Goal: Task Accomplishment & Management: Manage account settings

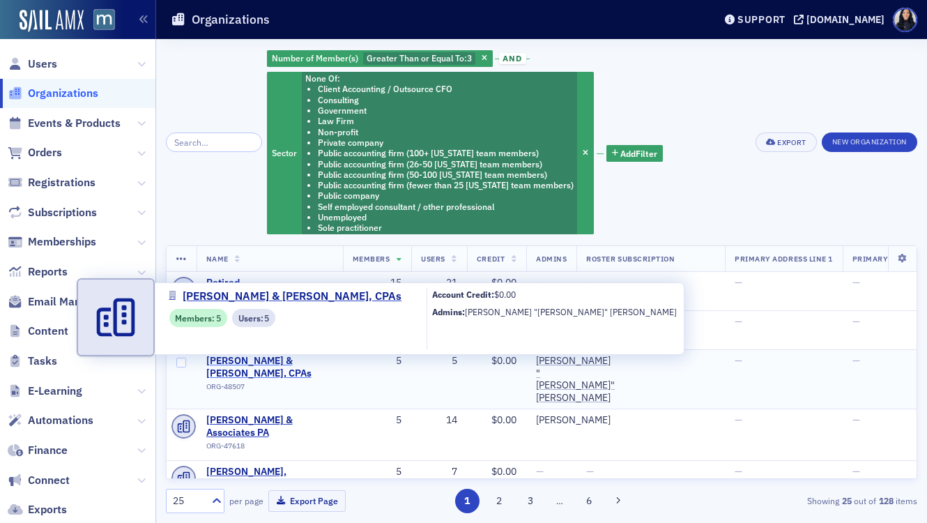
click at [271, 363] on span "Bauer & Scott, CPAs" at bounding box center [269, 367] width 127 height 24
select select "US"
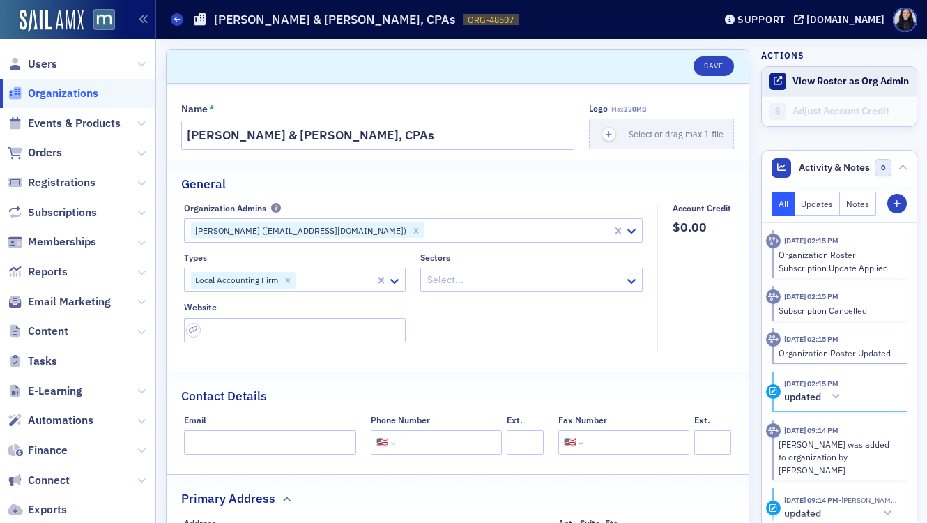
click at [807, 81] on button "View Roster as Org Admin" at bounding box center [851, 81] width 116 height 13
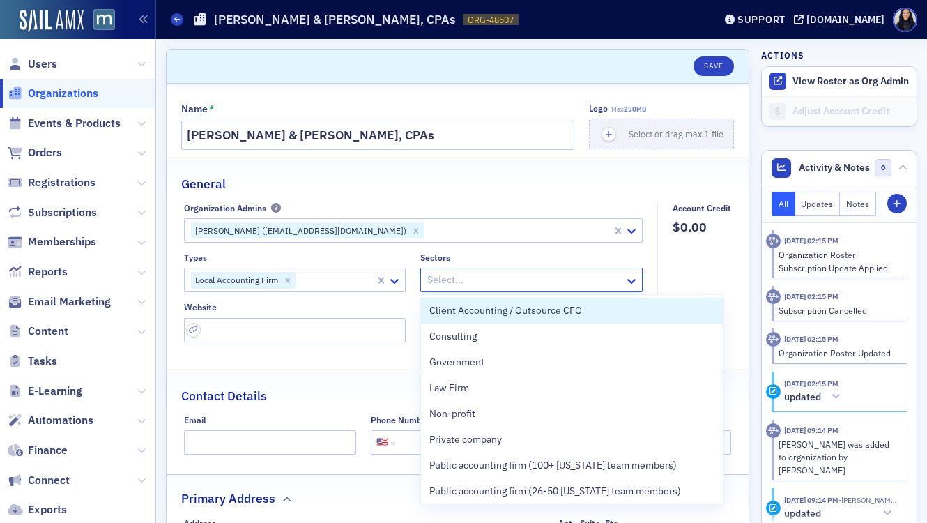
click at [503, 283] on div at bounding box center [524, 279] width 197 height 17
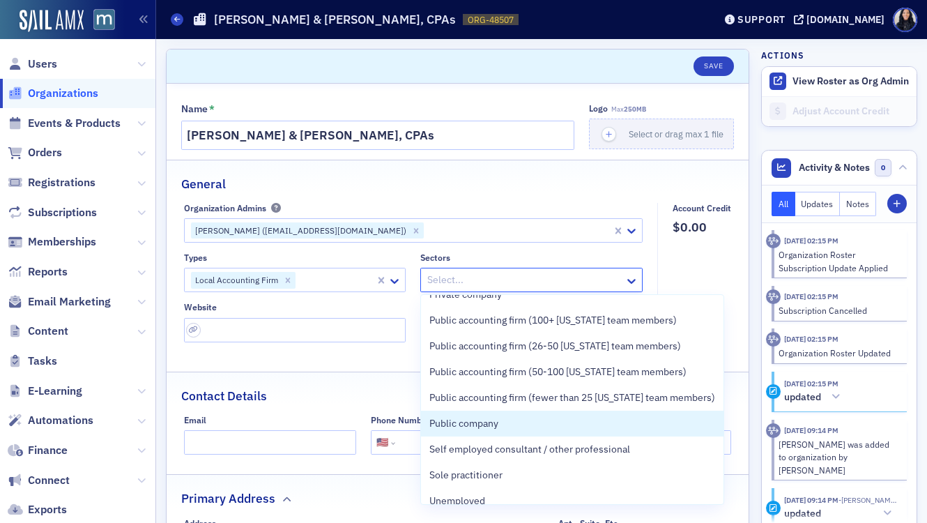
scroll to position [158, 0]
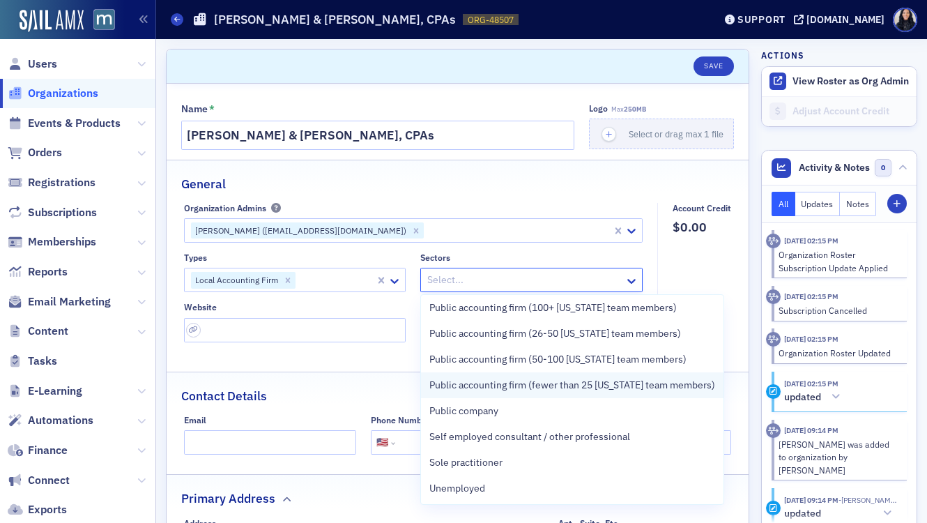
click at [495, 387] on span "Public accounting firm (fewer than 25 [US_STATE] team members)" at bounding box center [572, 385] width 286 height 15
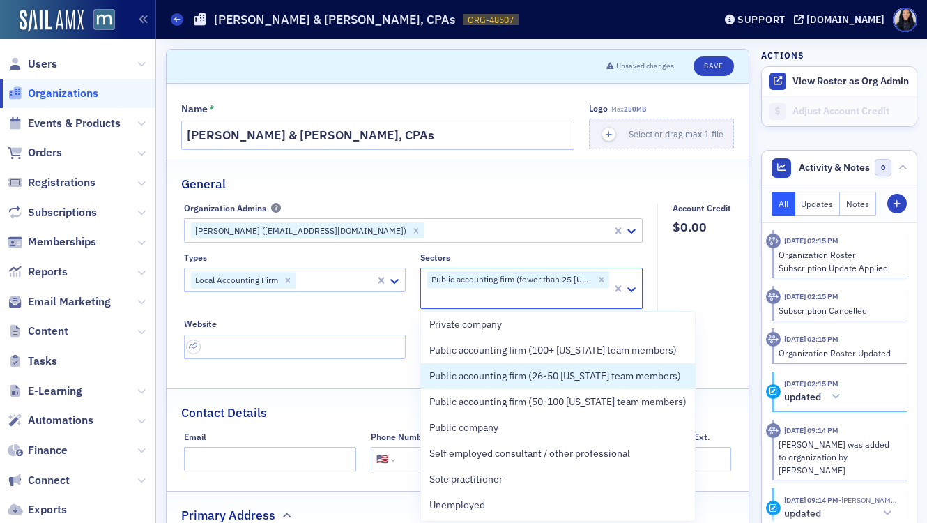
scroll to position [132, 0]
click at [353, 350] on input "url" at bounding box center [295, 347] width 222 height 24
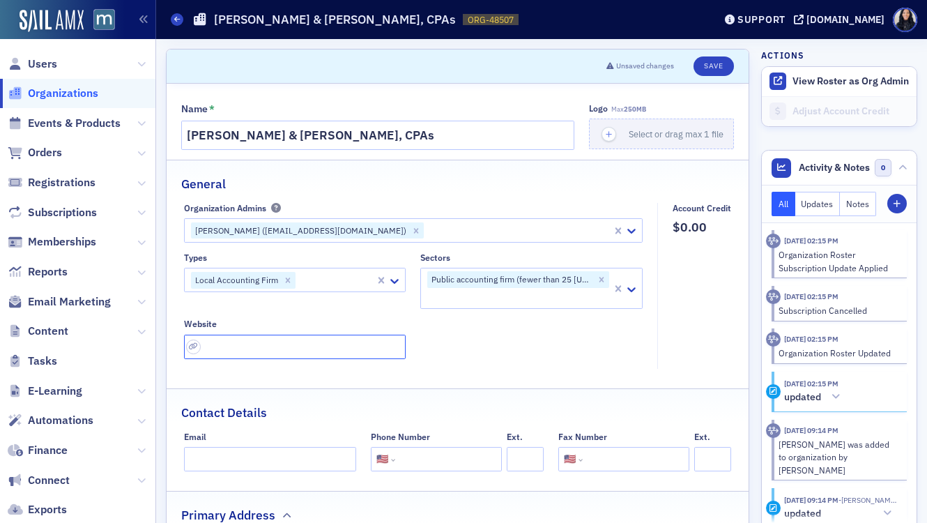
paste input "https://www.bauerandscottcpa.com/"
type input "https://www.bauerandscottcpa.com/"
click at [450, 353] on div "Types Local Accounting Firm Sectors Public accounting firm (fewer than 25 Maryl…" at bounding box center [413, 305] width 459 height 106
click at [710, 65] on button "Save" at bounding box center [714, 66] width 40 height 20
select select "US"
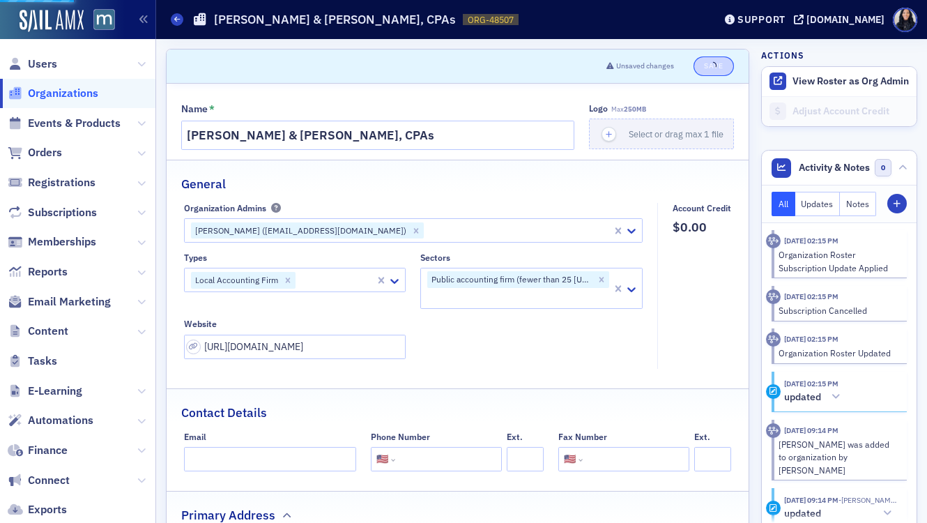
select select "US"
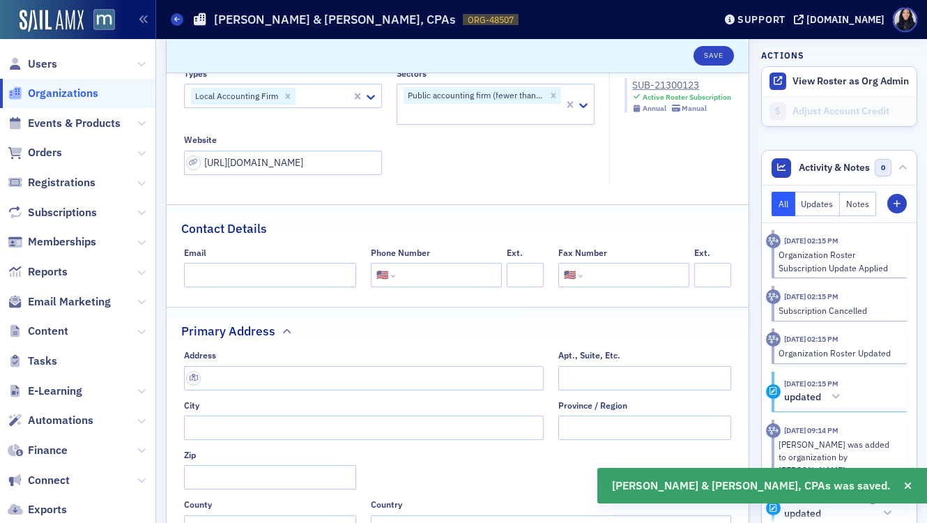
scroll to position [220, 0]
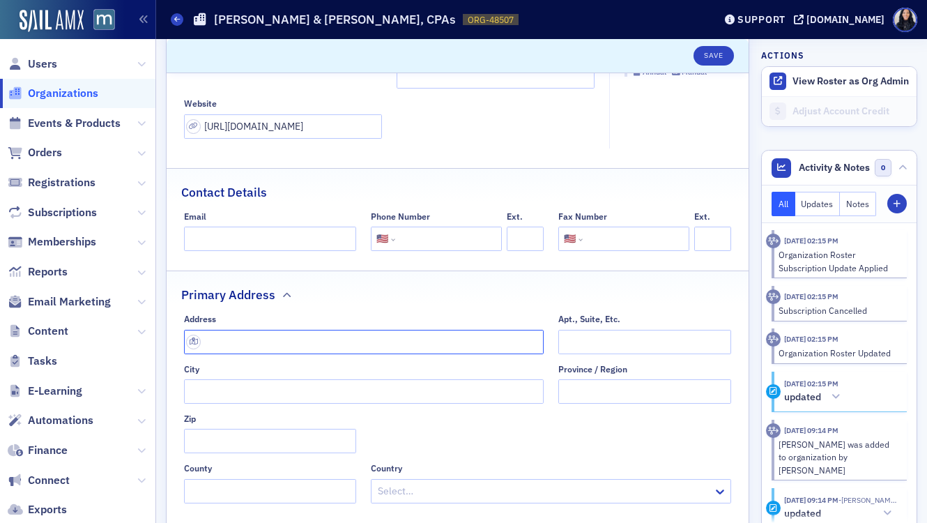
click at [418, 342] on input "text" at bounding box center [364, 342] width 360 height 24
paste input "16027 Comprint Cir, Gaithersburg, MD 20877"
type input "16027 Comprint Cir"
type input "Gaithersburg"
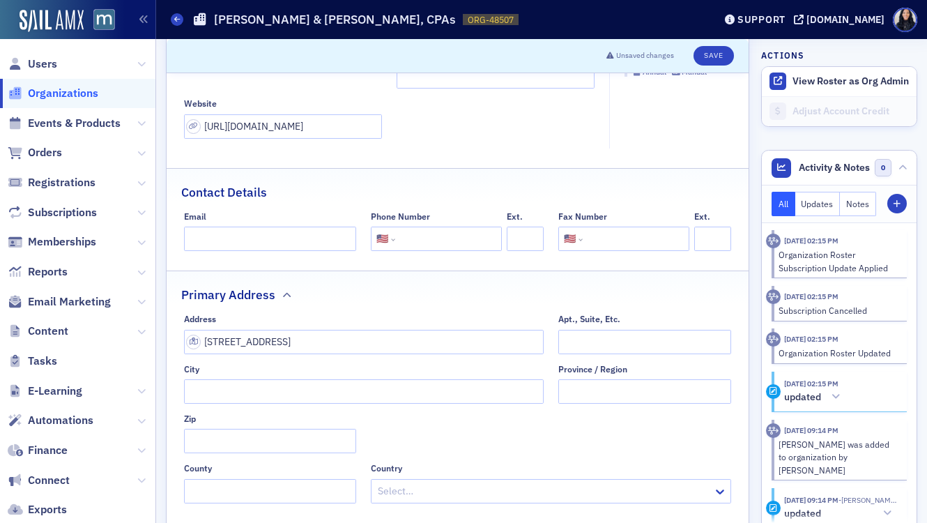
type input "20877-1319"
type input "Montgomery County"
click at [482, 299] on div "Primary Address" at bounding box center [457, 287] width 553 height 33
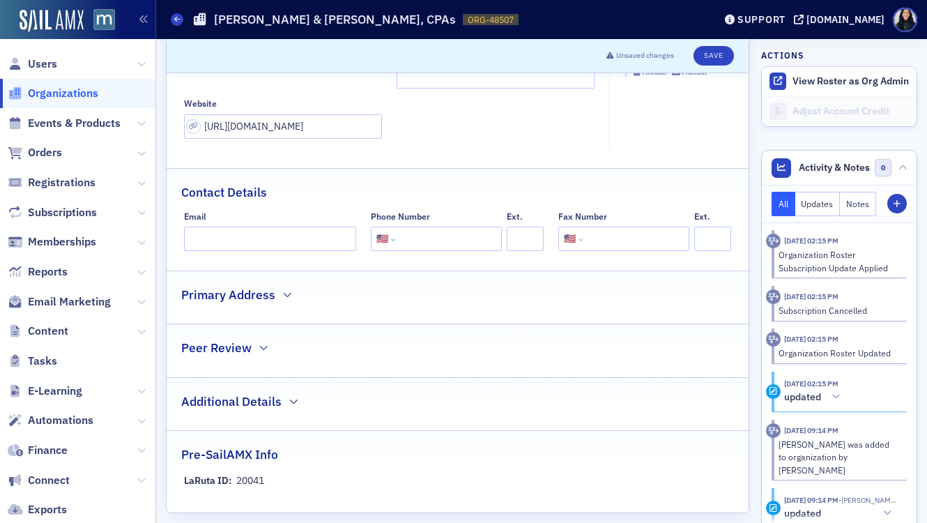
click at [482, 299] on div "Primary Address" at bounding box center [457, 287] width 553 height 33
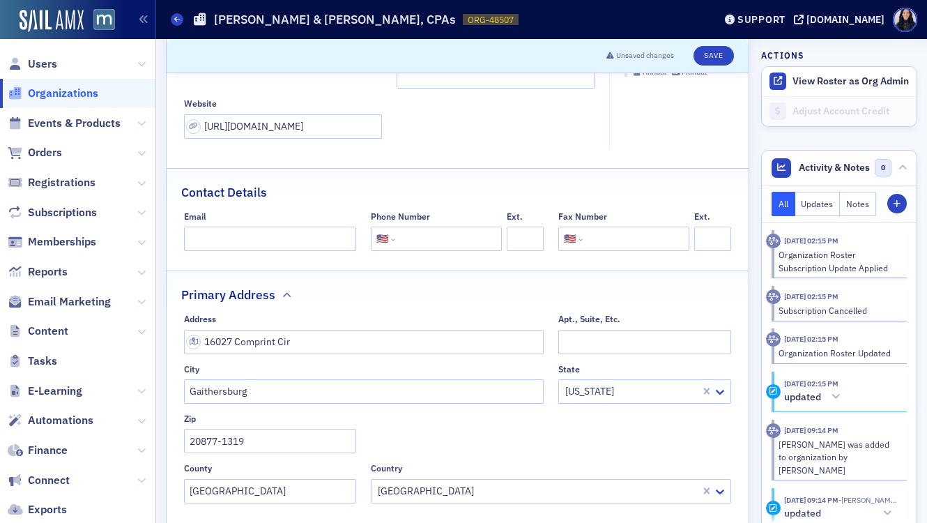
click at [411, 245] on input "tel" at bounding box center [447, 239] width 98 height 24
paste input "(301) 948-8940"
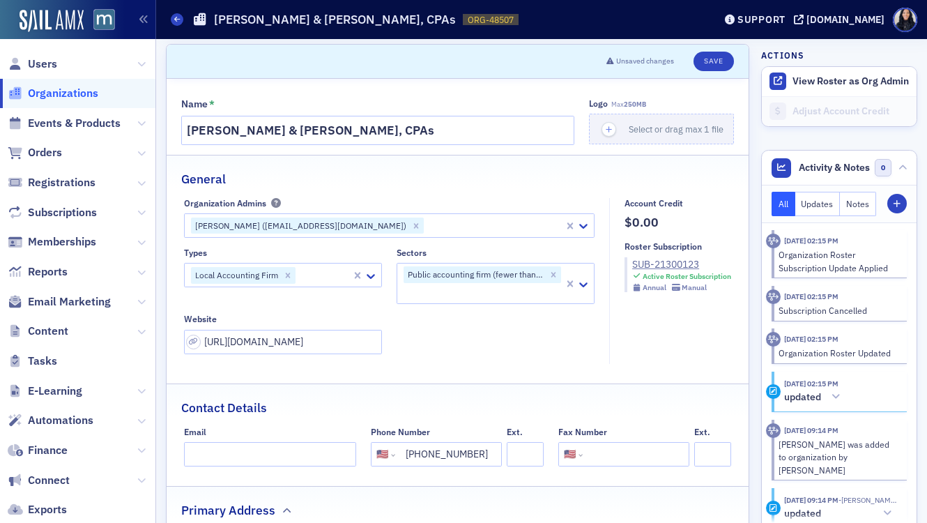
scroll to position [0, 0]
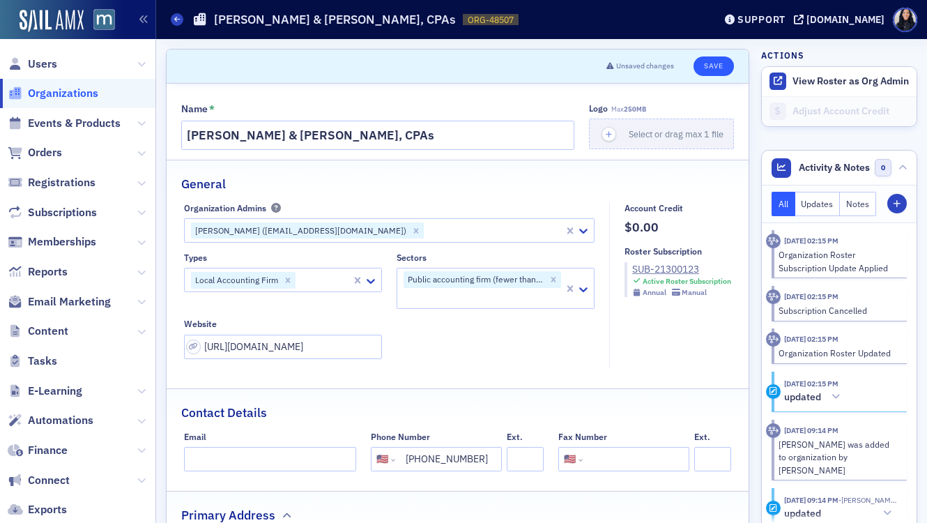
type input "(301) 948-8940"
click at [710, 66] on button "Save" at bounding box center [714, 66] width 40 height 20
select select "US"
click at [722, 66] on button "Save" at bounding box center [714, 66] width 40 height 20
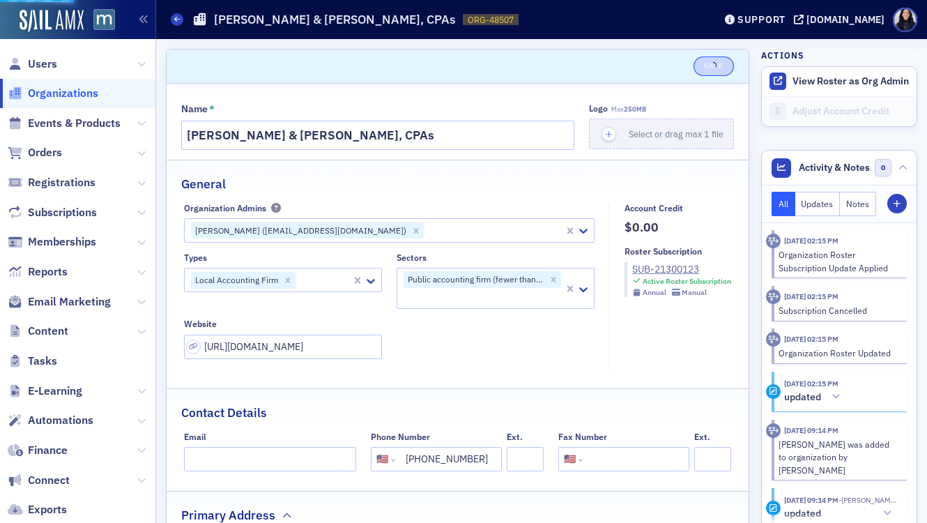
select select "US"
click at [583, 290] on icon at bounding box center [583, 289] width 8 height 5
click at [554, 279] on icon "Remove Public accounting firm (fewer than 25 Maryland team members)" at bounding box center [554, 280] width 10 height 10
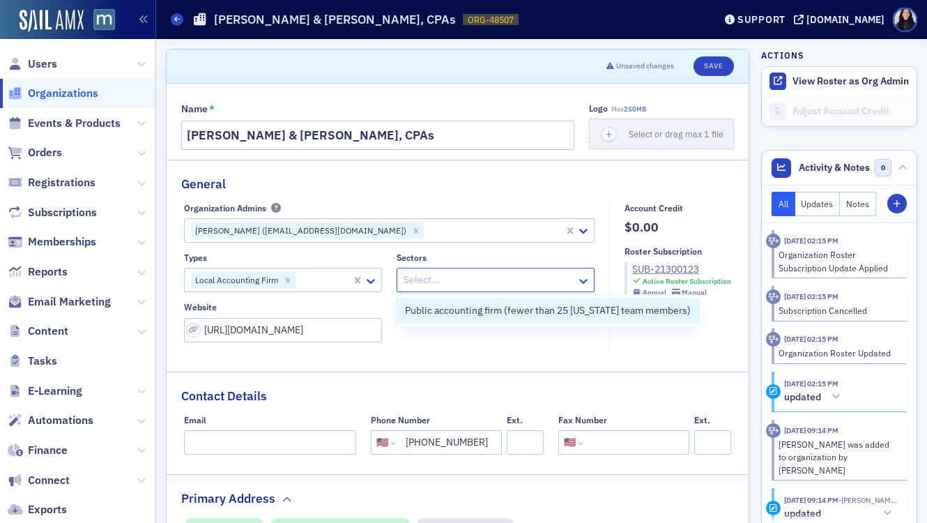
click at [582, 280] on icon at bounding box center [584, 281] width 14 height 14
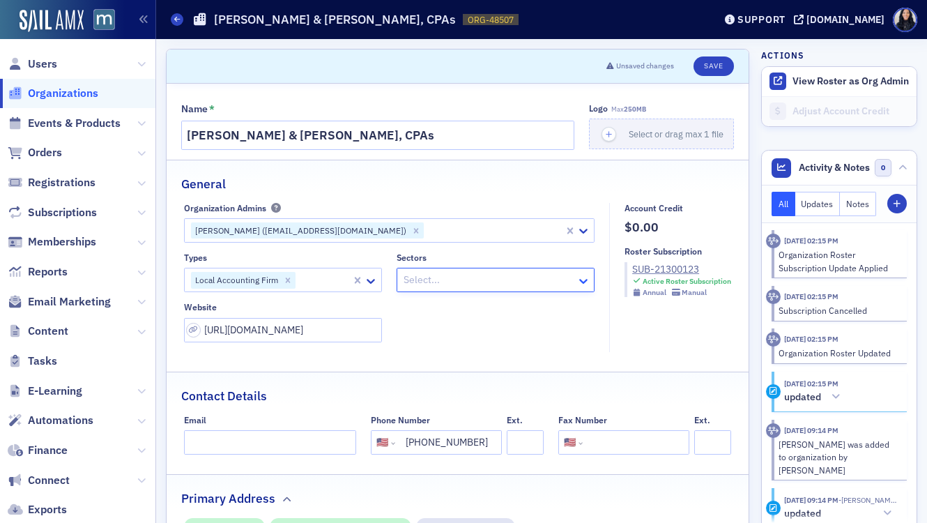
click at [582, 280] on icon at bounding box center [584, 281] width 14 height 14
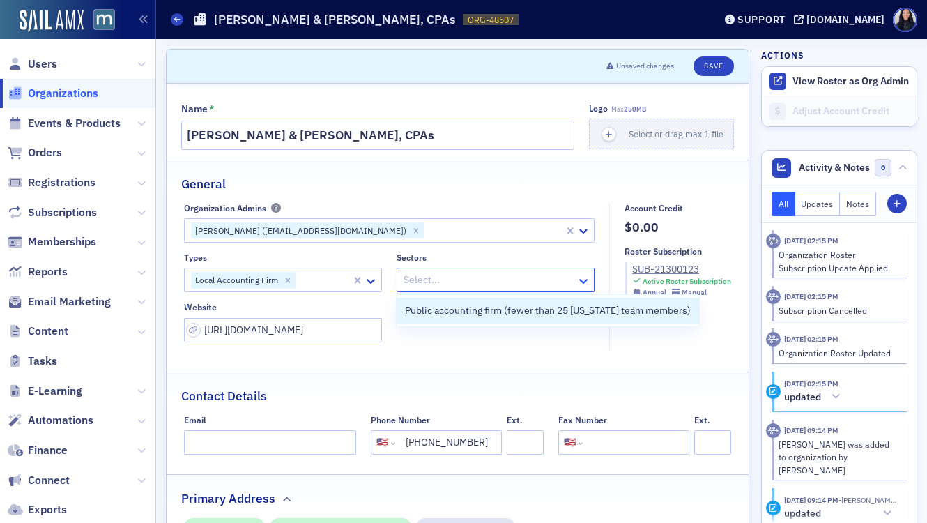
click at [582, 280] on icon at bounding box center [584, 281] width 14 height 14
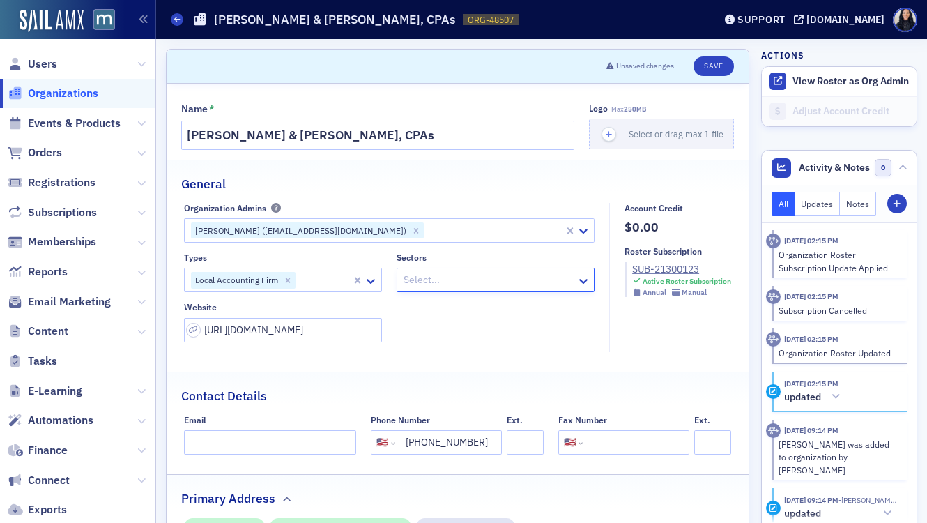
click at [545, 277] on div at bounding box center [488, 279] width 173 height 17
type input "50"
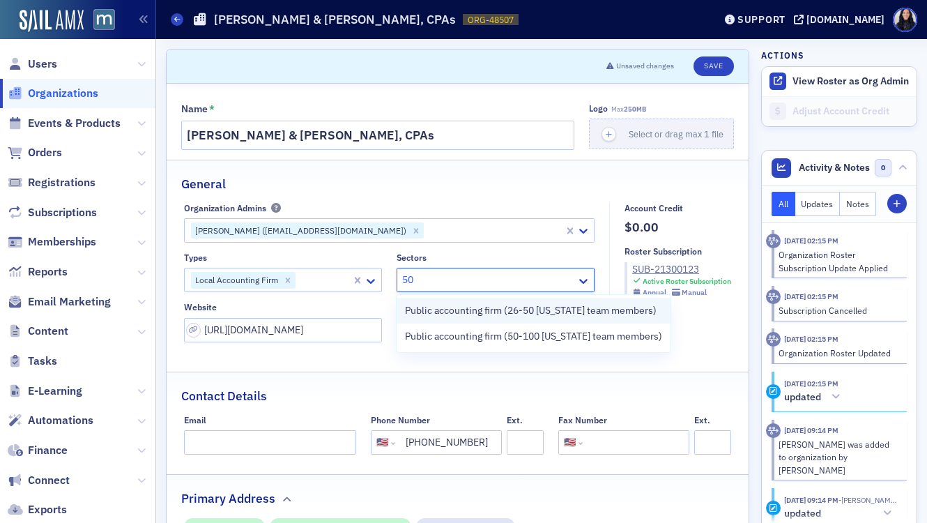
click at [526, 311] on span "Public accounting firm (26-50 [US_STATE] team members)" at bounding box center [531, 310] width 252 height 15
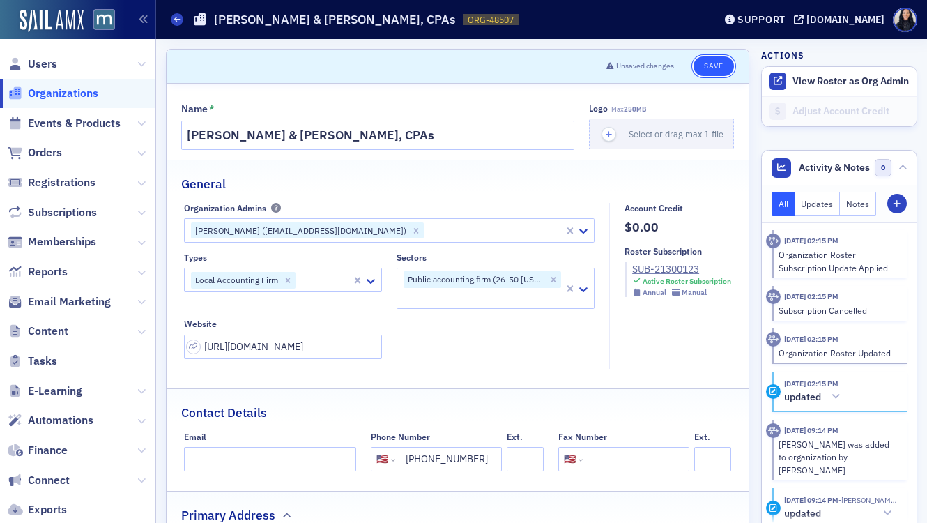
click at [721, 67] on button "Save" at bounding box center [714, 66] width 40 height 20
select select "US"
click at [335, 282] on div at bounding box center [323, 279] width 53 height 17
type input "100"
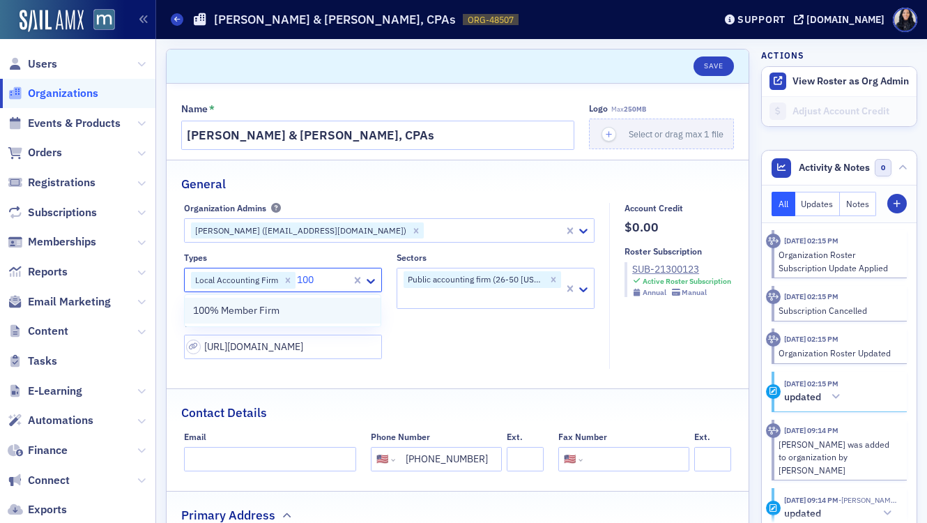
click at [302, 309] on div "100% Member Firm" at bounding box center [282, 310] width 179 height 15
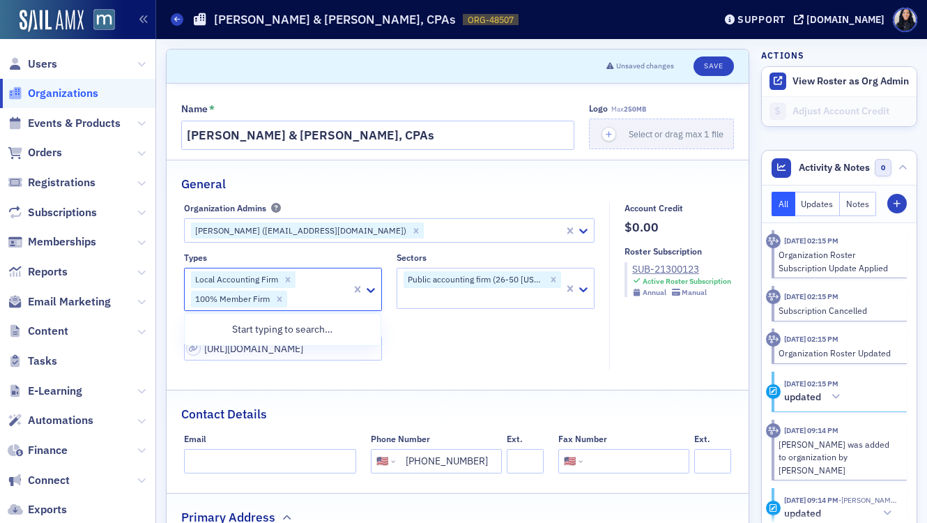
click at [452, 359] on div "Types option 100% Member Firm, selected. 0 results available. Use Up and Down t…" at bounding box center [389, 306] width 411 height 108
click at [706, 61] on button "Save" at bounding box center [714, 66] width 40 height 20
select select "US"
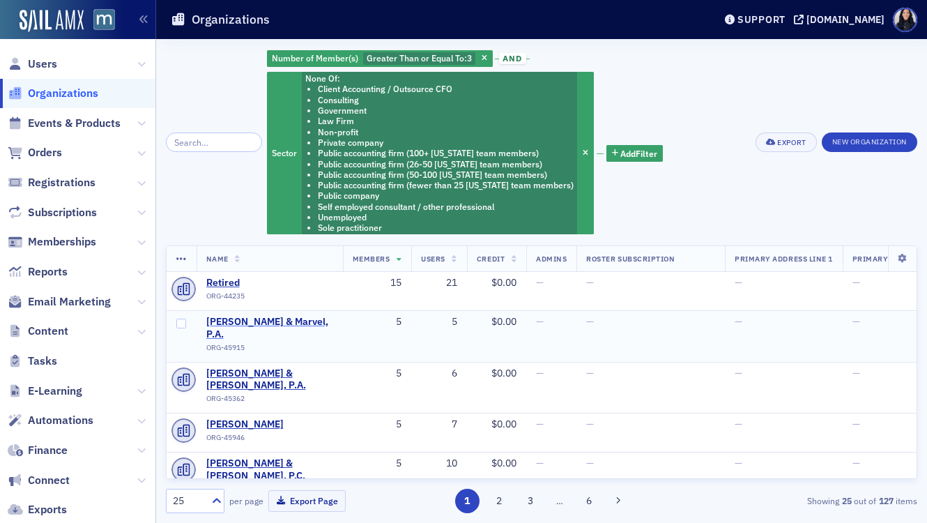
click at [258, 323] on span "Holloway & Marvel, P.A." at bounding box center [269, 328] width 127 height 24
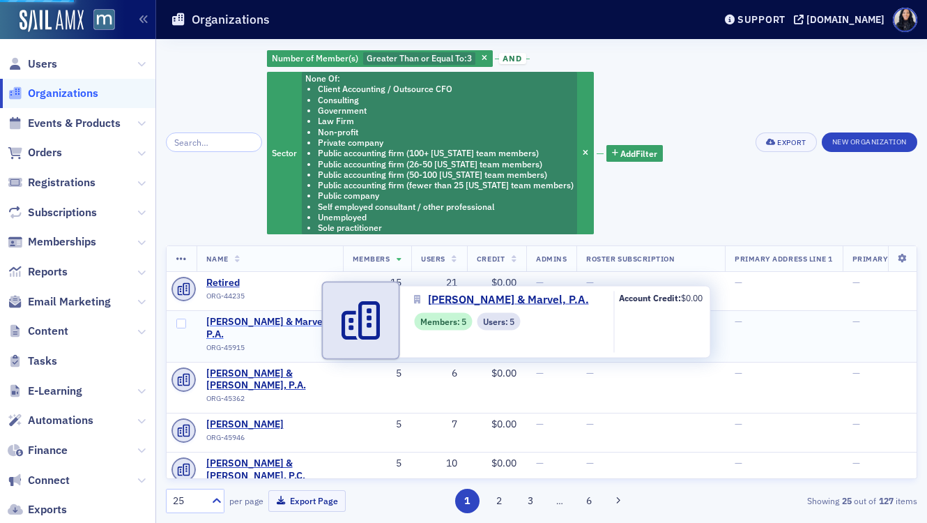
select select "US"
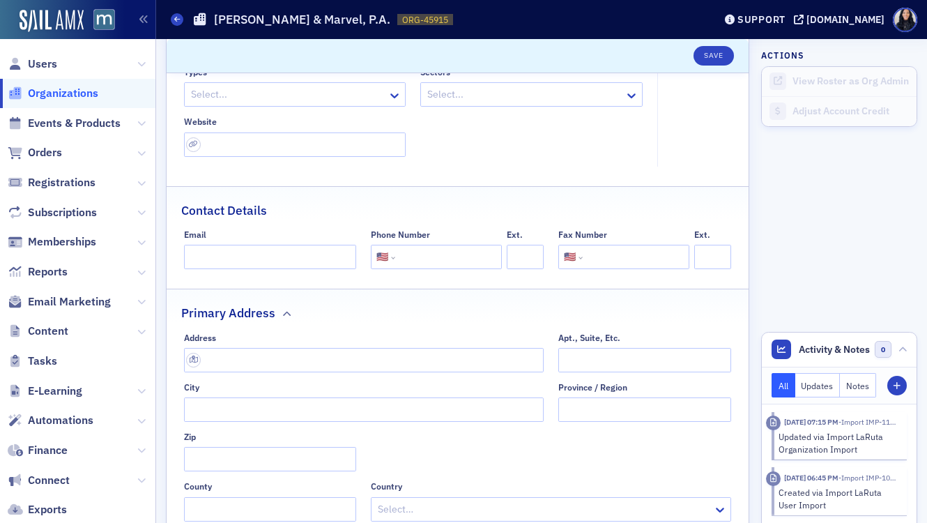
scroll to position [201, 0]
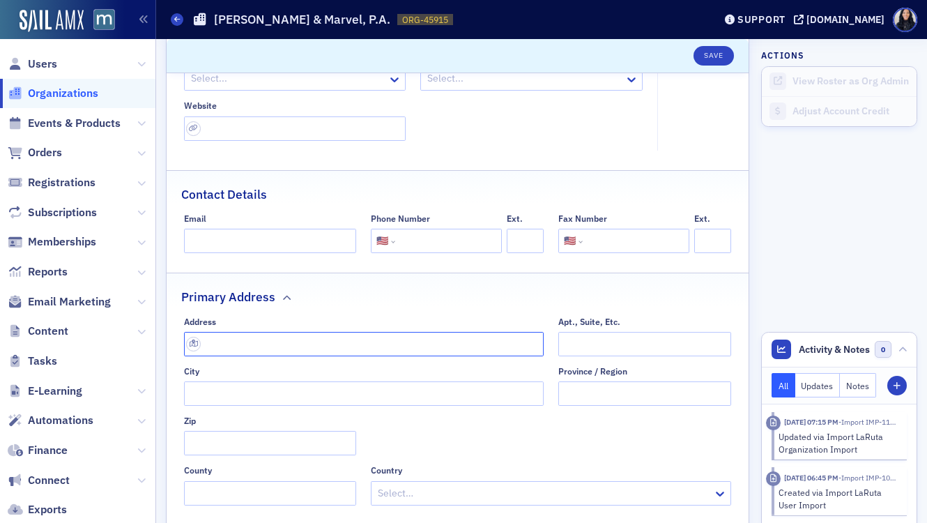
click at [225, 344] on input "text" at bounding box center [364, 344] width 360 height 24
paste input "105 Milford St, Salisbury, MD 21804"
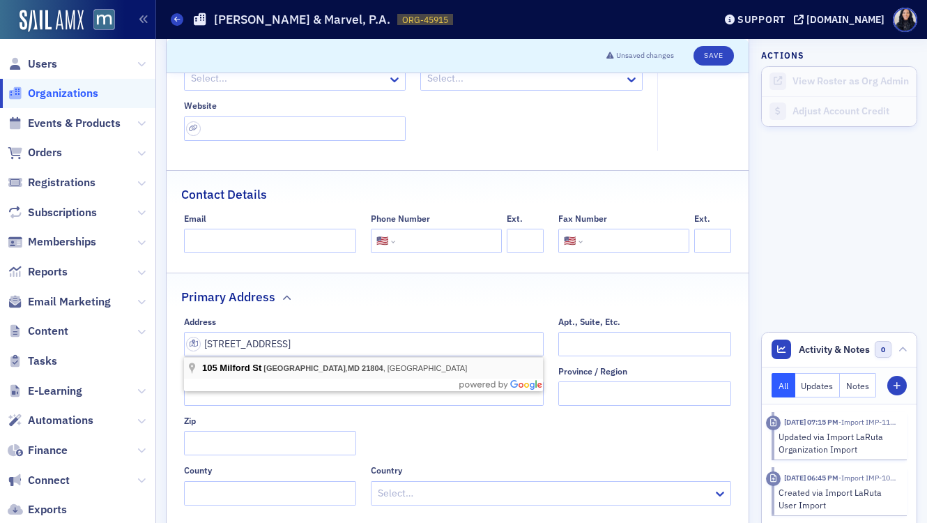
type input "105 Milford St"
type input "Salisbury"
type input "21804-6952"
type input "Wicomico County"
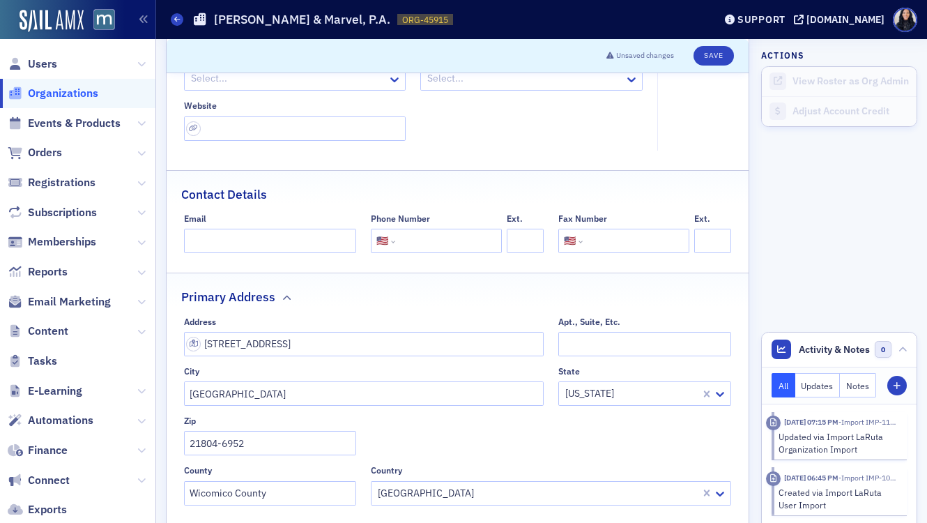
click at [427, 246] on input "tel" at bounding box center [447, 241] width 98 height 24
paste input "(410) 546-5567"
type input "(410) 546-5567"
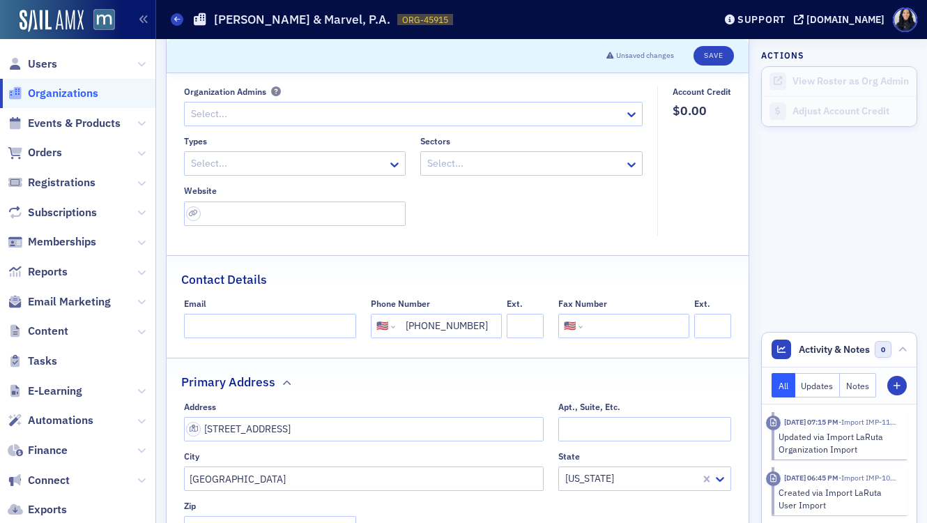
scroll to position [103, 0]
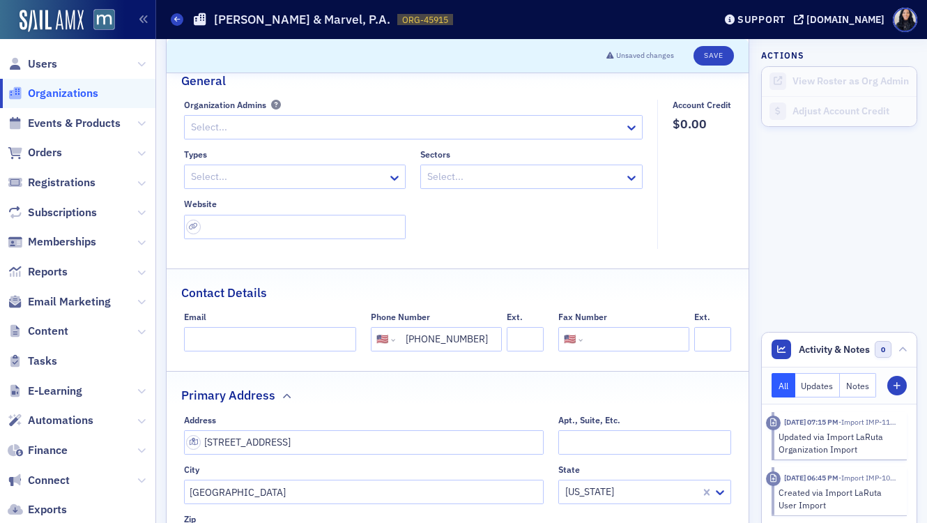
click at [621, 179] on div at bounding box center [524, 176] width 197 height 17
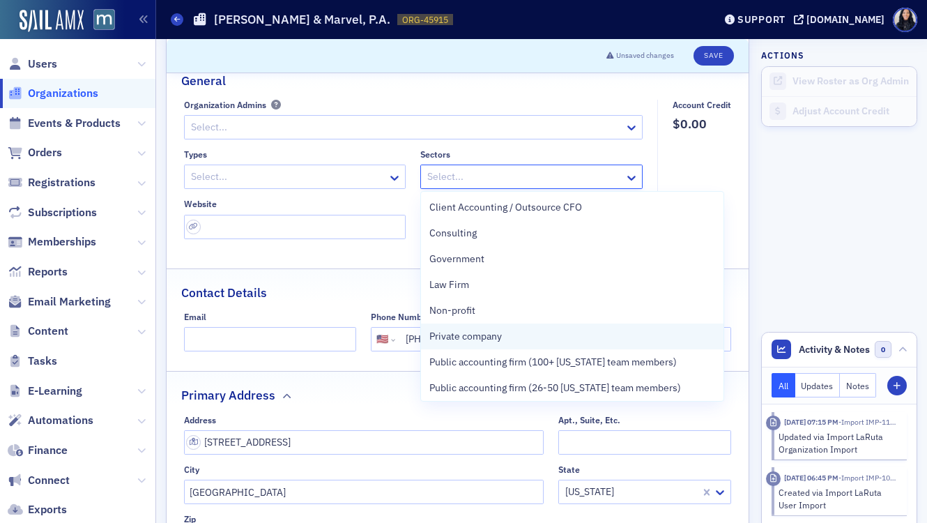
click at [524, 340] on div "Private company" at bounding box center [572, 336] width 286 height 15
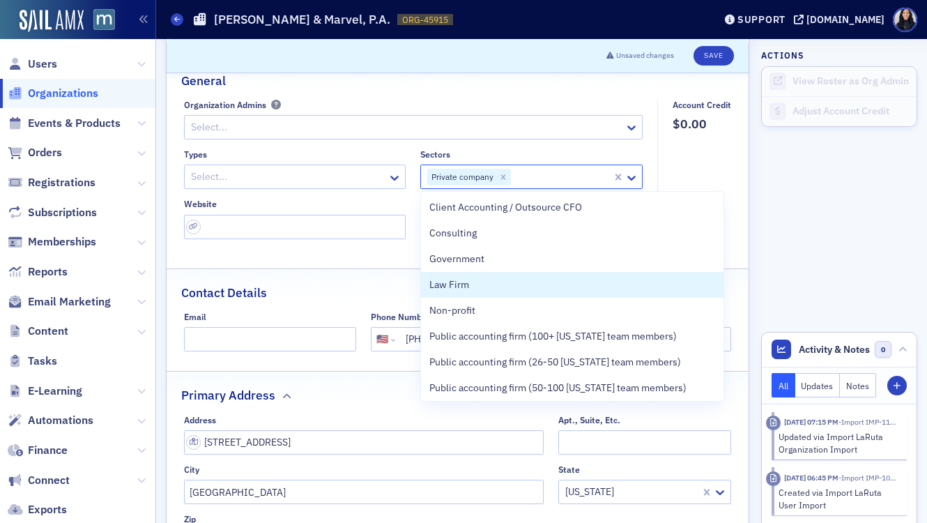
click at [379, 260] on div "Name * Holloway & Marvel, P.A. Logo Max 250MB Select or drag max 1 file General…" at bounding box center [458, 396] width 582 height 832
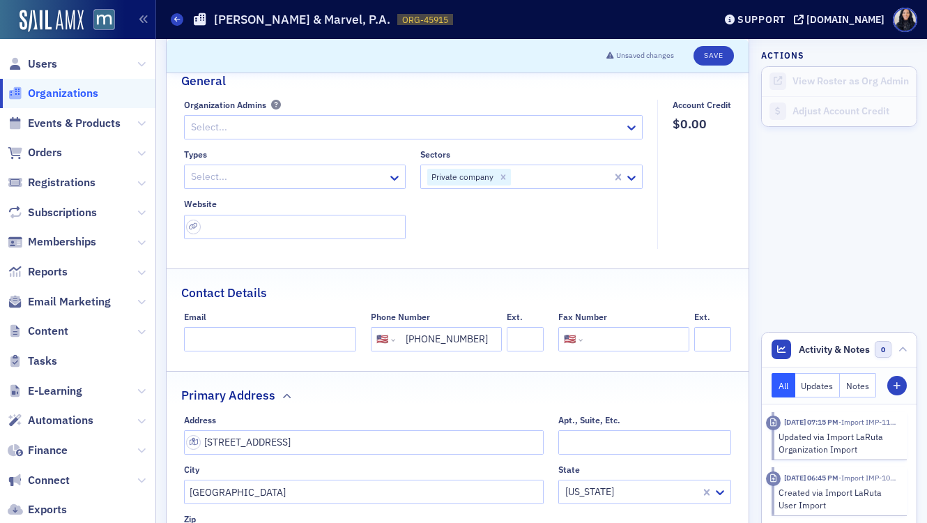
scroll to position [0, 0]
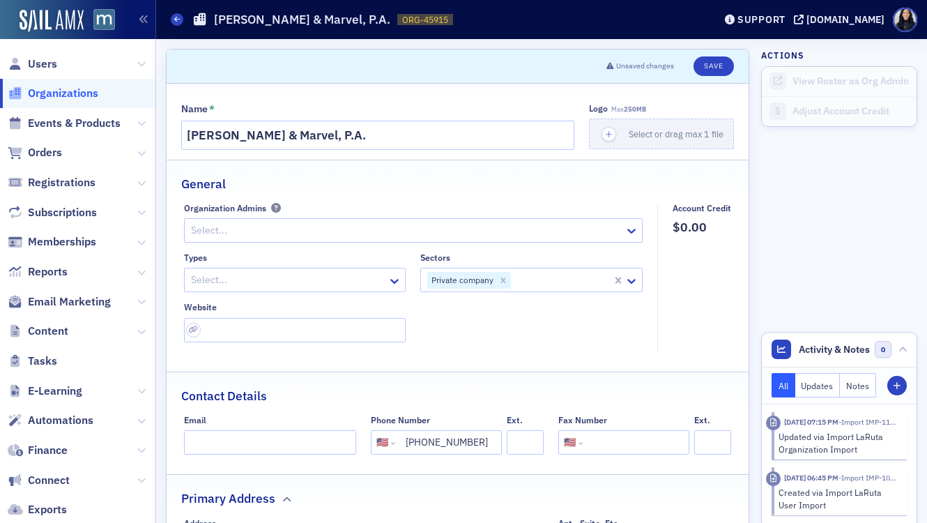
click at [306, 281] on div at bounding box center [288, 279] width 197 height 17
type input "lo"
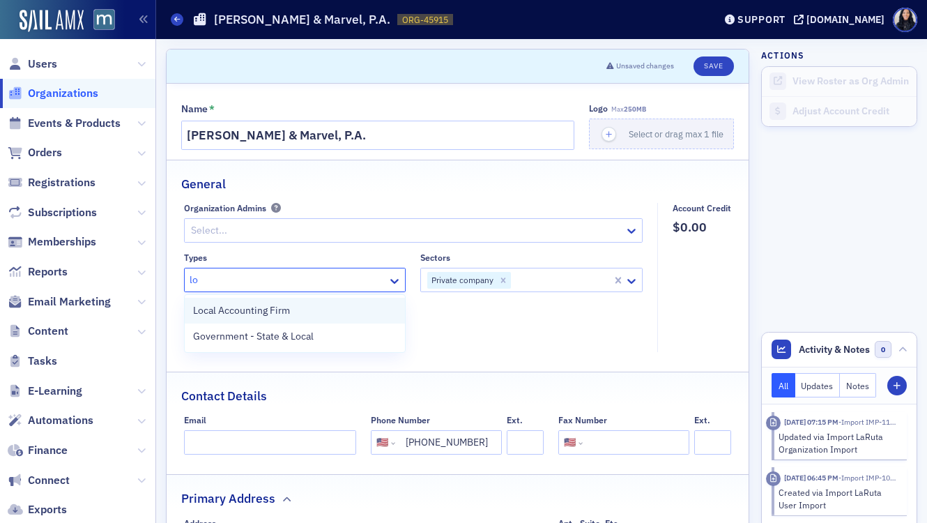
click at [278, 309] on span "Local Accounting Firm" at bounding box center [241, 310] width 97 height 15
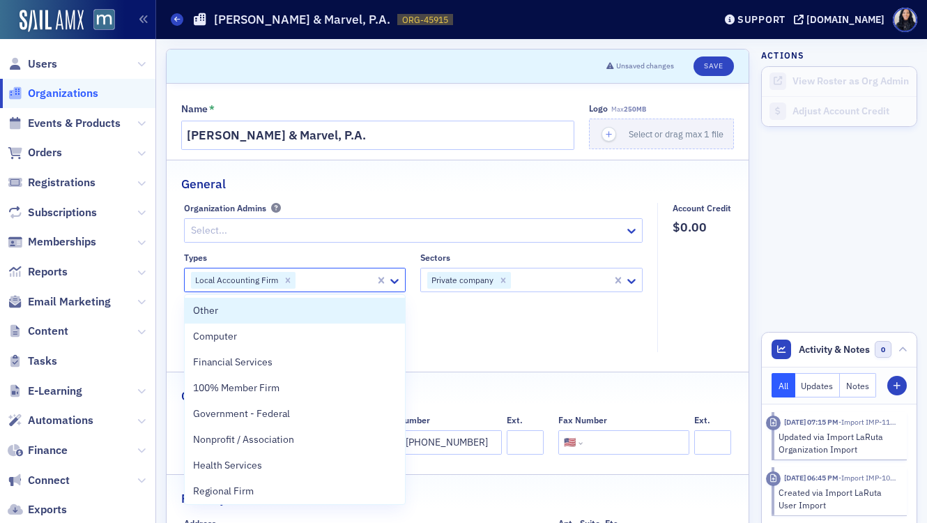
click at [466, 334] on div "Types option Local Accounting Firm, selected. Other, 1 of 35. 35 results availa…" at bounding box center [413, 297] width 459 height 90
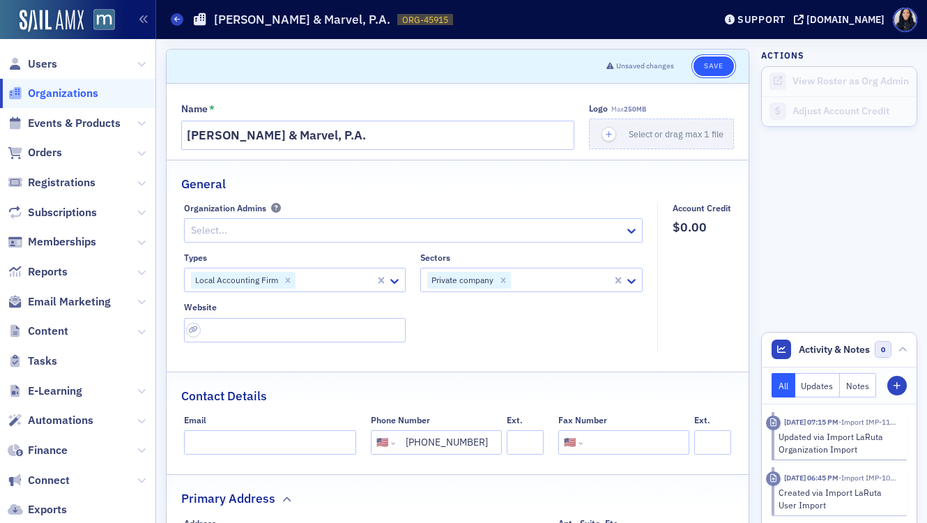
click at [715, 70] on button "Save" at bounding box center [714, 66] width 40 height 20
select select "US"
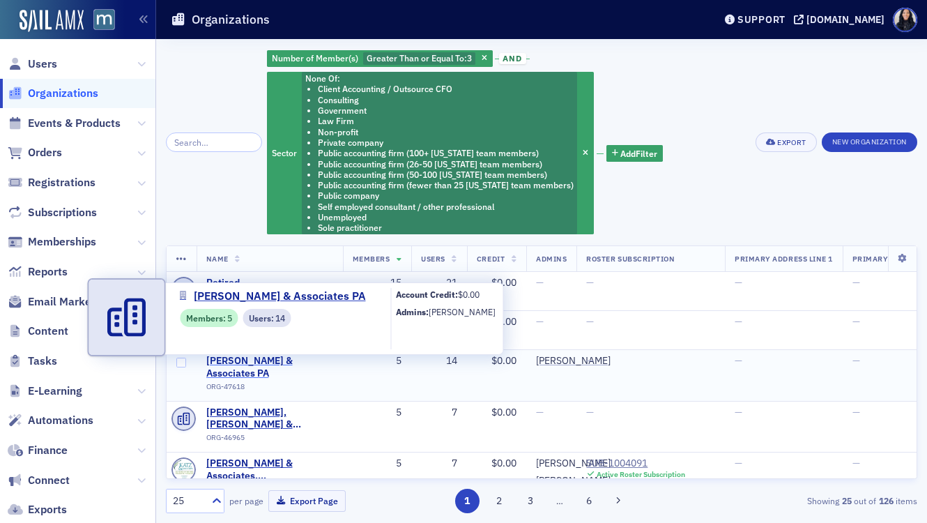
click at [293, 362] on span "[PERSON_NAME] & Associates PA" at bounding box center [269, 367] width 127 height 24
select select "US"
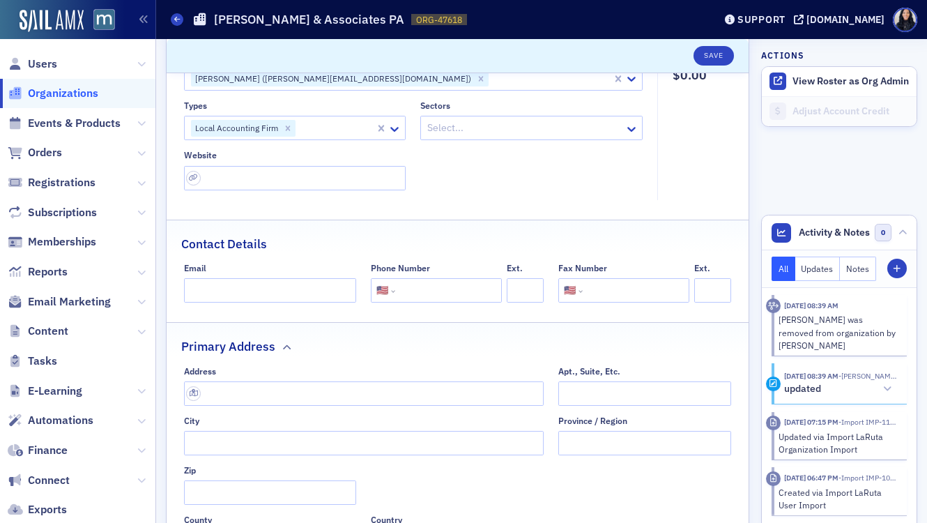
scroll to position [198, 0]
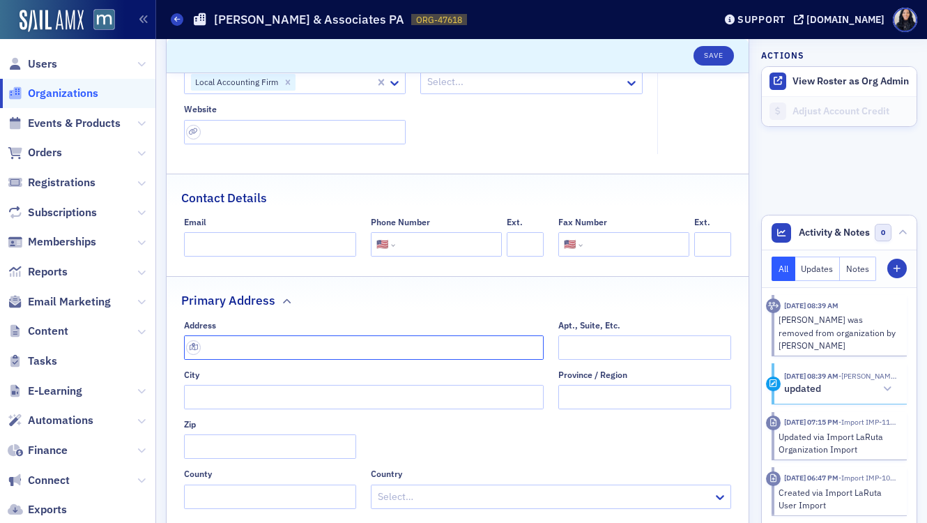
click at [328, 346] on input "text" at bounding box center [364, 347] width 360 height 24
paste input "30 Industry Ln, Prince Frederick, MD 20678"
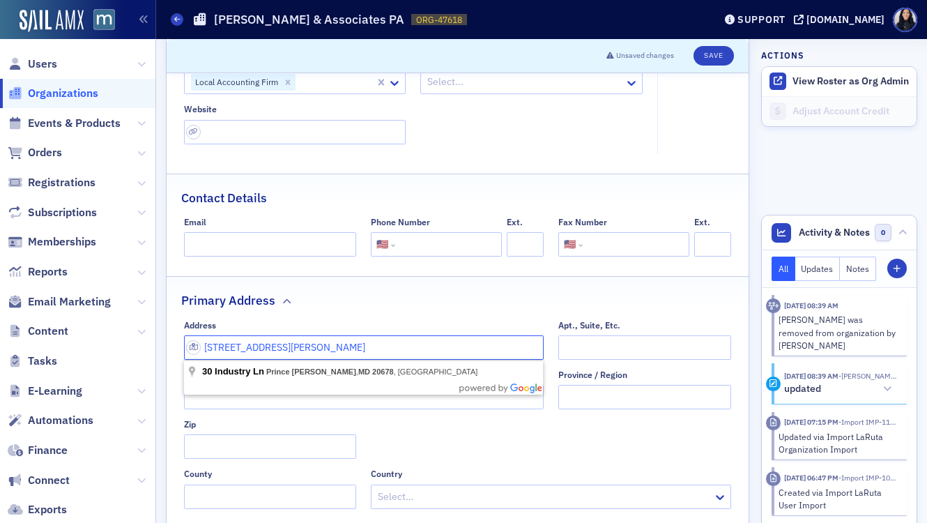
type input "30 Industry Ln, Prince Frederick, MD 20678"
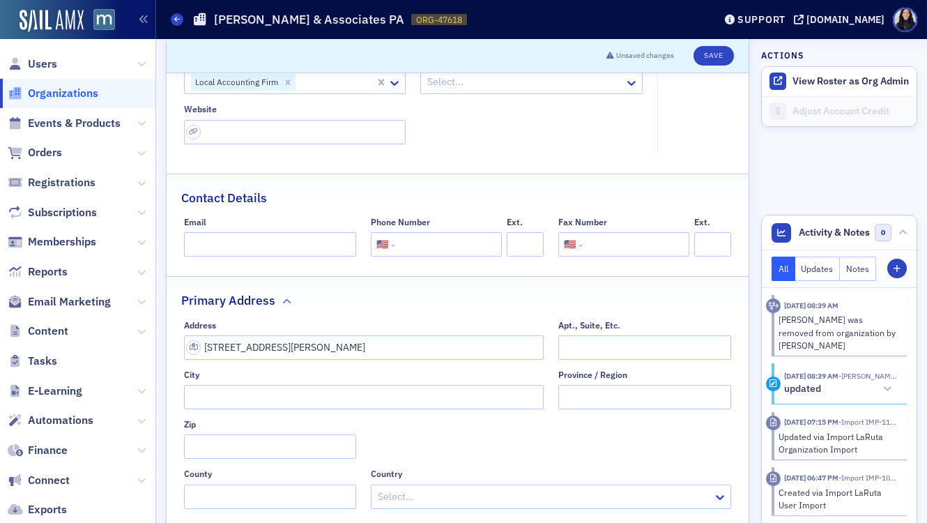
click at [480, 308] on div "Primary Address" at bounding box center [457, 293] width 553 height 33
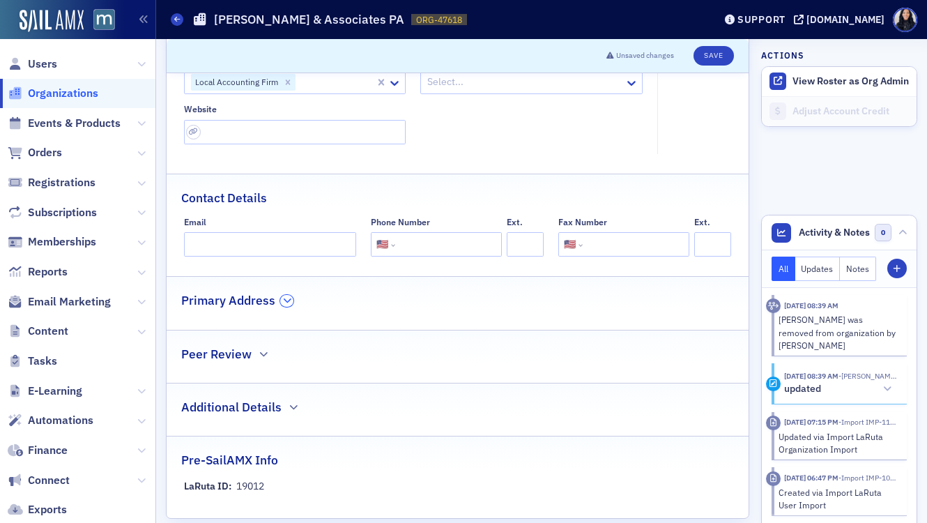
click at [291, 303] on button "button" at bounding box center [286, 301] width 13 height 13
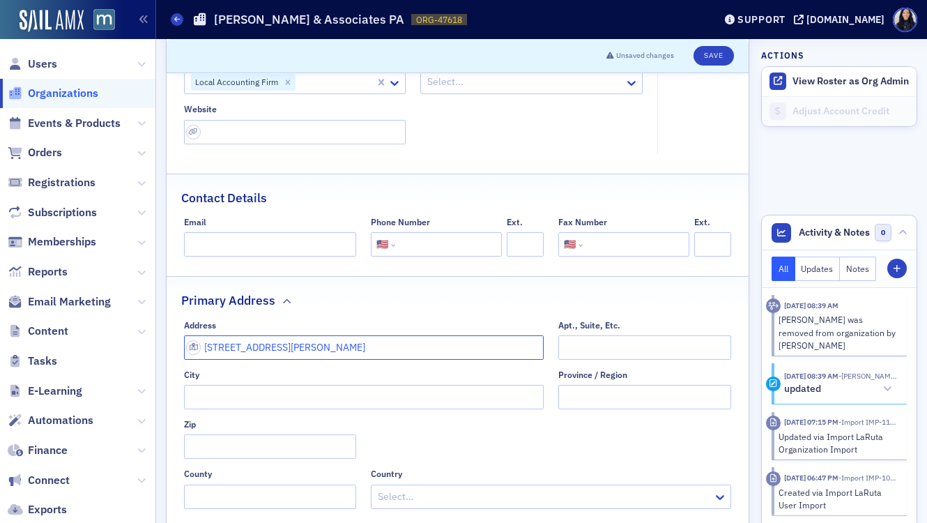
click at [419, 350] on input "30 Industry Ln, Prince Frederick, MD 20678" at bounding box center [364, 347] width 360 height 24
type input "30 Industry Ln"
type input "Prince Frederick"
type input "20678"
type input "Calvert County"
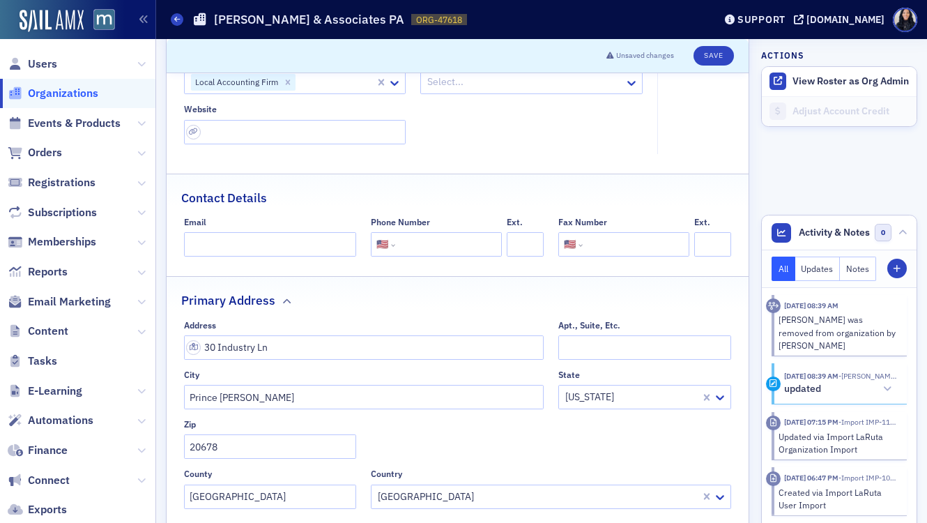
click at [415, 242] on input "tel" at bounding box center [447, 244] width 98 height 24
paste input "(410) 535-1330"
type input "(410) 535-1330"
click at [508, 200] on div "Contact Details" at bounding box center [457, 190] width 553 height 33
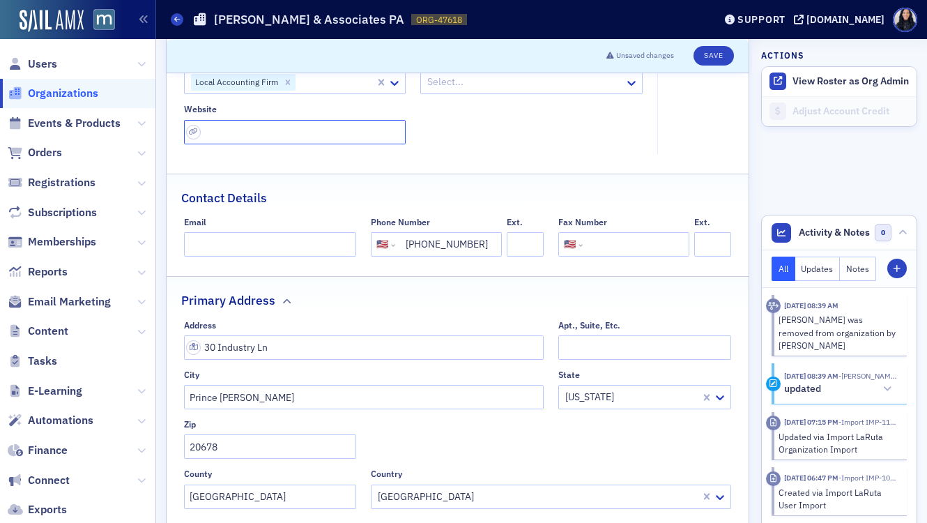
click at [245, 131] on input "url" at bounding box center [295, 132] width 222 height 24
paste input "www.rymerassociates.com"
type input "www.rymerassociates.com"
click at [533, 128] on div "Types Local Accounting Firm Sectors Select... Website www.rymerassociates.com" at bounding box center [413, 99] width 459 height 90
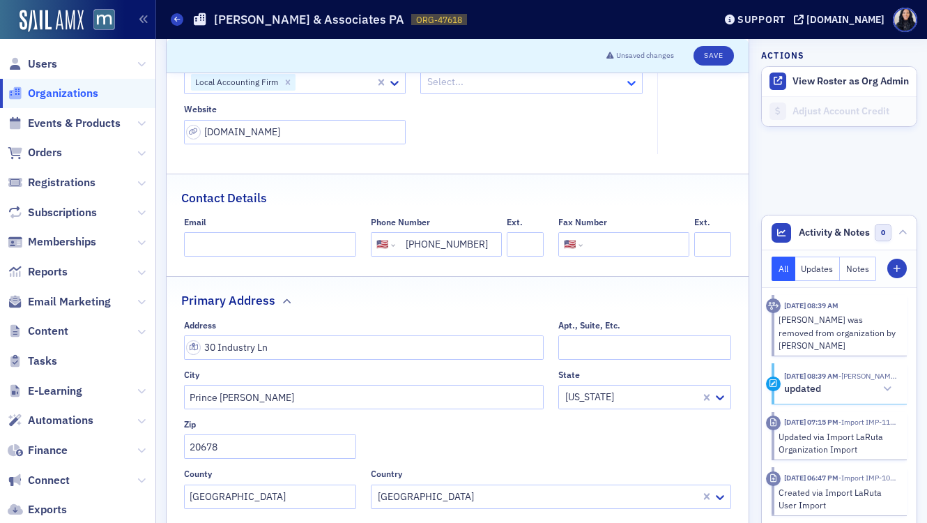
click at [630, 84] on icon at bounding box center [631, 83] width 8 height 5
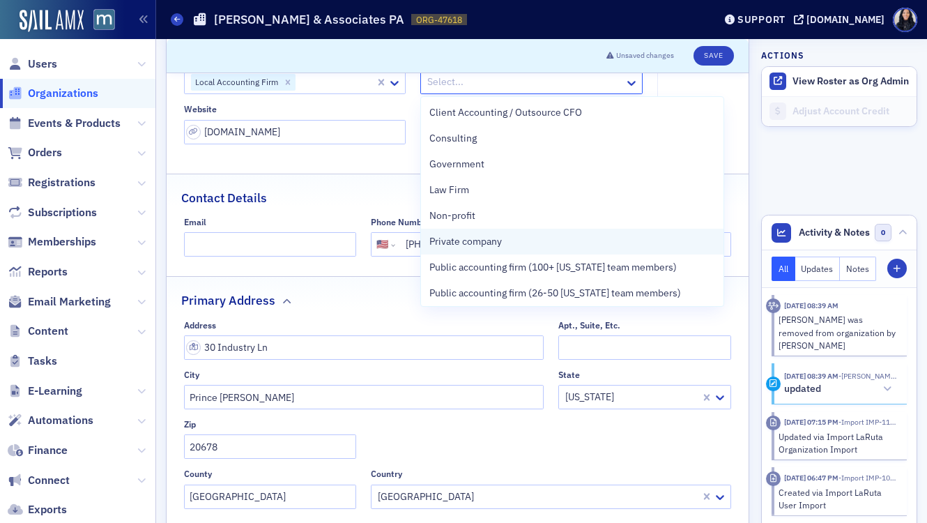
click at [555, 241] on div "Private company" at bounding box center [572, 241] width 286 height 15
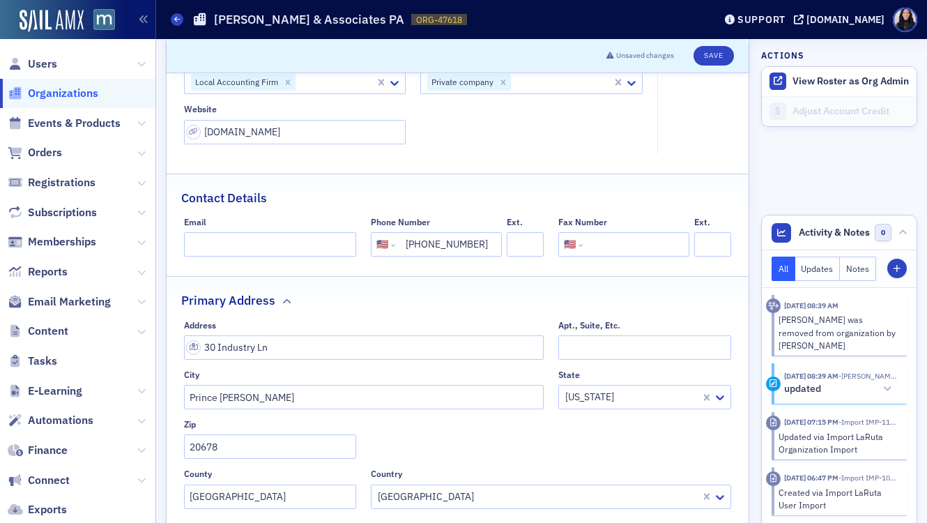
click at [734, 138] on fieldset "Account Credit $0.00" at bounding box center [698, 79] width 82 height 149
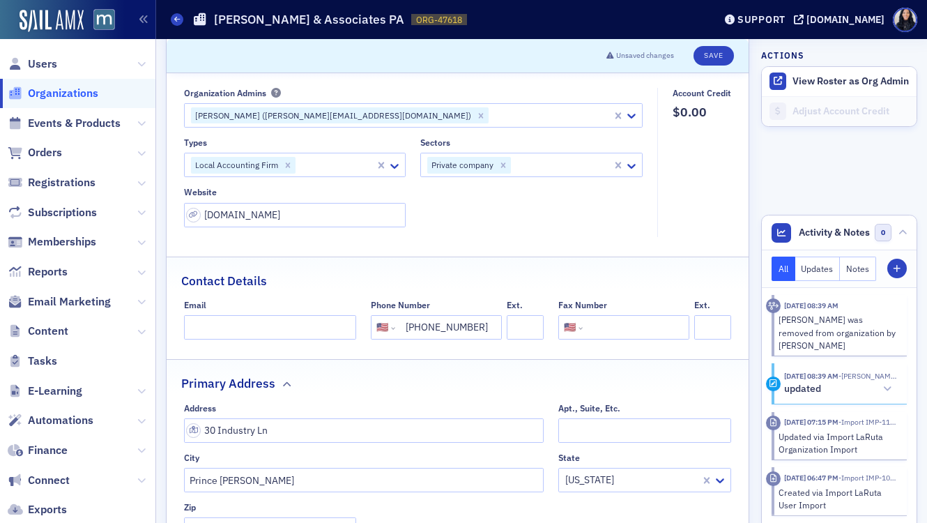
scroll to position [56, 0]
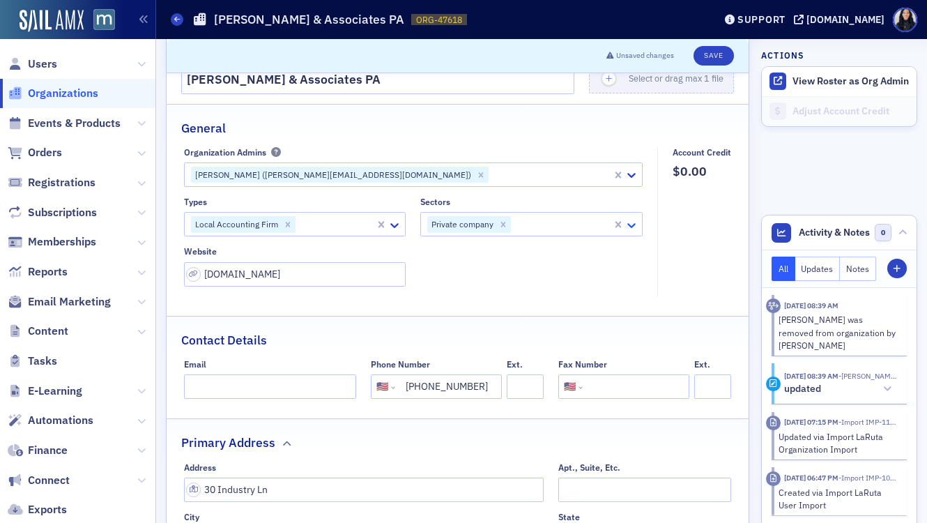
click at [634, 225] on icon at bounding box center [631, 225] width 8 height 5
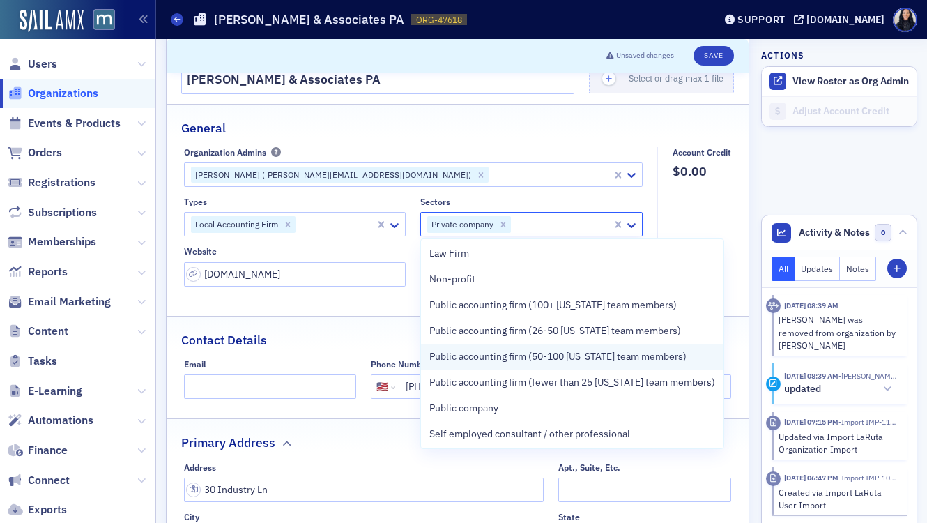
scroll to position [89, 0]
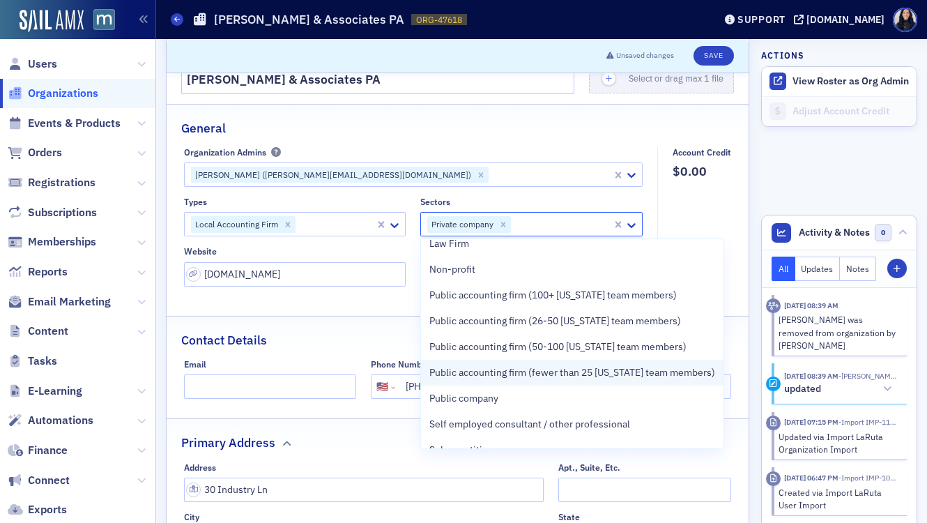
click at [572, 374] on span "Public accounting firm (fewer than 25 [US_STATE] team members)" at bounding box center [572, 372] width 286 height 15
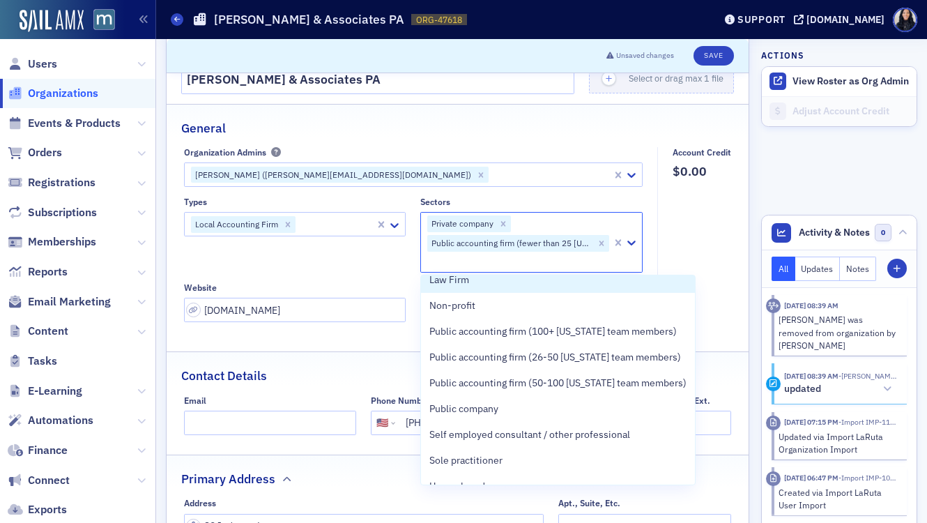
click at [704, 220] on fieldset "Account Credit $0.00" at bounding box center [698, 239] width 82 height 185
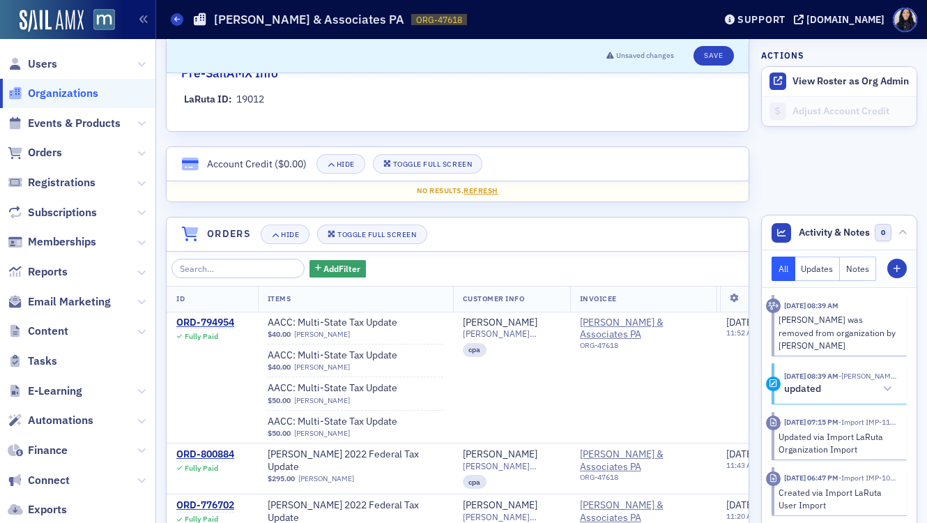
scroll to position [821, 0]
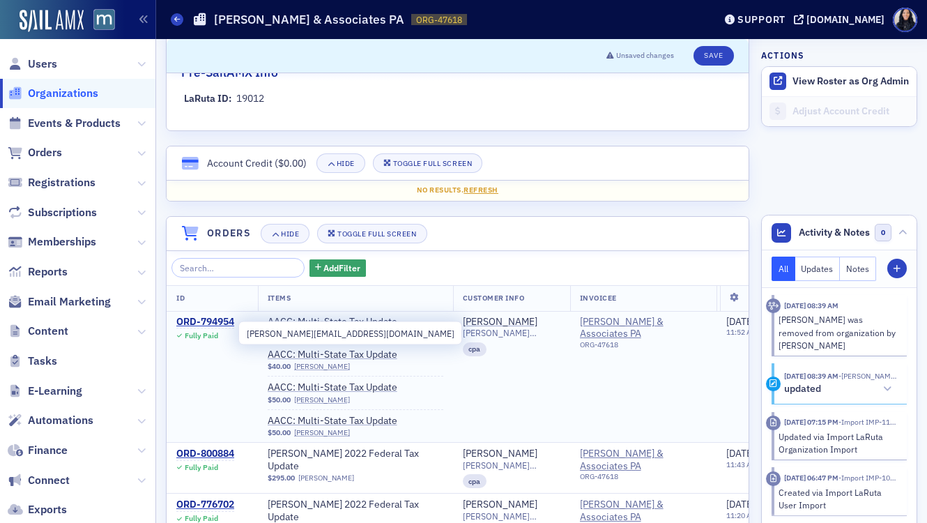
click at [464, 335] on span "martha@rymerassociates.com" at bounding box center [512, 333] width 98 height 10
click at [469, 335] on span "martha@rymerassociates.com" at bounding box center [512, 333] width 98 height 10
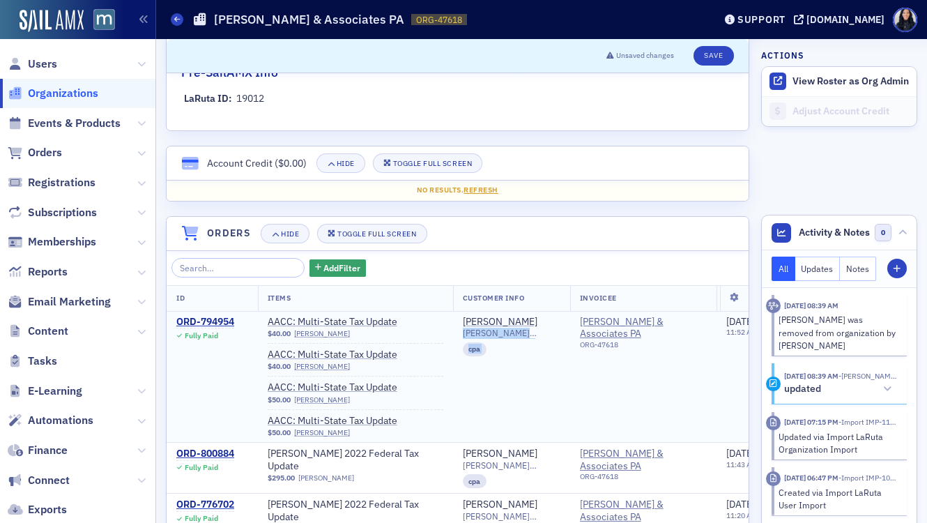
drag, startPoint x: 464, startPoint y: 334, endPoint x: 570, endPoint y: 332, distance: 106.7
click at [570, 332] on tr "ORD-794954 Fully Paid AACC: Multi-State Tax Update $40.00 Janet Haskin AACC: Mu…" at bounding box center [561, 377] width 789 height 132
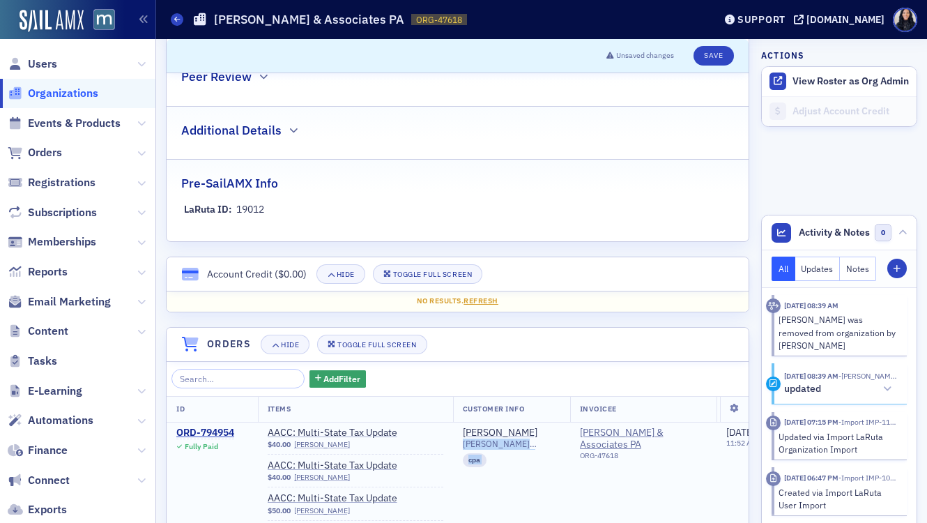
scroll to position [713, 0]
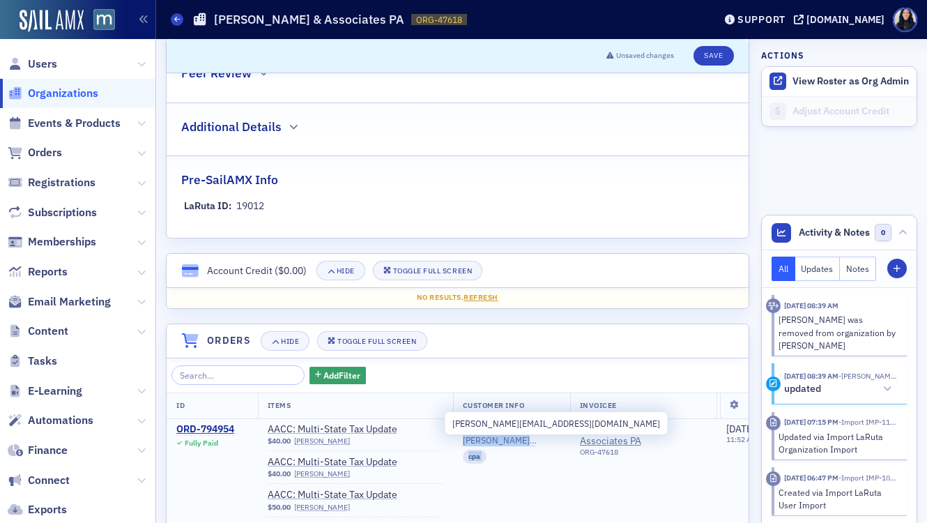
click at [500, 442] on span "martha@rymerassociates.com" at bounding box center [512, 440] width 98 height 10
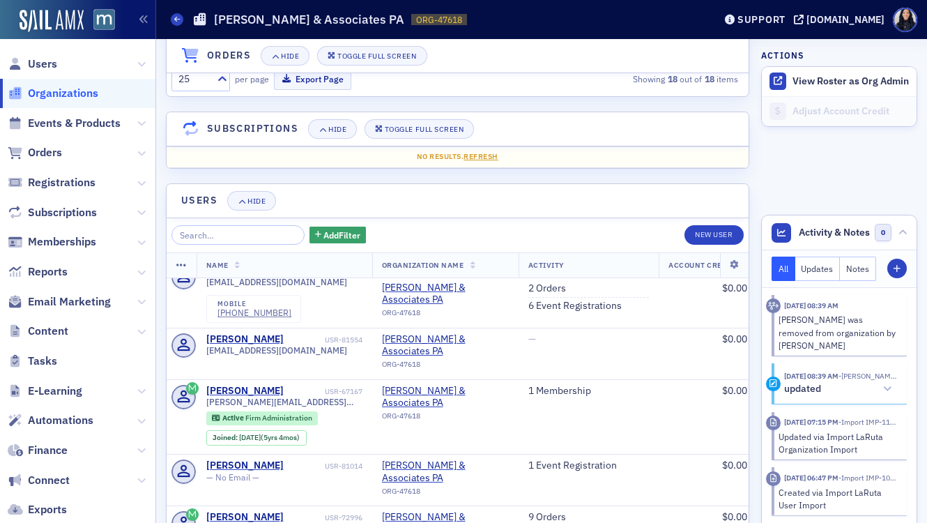
scroll to position [469, 0]
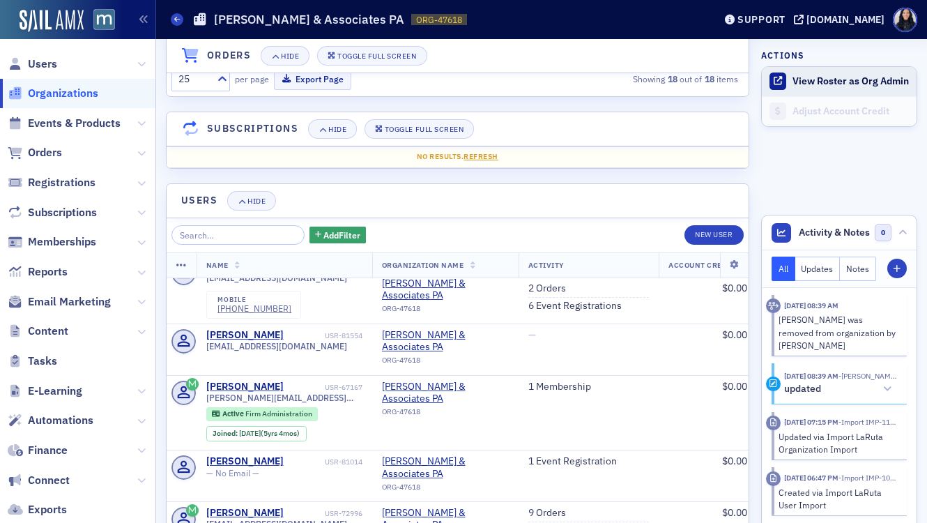
click at [820, 84] on button "View Roster as Org Admin" at bounding box center [851, 81] width 116 height 13
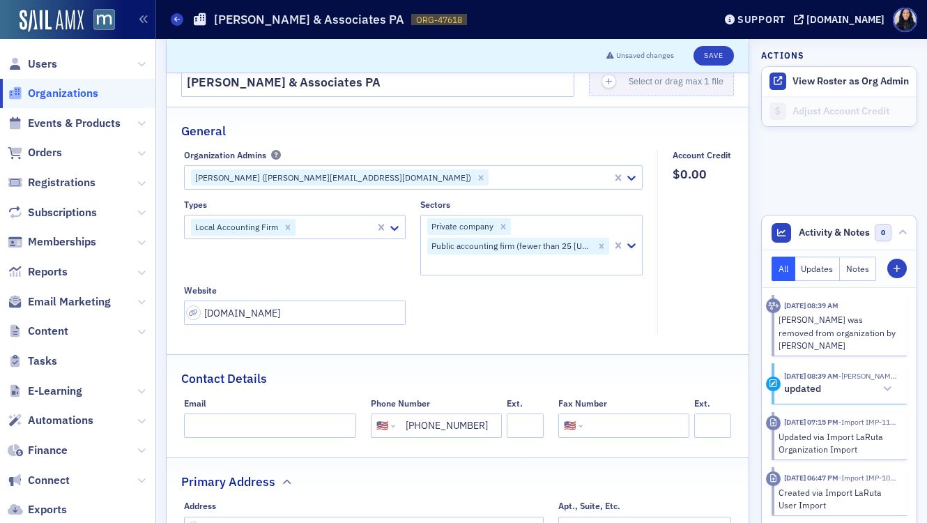
scroll to position [13, 0]
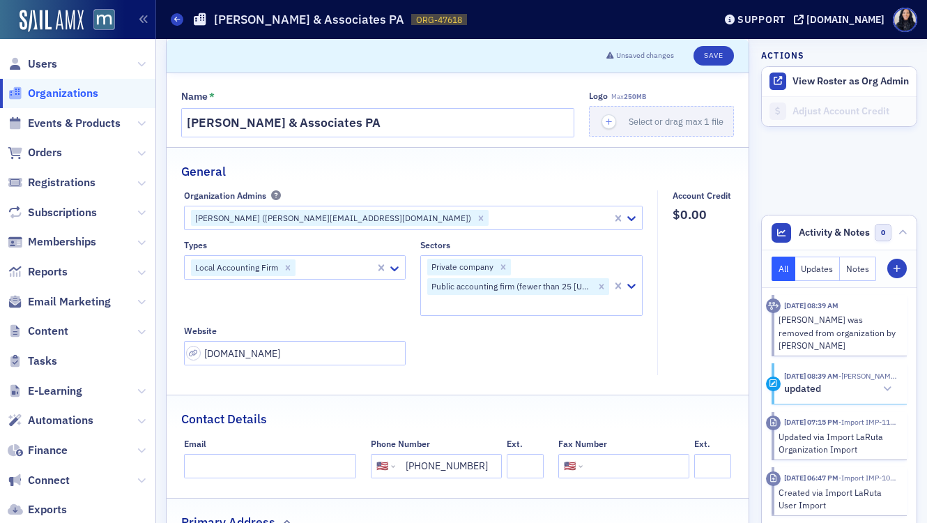
click at [330, 270] on div at bounding box center [335, 267] width 77 height 17
type input "100"
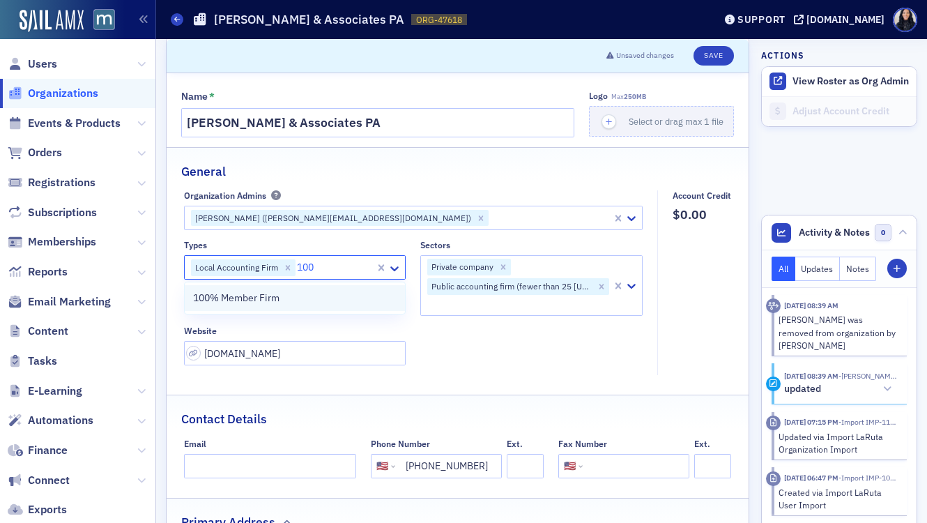
click at [303, 299] on div "100% Member Firm" at bounding box center [295, 298] width 204 height 15
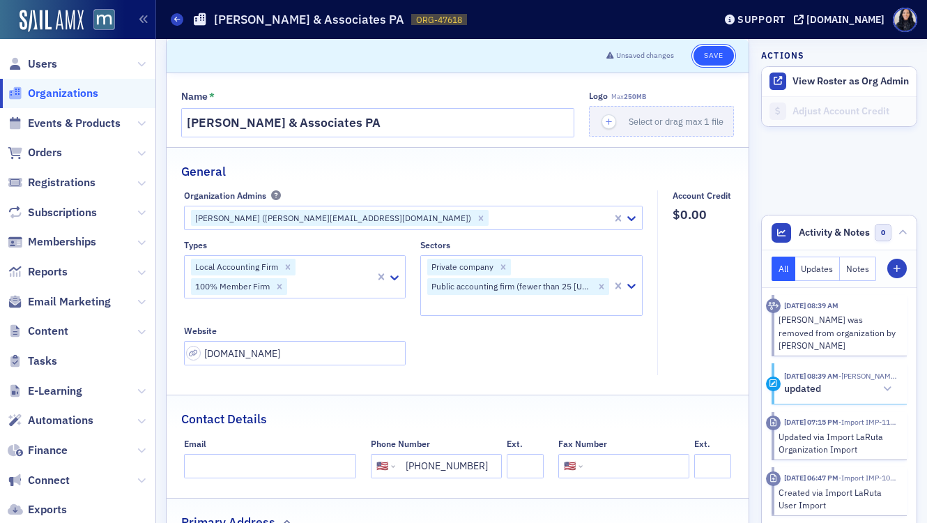
click at [715, 56] on button "Save" at bounding box center [714, 56] width 40 height 20
type input "www.rymerassociates.com"
click at [427, 376] on fieldset "General Organization Admins Melanie Moser (melanie@rymerassociates.com) Types L…" at bounding box center [458, 266] width 582 height 238
click at [375, 359] on input "www.rymerassociates.com" at bounding box center [295, 353] width 222 height 24
click at [345, 358] on input "www.rymerassociates.com" at bounding box center [295, 353] width 222 height 24
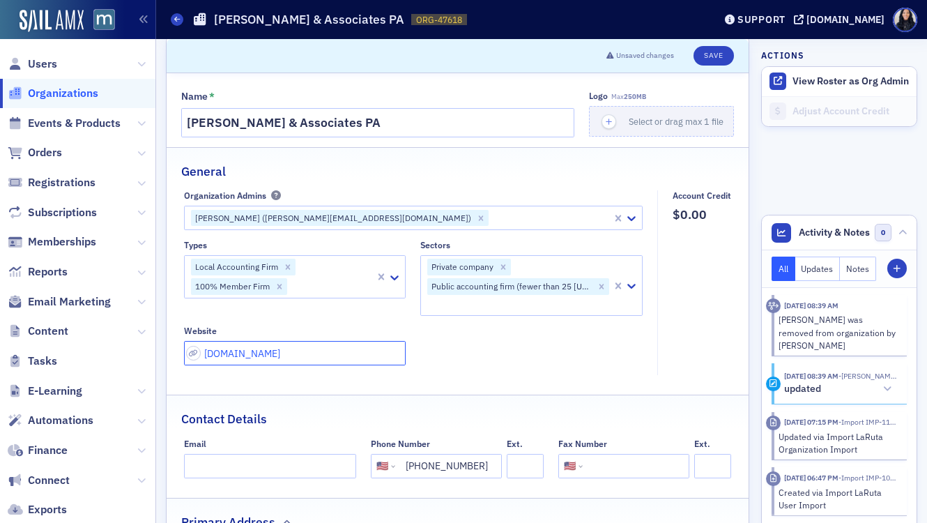
click at [345, 358] on input "www.rymerassociates.com" at bounding box center [295, 353] width 222 height 24
click at [702, 56] on button "Save" at bounding box center [714, 56] width 40 height 20
select select "US"
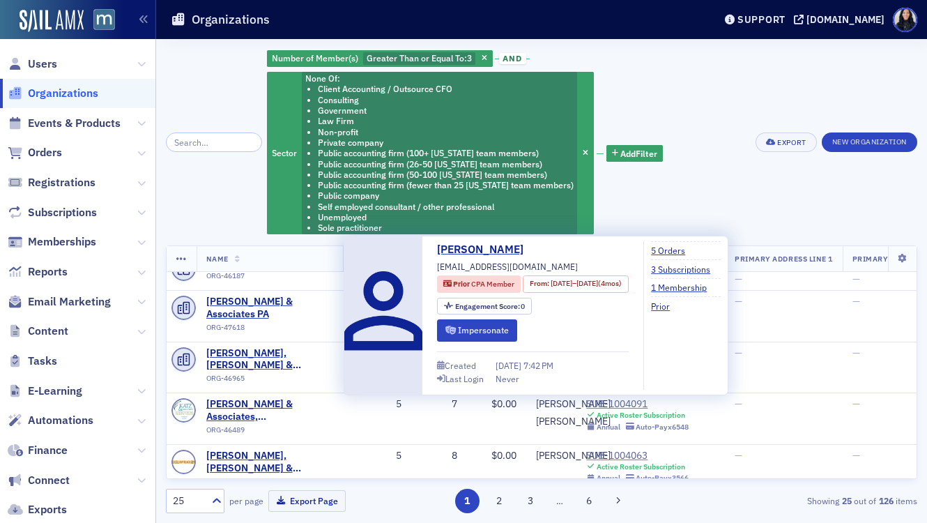
scroll to position [53, 0]
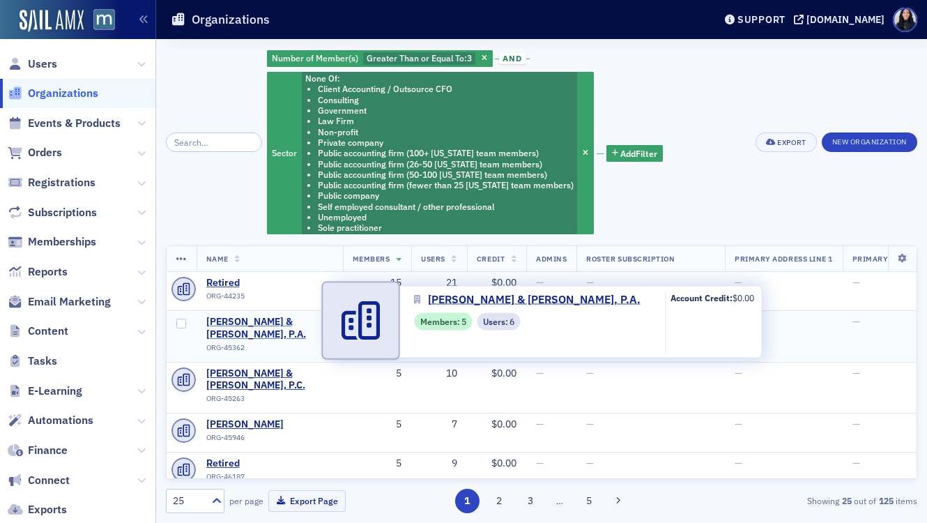
click at [245, 321] on span "[PERSON_NAME] & [PERSON_NAME], P.A." at bounding box center [269, 328] width 127 height 24
select select "US"
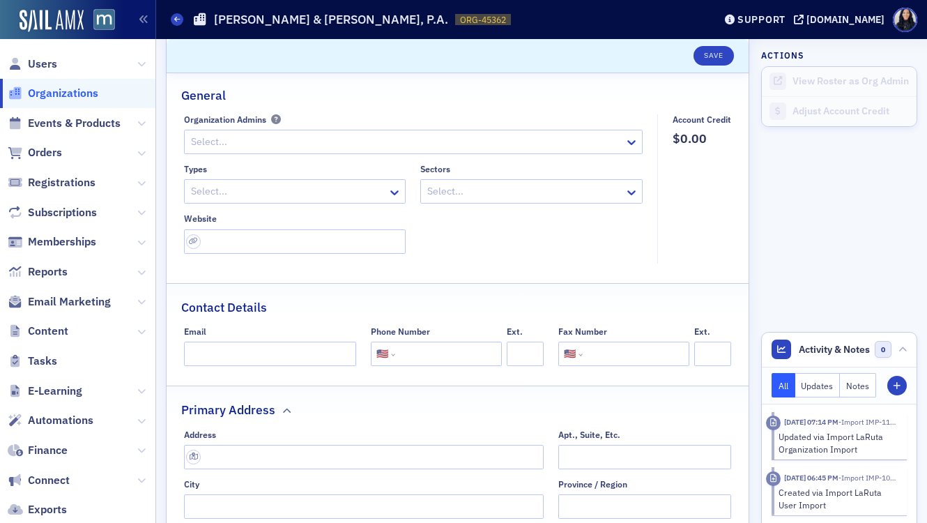
scroll to position [84, 0]
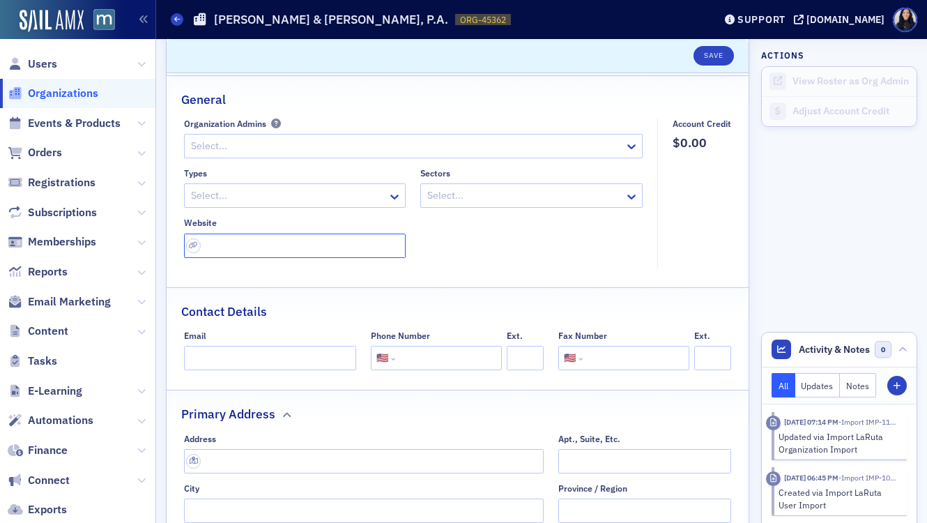
click at [363, 247] on input "url" at bounding box center [295, 246] width 222 height 24
paste input "[URL][DOMAIN_NAME]"
type input "[URL][DOMAIN_NAME]"
click at [498, 247] on div "Types Select... Sectors Select... Website [URL][DOMAIN_NAME]" at bounding box center [413, 213] width 459 height 90
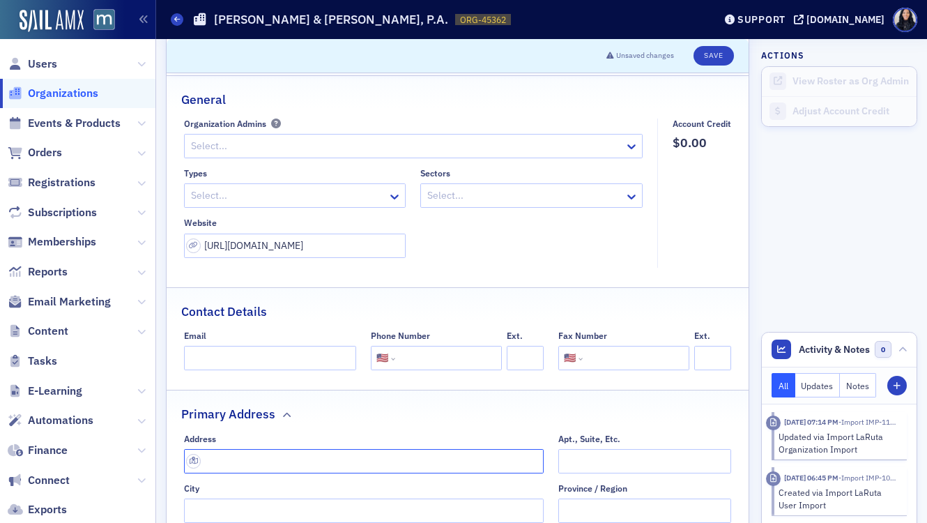
click at [278, 459] on input "text" at bounding box center [364, 461] width 360 height 24
paste input "[STREET_ADDRESS][PERSON_NAME]"
type input "[STREET_ADDRESS][PERSON_NAME]"
type input "[PERSON_NAME]"
type input "21701-4854"
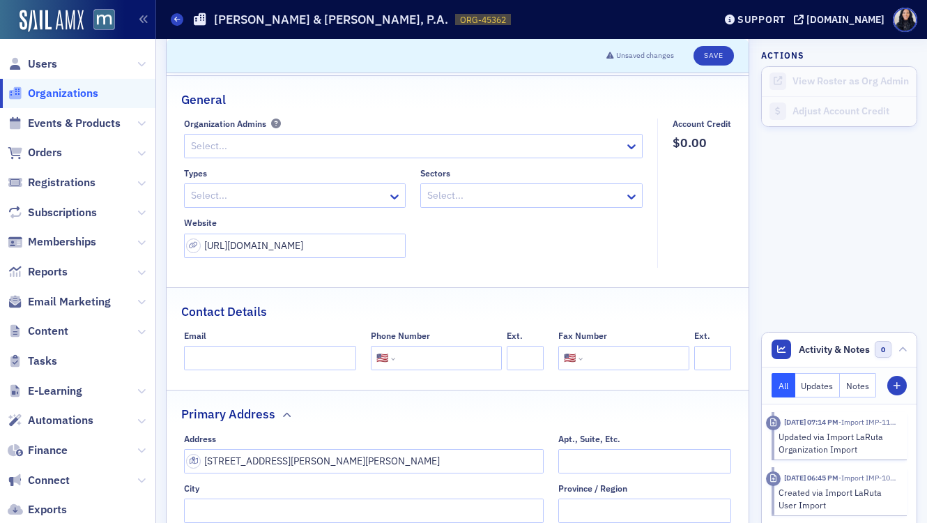
type input "[GEOGRAPHIC_DATA]"
click at [445, 356] on input "tel" at bounding box center [447, 358] width 98 height 24
type input "[PHONE_NUMBER]"
click at [603, 360] on input "tel" at bounding box center [635, 358] width 98 height 24
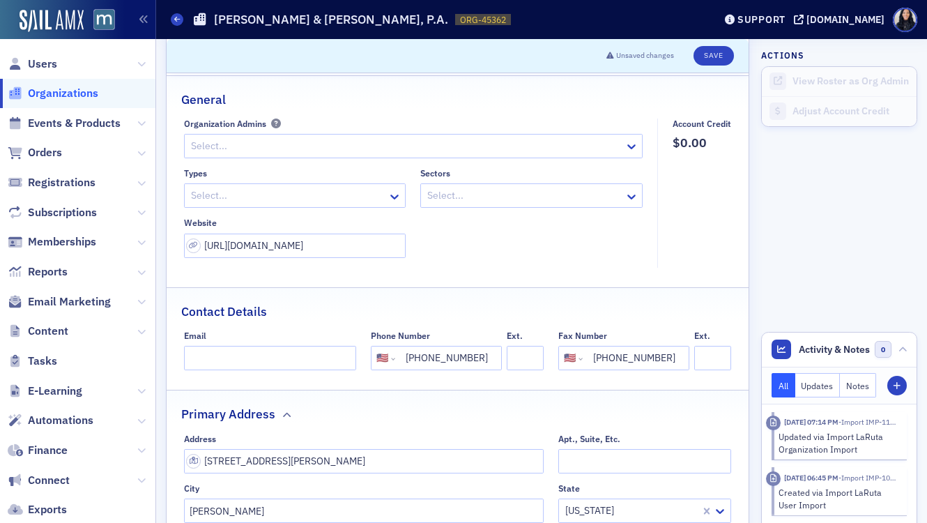
type input "[PHONE_NUMBER]"
click at [673, 304] on div "Contact Details" at bounding box center [457, 304] width 553 height 33
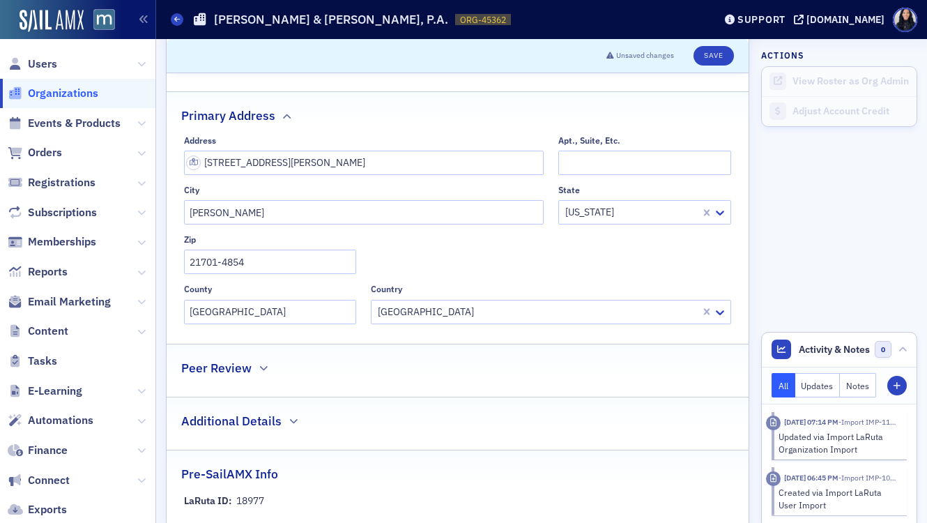
scroll to position [383, 0]
click at [720, 312] on icon at bounding box center [720, 312] width 14 height 14
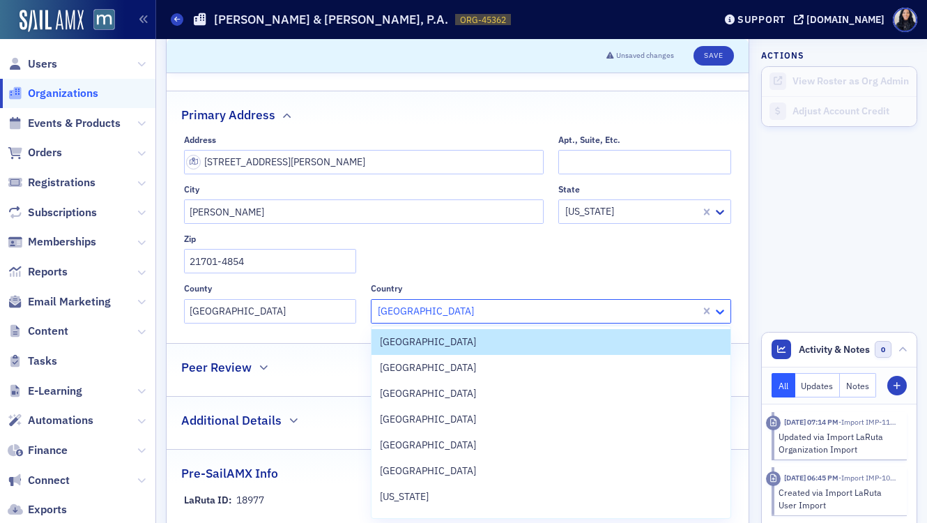
click at [720, 312] on icon at bounding box center [720, 312] width 14 height 14
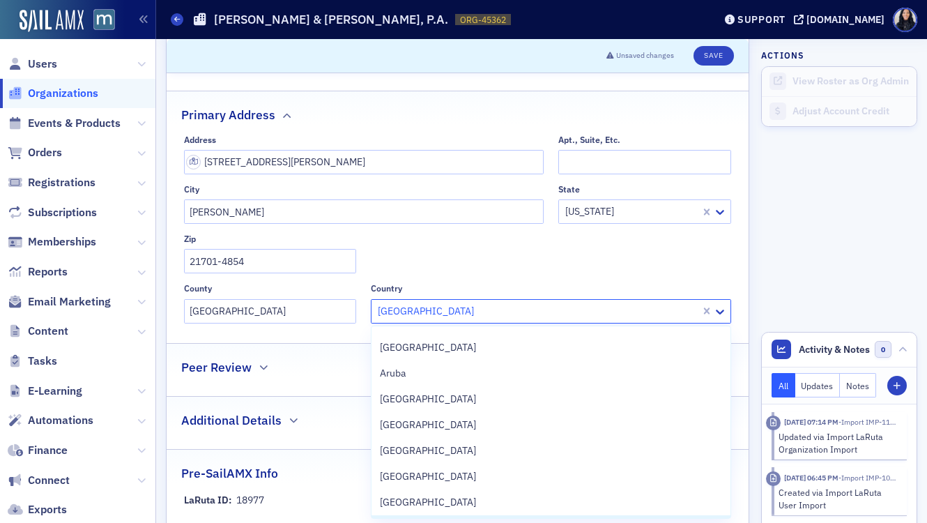
scroll to position [273, 0]
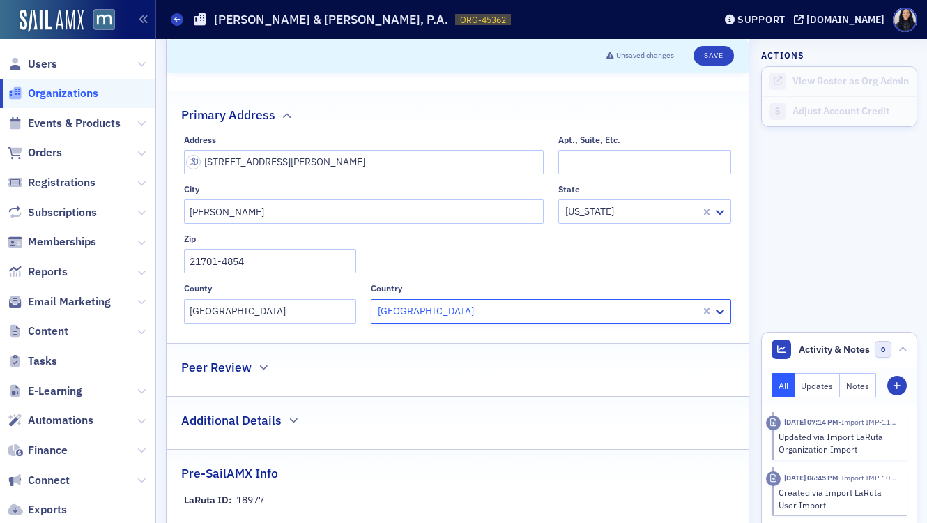
click at [614, 312] on div at bounding box center [537, 311] width 323 height 17
click at [624, 275] on div "Address 365 W Patrick St Apt., Suite, Etc. City Frederick State Maryland Zip 21…" at bounding box center [458, 229] width 548 height 189
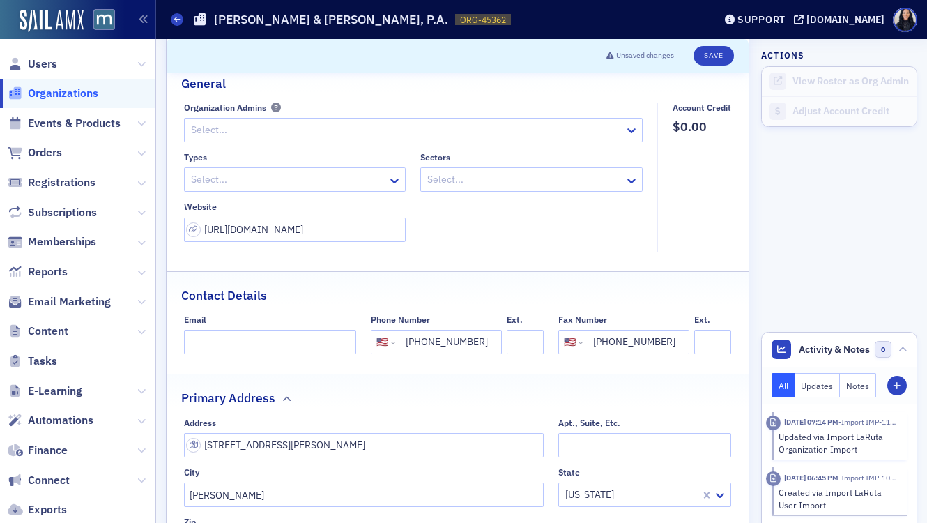
scroll to position [0, 0]
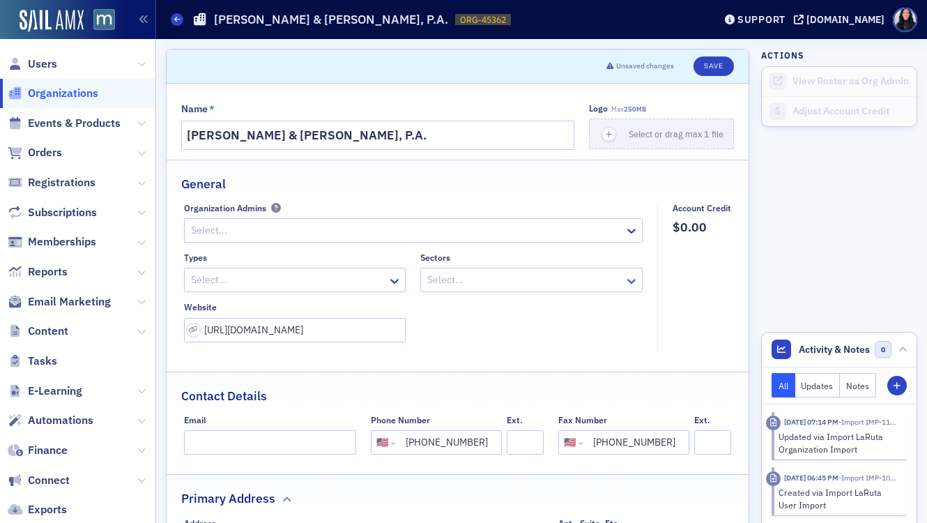
click at [630, 281] on icon at bounding box center [631, 281] width 8 height 5
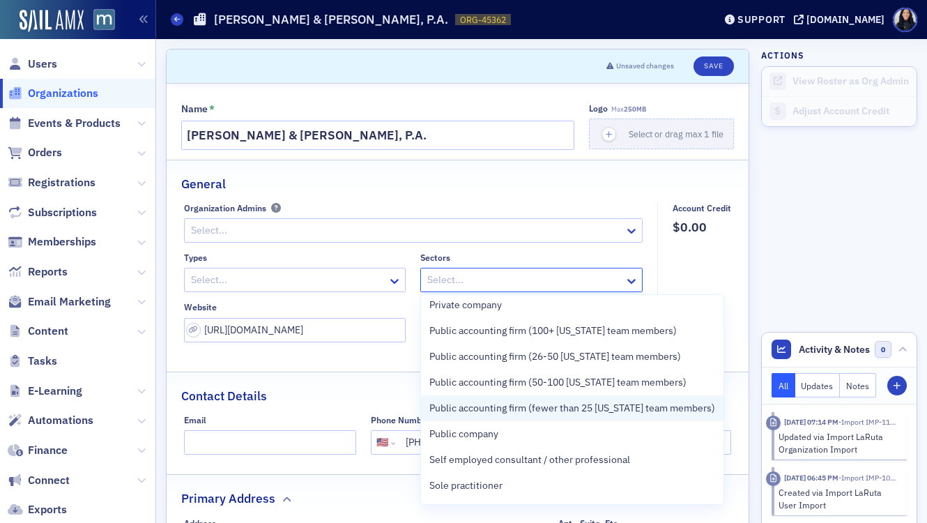
click at [567, 406] on span "Public accounting firm (fewer than 25 [US_STATE] team members)" at bounding box center [572, 408] width 286 height 15
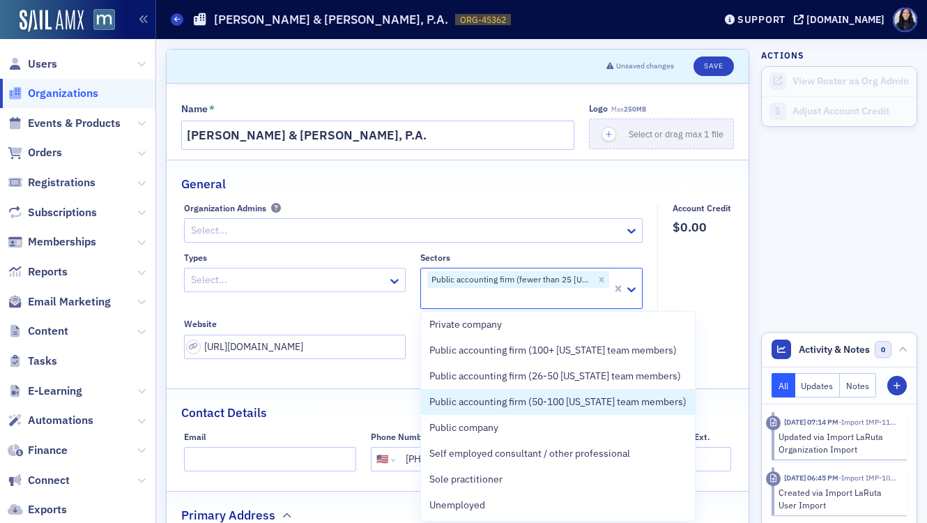
scroll to position [132, 0]
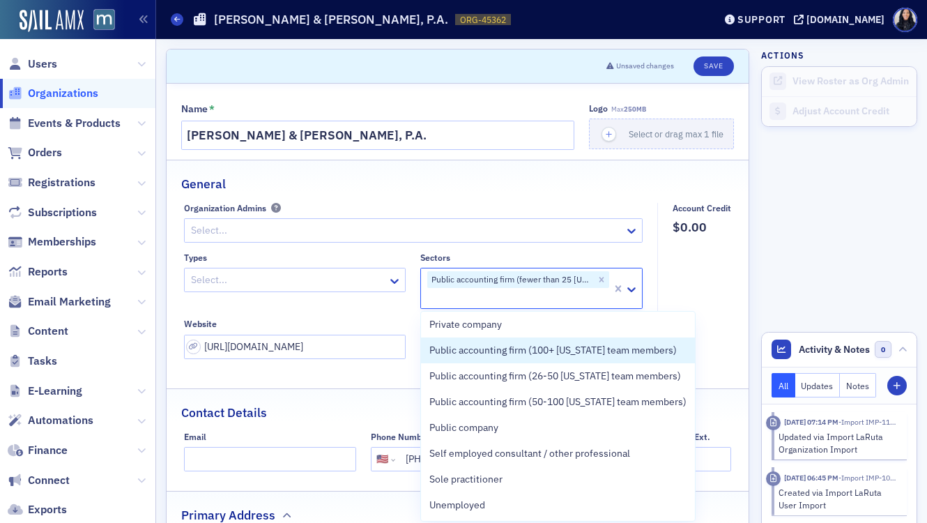
click at [353, 281] on div at bounding box center [288, 279] width 197 height 17
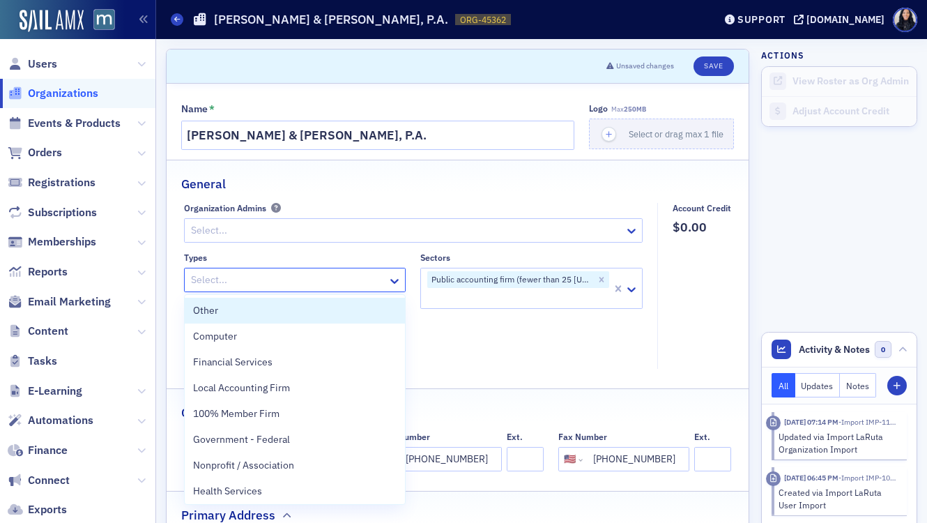
type input "o"
type input "loca"
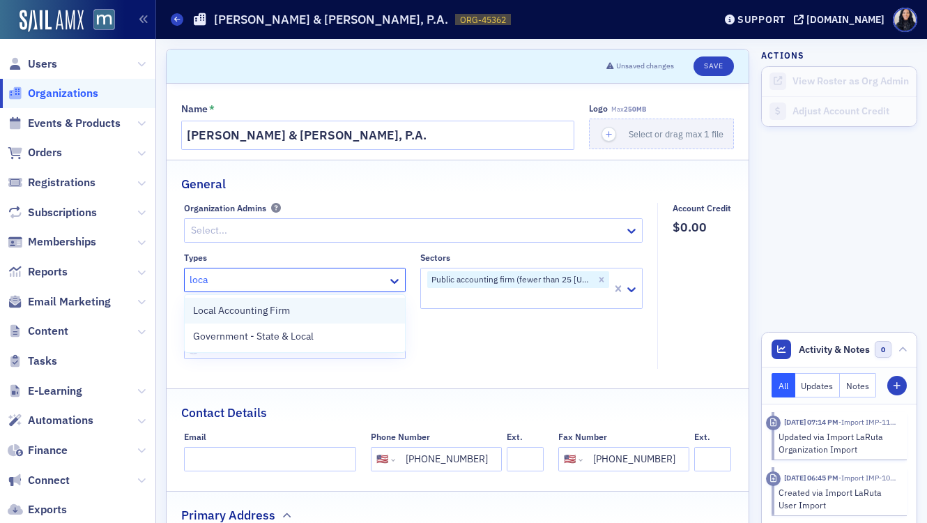
click at [314, 313] on div "Local Accounting Firm" at bounding box center [295, 310] width 204 height 15
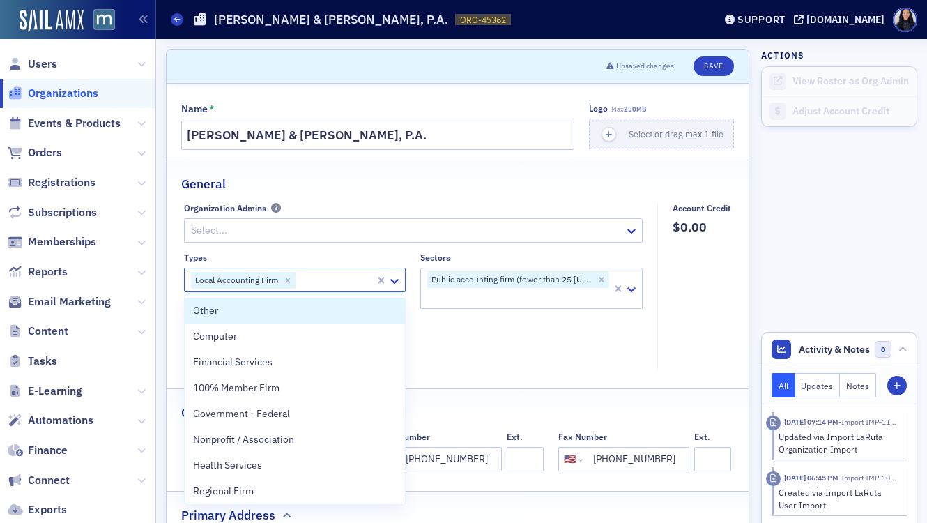
type input "c"
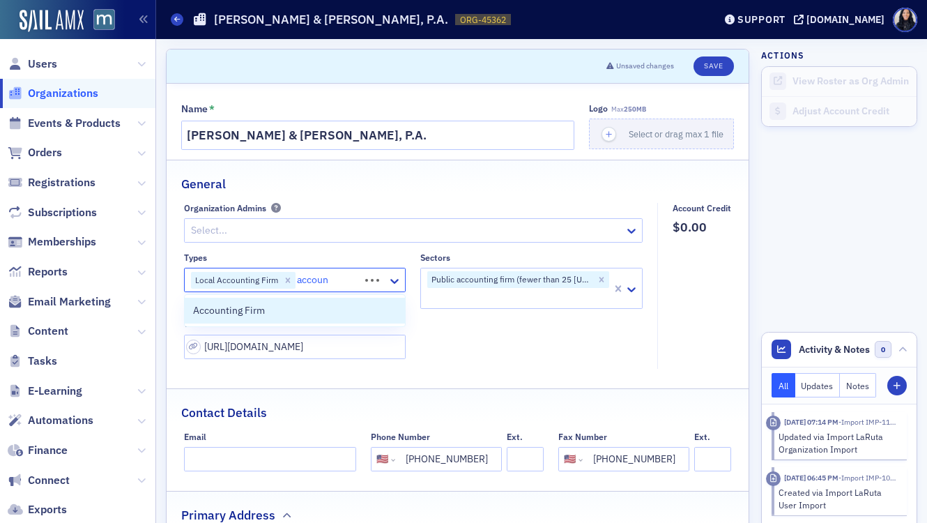
type input "account"
click at [310, 311] on div "Accounting Firm" at bounding box center [295, 310] width 204 height 15
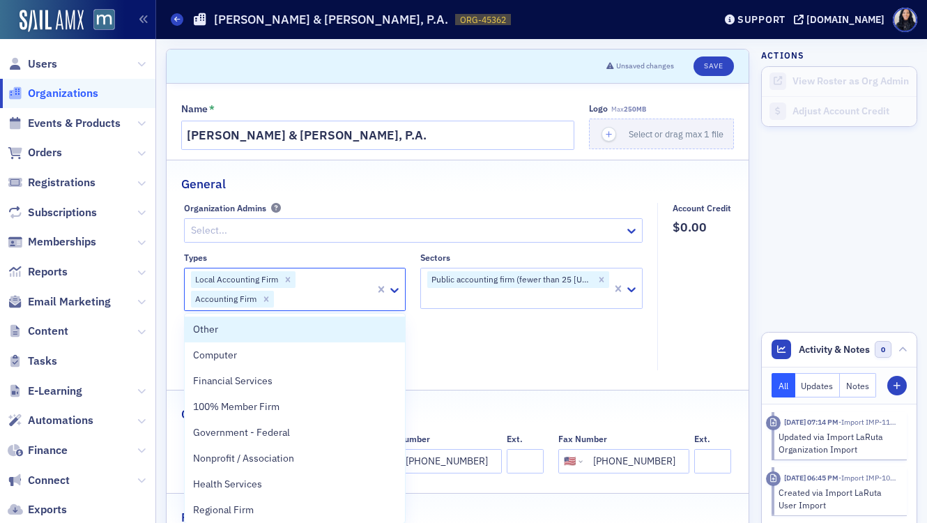
click at [571, 367] on fieldset "Organization Admins Select... Types option Accounting Firm, selected. Other, 1 …" at bounding box center [417, 287] width 466 height 168
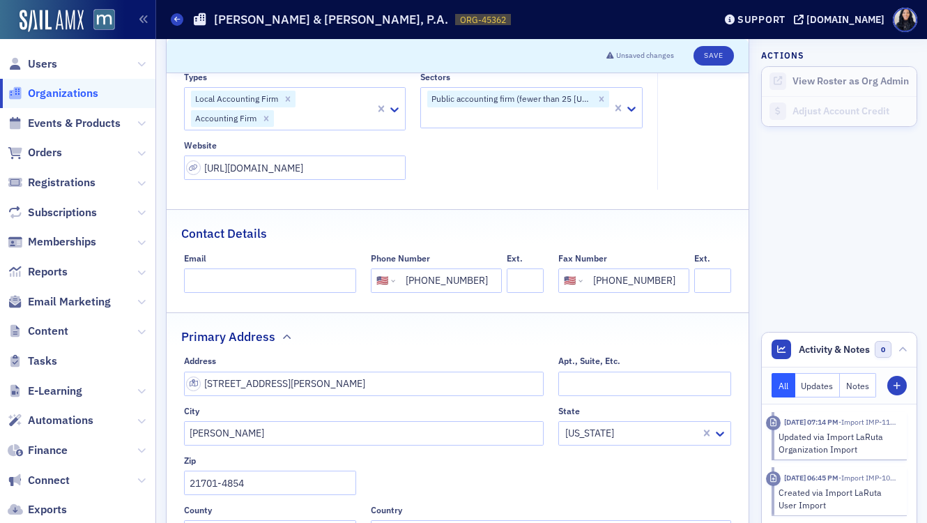
scroll to position [0, 0]
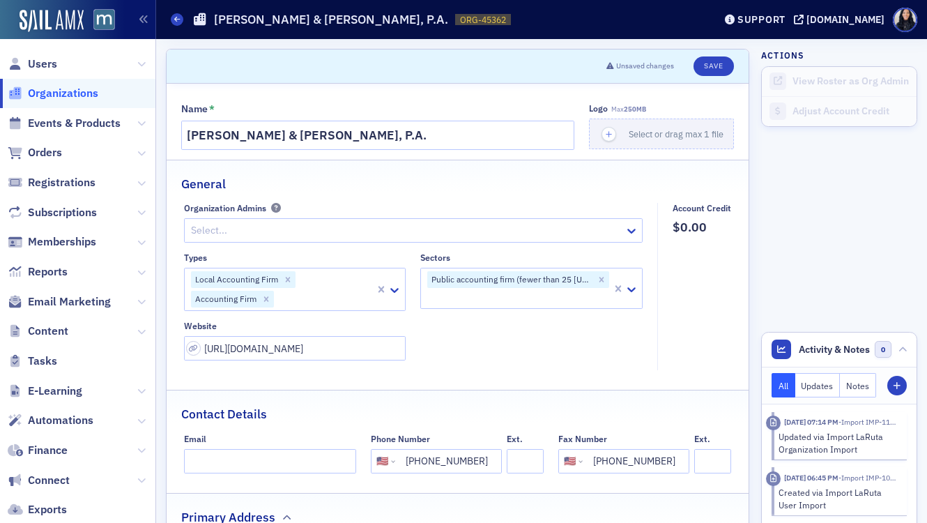
click at [351, 301] on div at bounding box center [324, 299] width 99 height 17
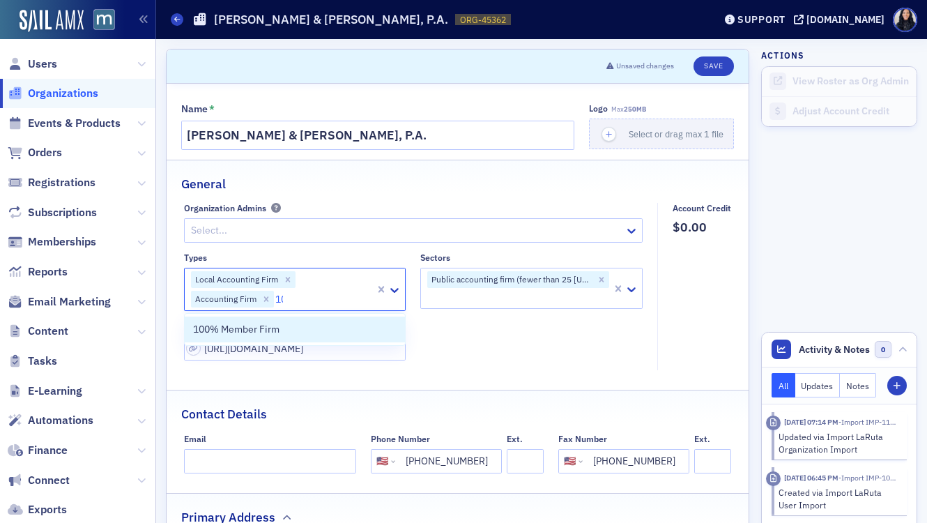
type input "100"
click at [296, 332] on div "100% Member Firm" at bounding box center [295, 329] width 204 height 15
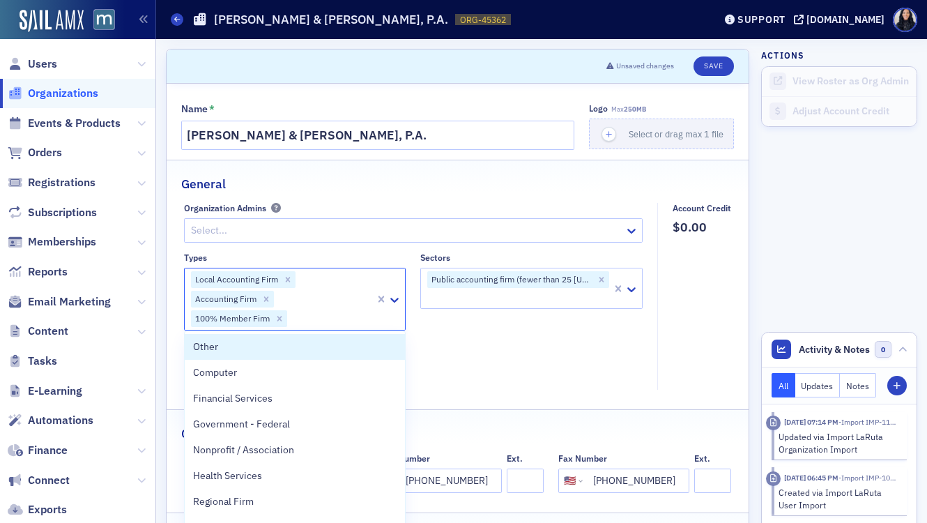
click at [538, 328] on div "Types option 100% Member Firm, selected. Other, 1 of 33. 33 results available. …" at bounding box center [413, 316] width 459 height 128
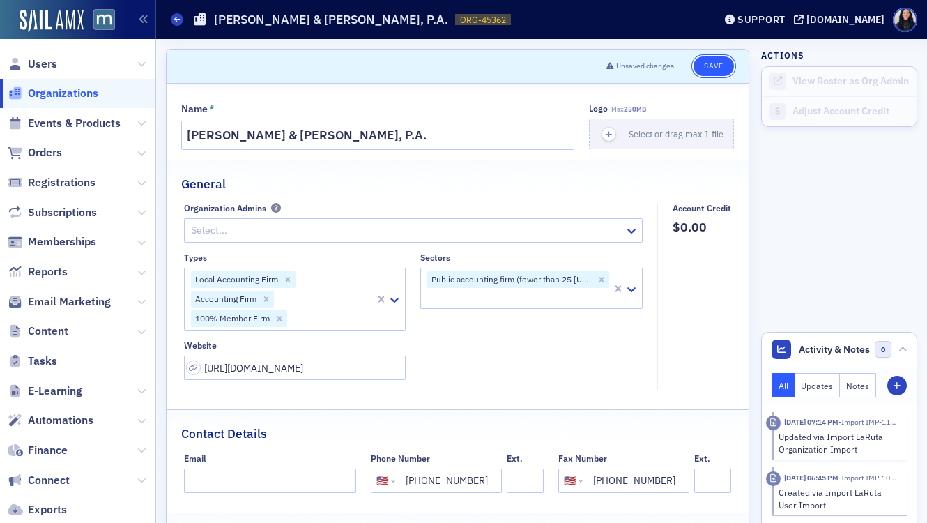
click at [711, 68] on button "Save" at bounding box center [714, 66] width 40 height 20
select select "US"
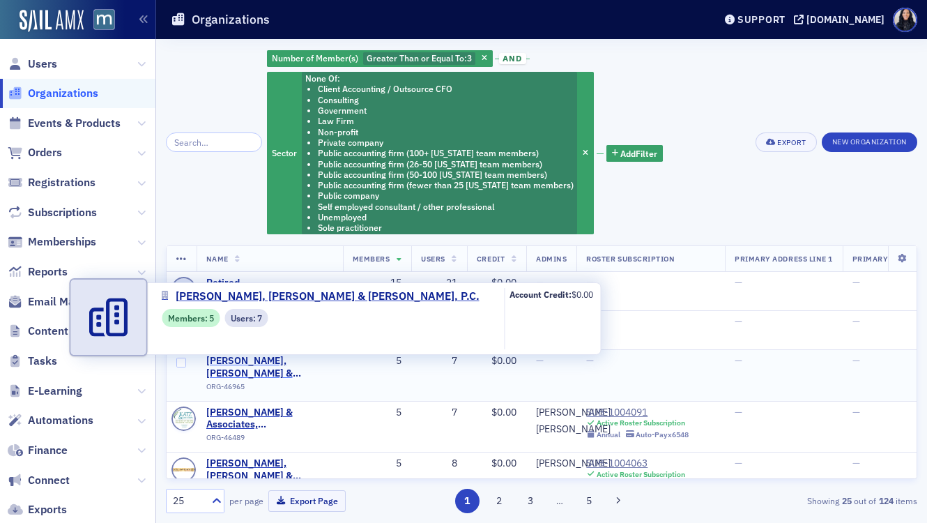
click at [275, 361] on span "[PERSON_NAME], [PERSON_NAME] & [PERSON_NAME], P.C." at bounding box center [269, 367] width 127 height 24
select select "US"
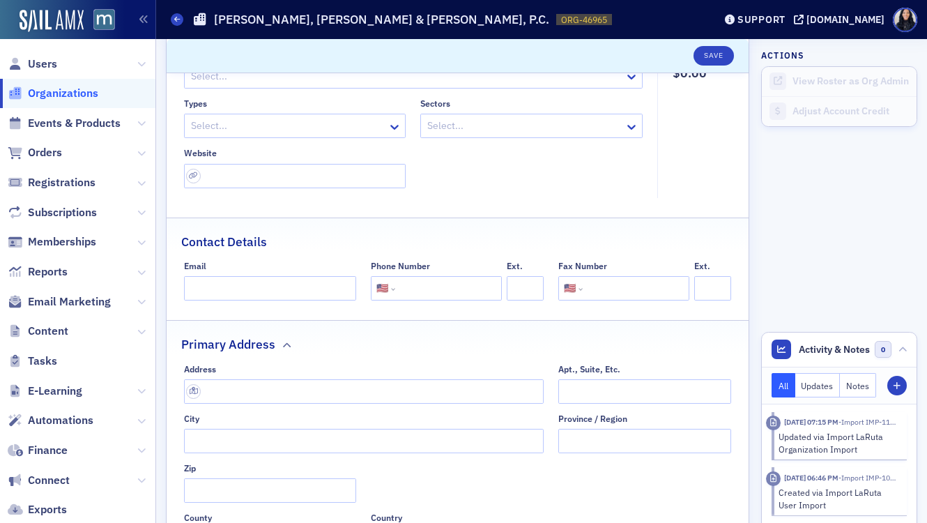
scroll to position [185, 0]
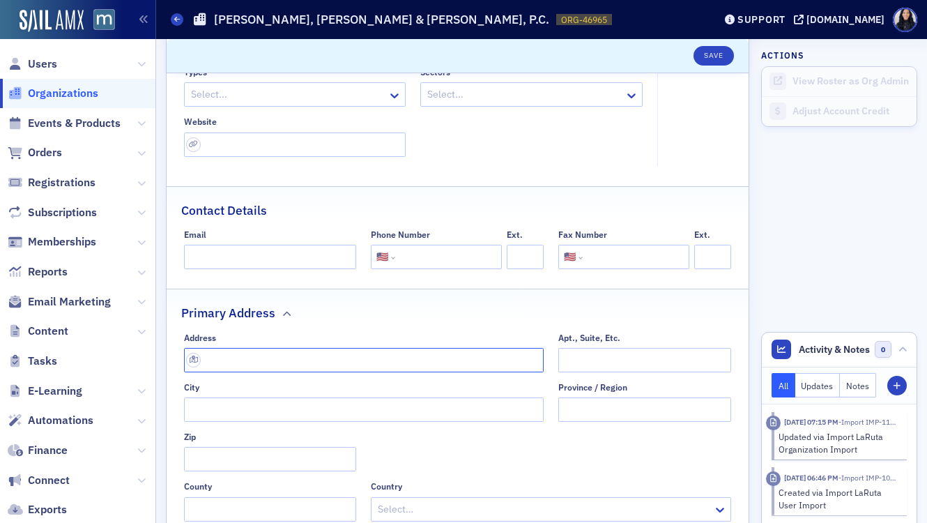
click at [319, 351] on input "text" at bounding box center [364, 360] width 360 height 24
paste input "11140 Rockville Pike # 340, North Bethesda, MD 20852"
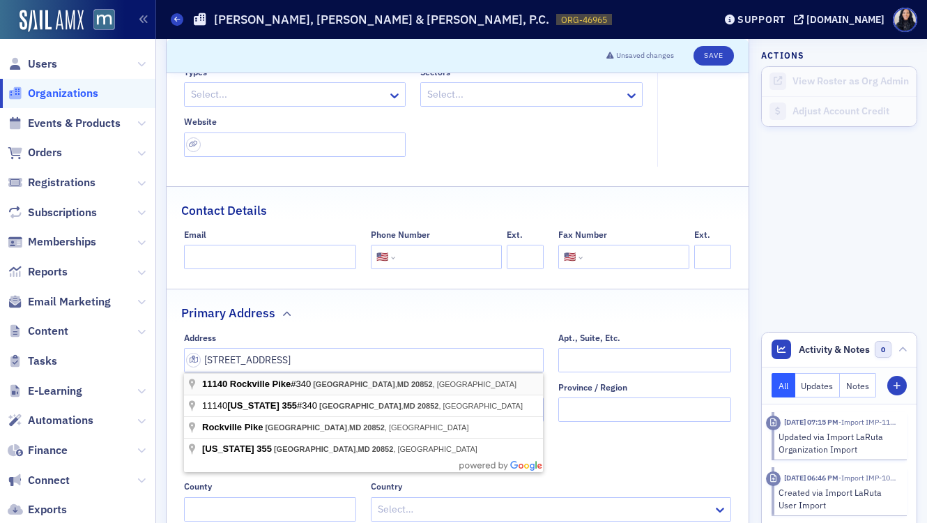
type input "11140 Rockville Pike #340"
type input "[GEOGRAPHIC_DATA]"
type input "20852-3106"
type input "[GEOGRAPHIC_DATA]"
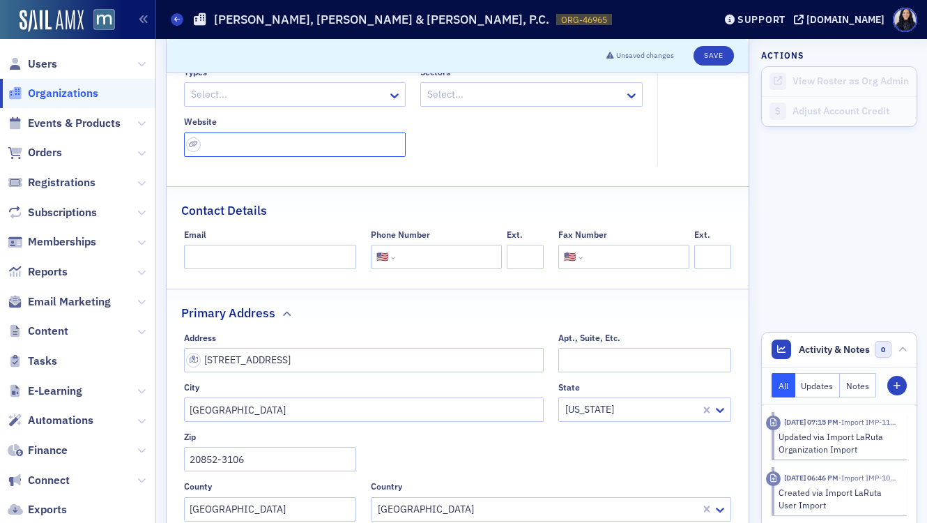
click at [345, 148] on input "url" at bounding box center [295, 144] width 222 height 24
paste input "(301) 984-6400"
type input "(301) 984-6400"
click at [319, 96] on div at bounding box center [288, 94] width 197 height 17
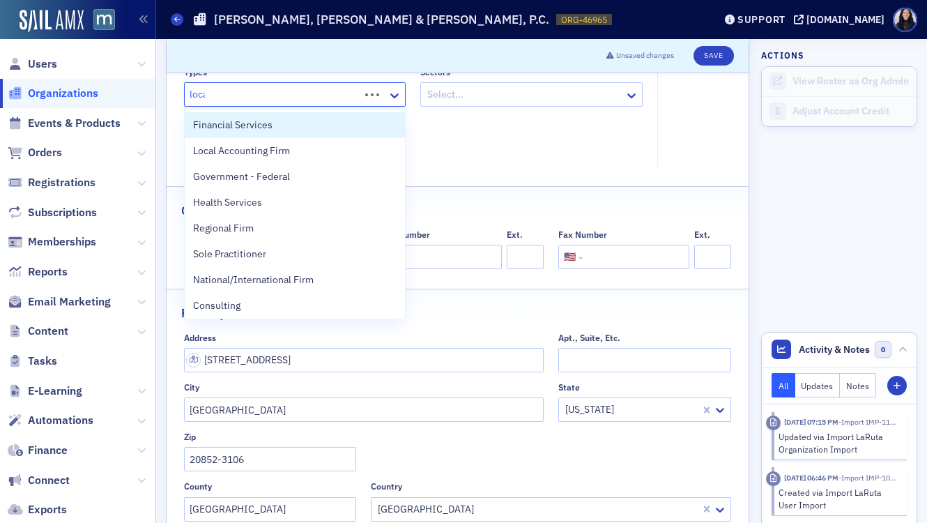
type input "local"
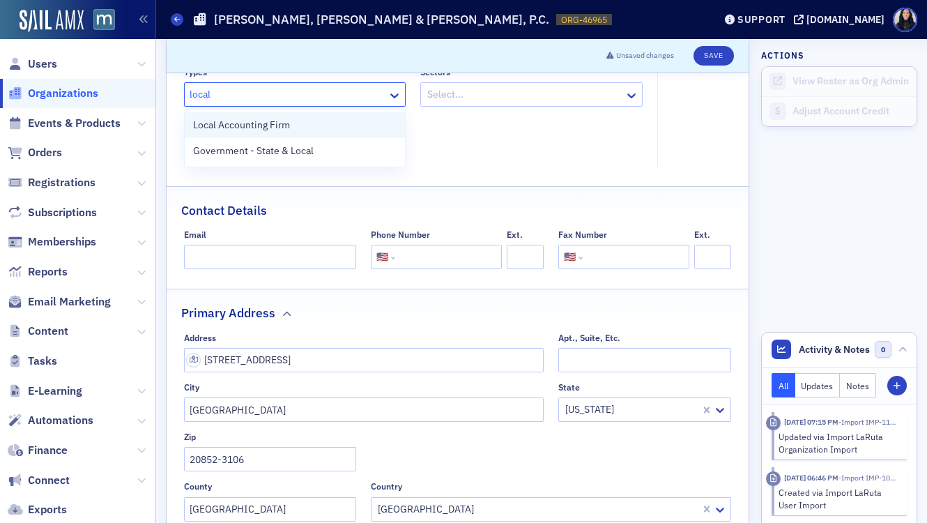
click at [278, 128] on span "Local Accounting Firm" at bounding box center [241, 125] width 97 height 15
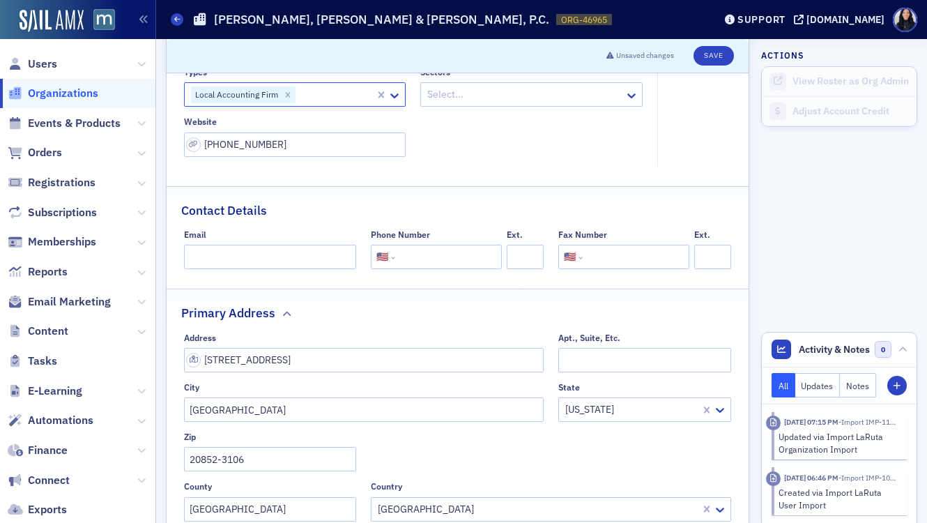
click at [409, 254] on input "tel" at bounding box center [447, 257] width 98 height 24
type input "(301) 984-6400"
click at [300, 148] on input "(301) 984-6400" at bounding box center [295, 144] width 222 height 24
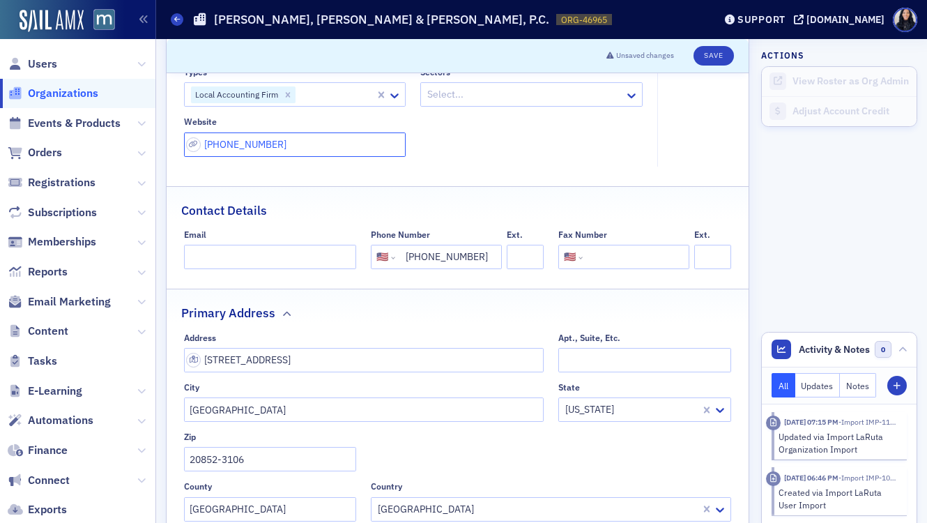
click at [300, 148] on input "(301) 984-6400" at bounding box center [295, 144] width 222 height 24
paste input "https://www.hmjpc.com/"
type input "https://www.hmjpc.com/"
click at [456, 155] on div "Types Local Accounting Firm Sectors Select... Website https://www.hmjpc.com/" at bounding box center [413, 112] width 459 height 90
click at [626, 96] on icon at bounding box center [632, 96] width 14 height 14
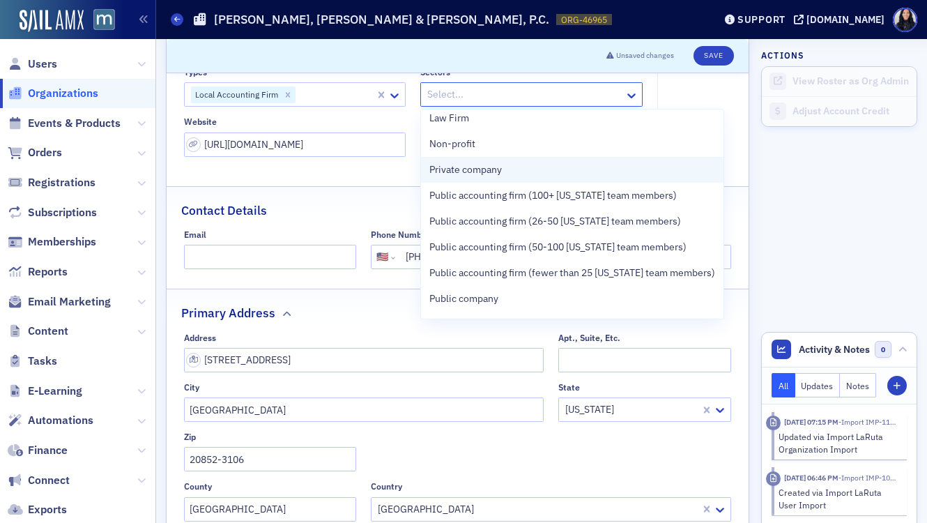
scroll to position [122, 0]
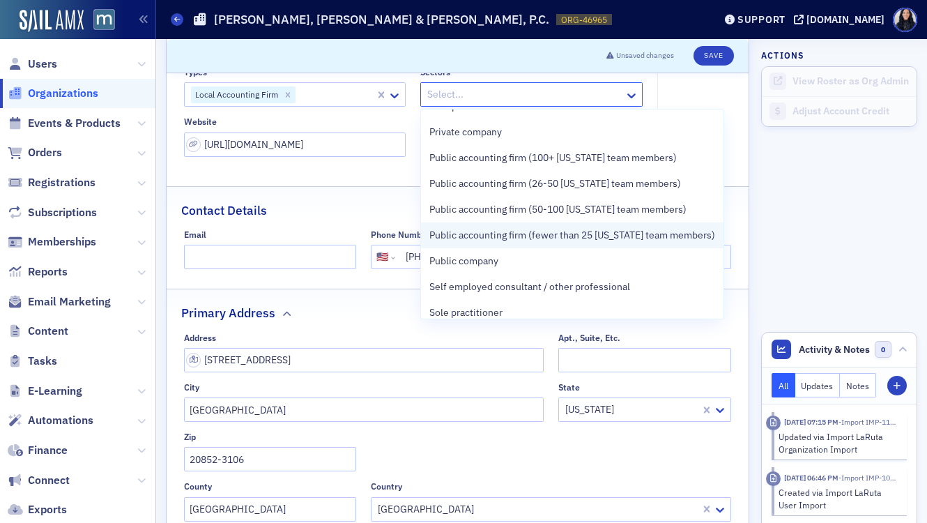
click at [566, 238] on span "Public accounting firm (fewer than 25 [US_STATE] team members)" at bounding box center [572, 235] width 286 height 15
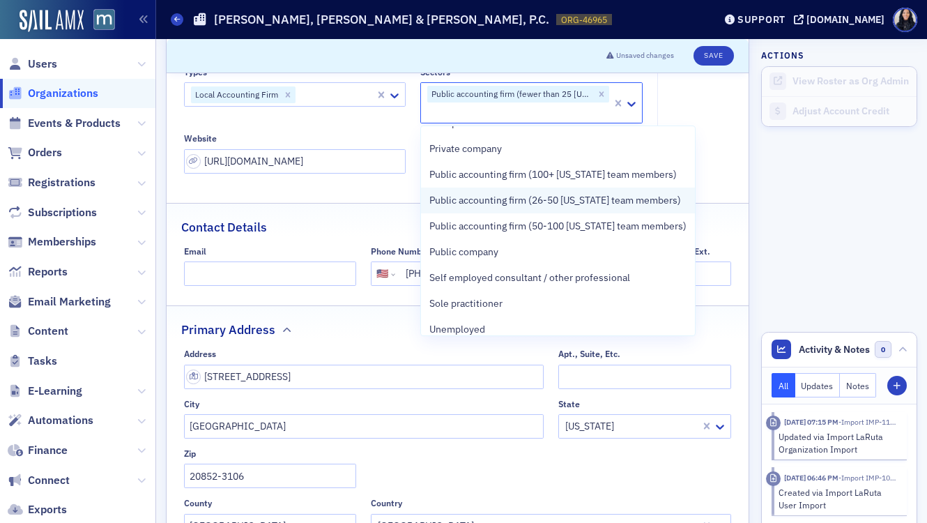
click at [607, 206] on span "Public accounting firm (26-50 [US_STATE] team members)" at bounding box center [555, 200] width 252 height 15
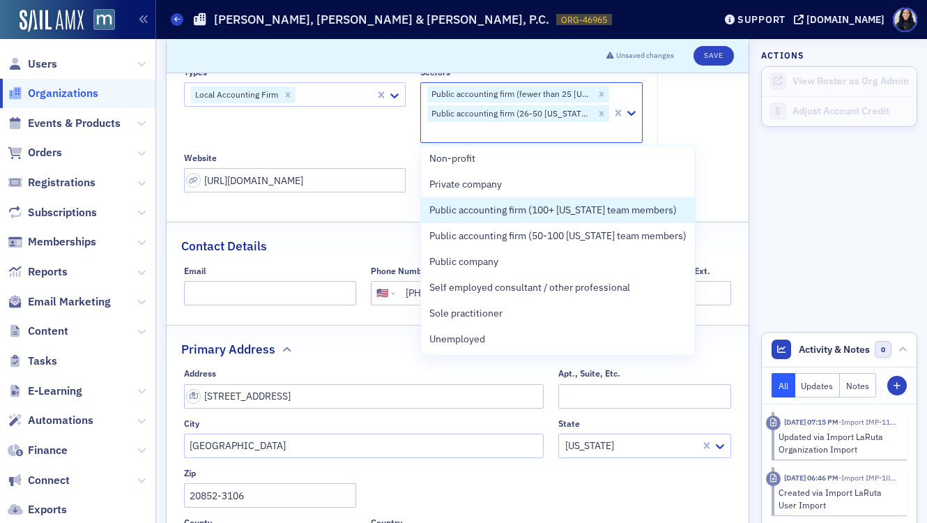
scroll to position [106, 0]
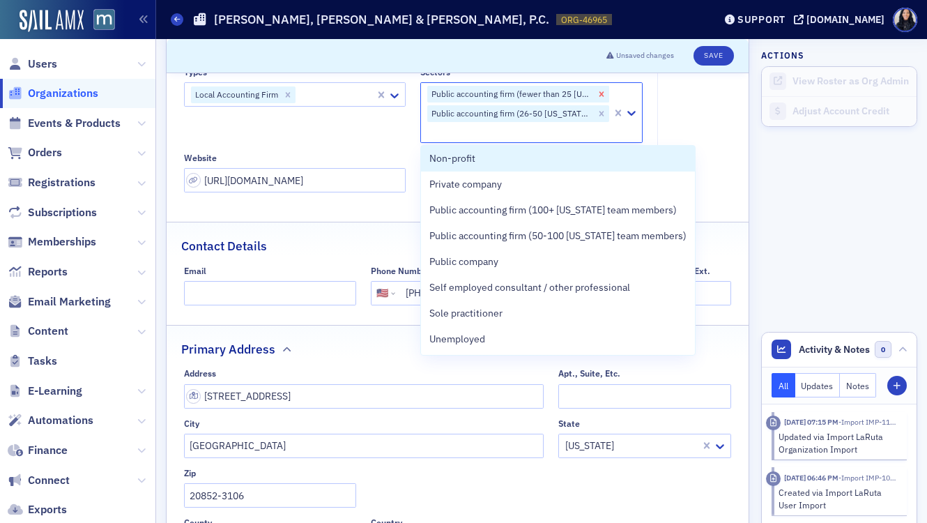
click at [603, 95] on icon "Remove Public accounting firm (fewer than 25 Maryland team members)" at bounding box center [602, 94] width 10 height 10
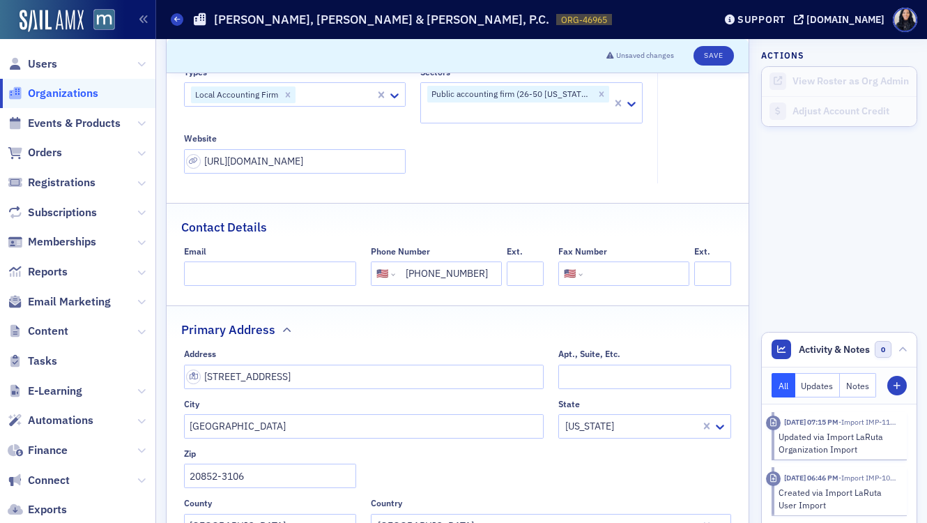
click at [694, 105] on fieldset "Account Credit $0.00" at bounding box center [698, 100] width 82 height 166
click at [634, 105] on icon at bounding box center [632, 104] width 14 height 14
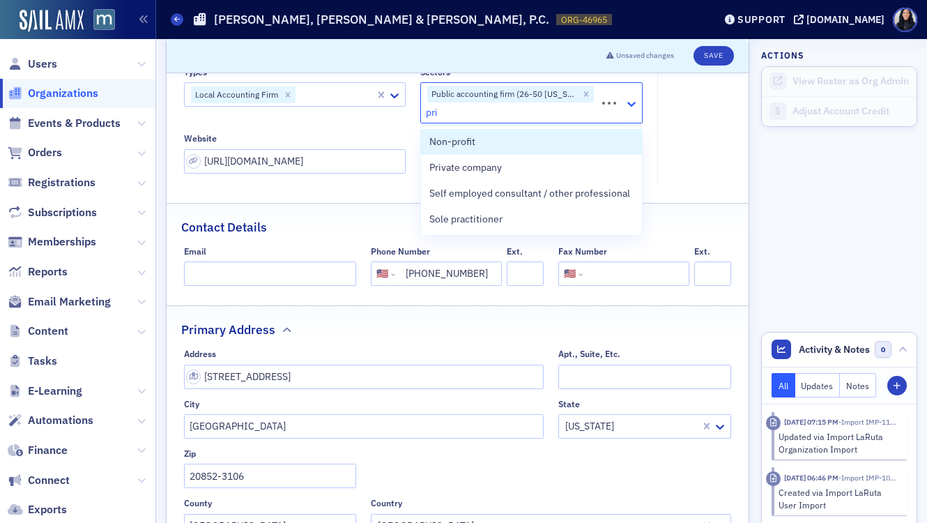
type input "priv"
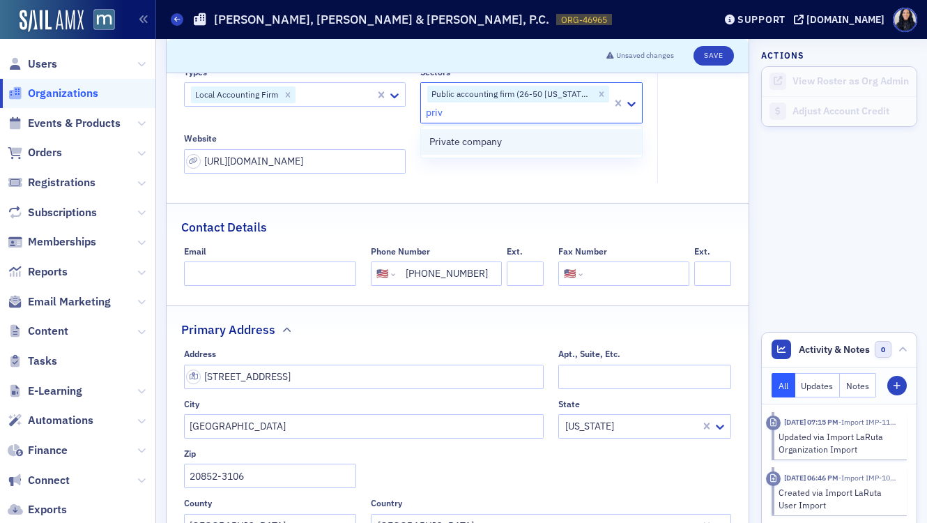
click at [556, 145] on div "Private company" at bounding box center [531, 142] width 204 height 15
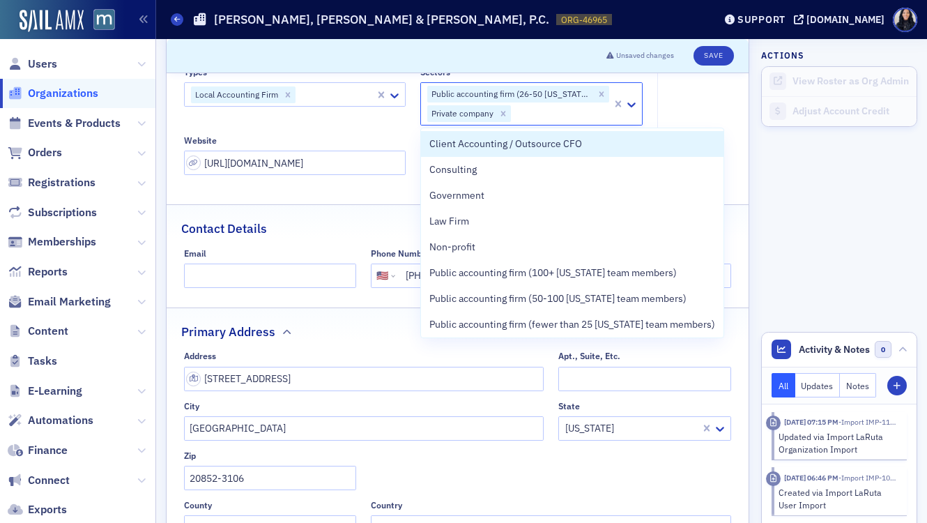
click at [696, 97] on fieldset "Account Credit $0.00" at bounding box center [698, 101] width 82 height 168
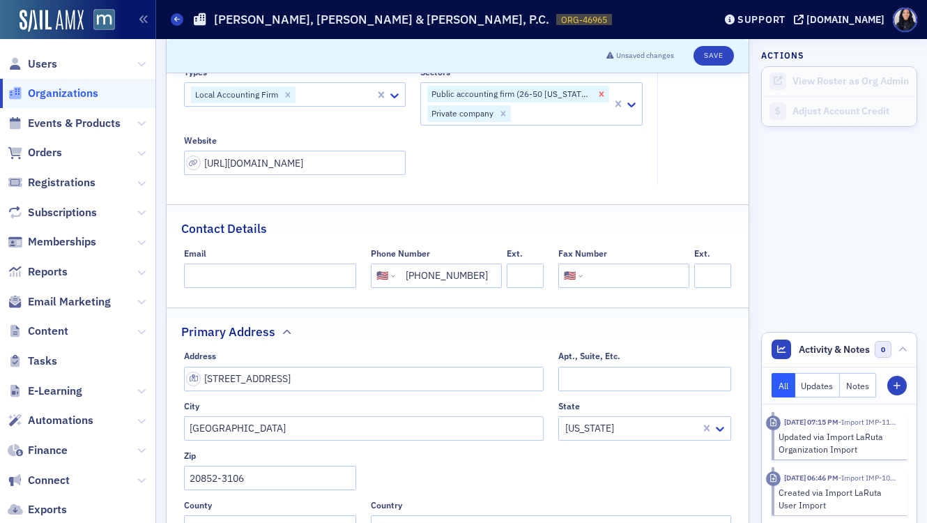
click at [602, 94] on icon "Remove Public accounting firm (26-50 Maryland team members)" at bounding box center [602, 94] width 5 height 5
click at [602, 105] on div at bounding box center [561, 113] width 98 height 17
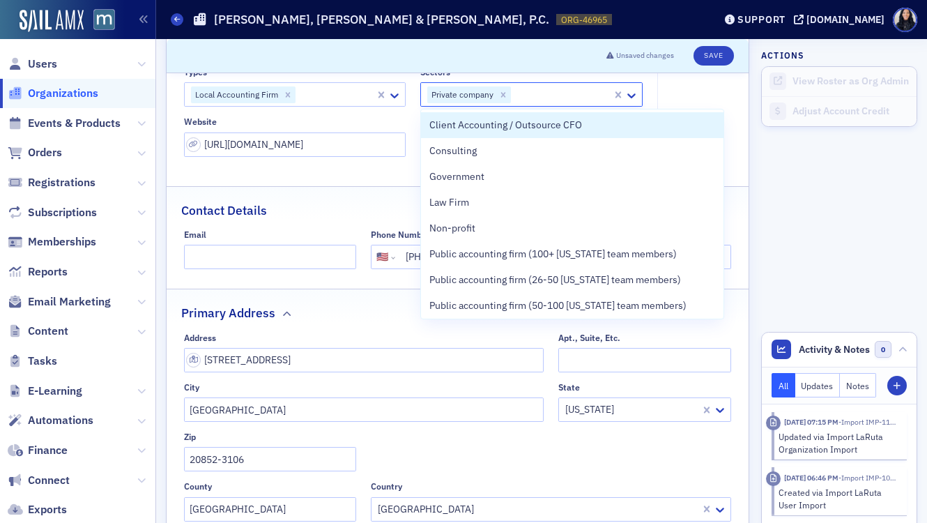
click at [677, 98] on fieldset "Account Credit $0.00" at bounding box center [698, 91] width 82 height 149
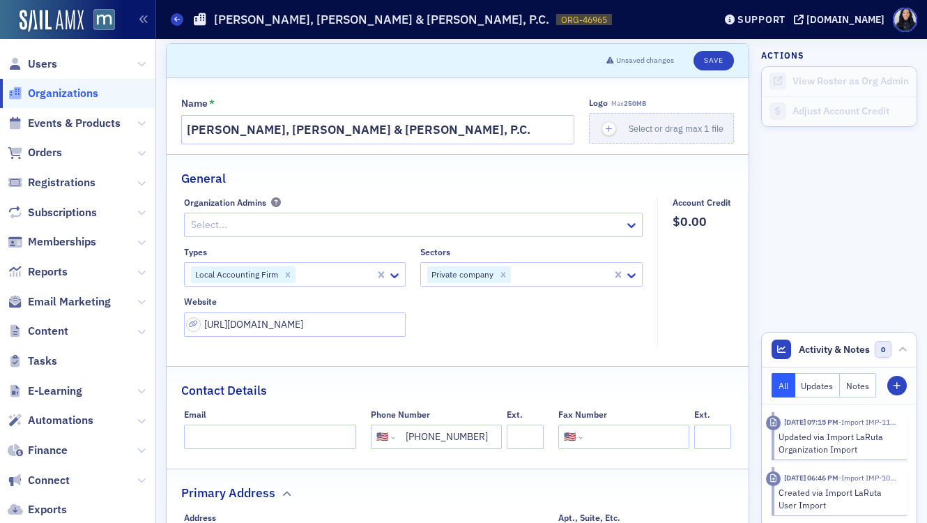
scroll to position [0, 0]
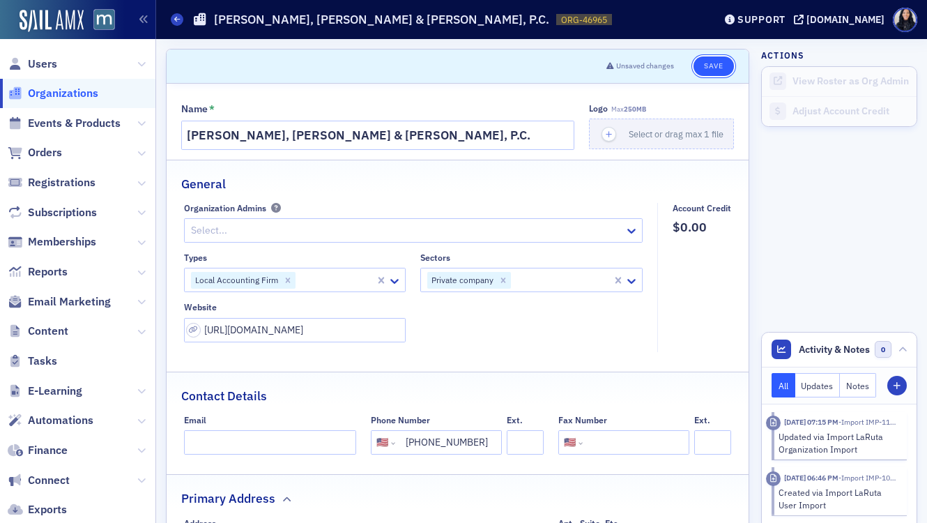
click at [709, 65] on button "Save" at bounding box center [714, 66] width 40 height 20
select select "US"
click at [714, 66] on button "Save" at bounding box center [714, 66] width 40 height 20
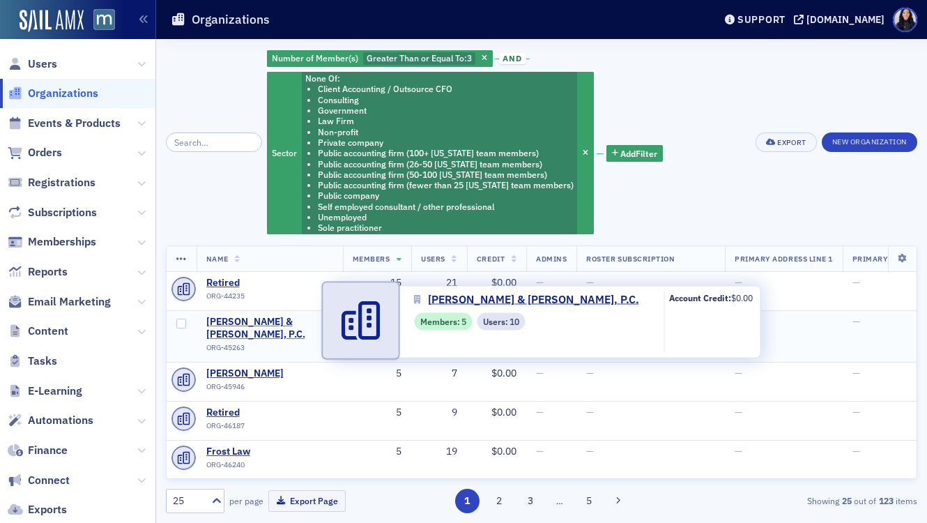
click at [268, 323] on span "[PERSON_NAME] & [PERSON_NAME], P.C." at bounding box center [269, 328] width 127 height 24
select select "US"
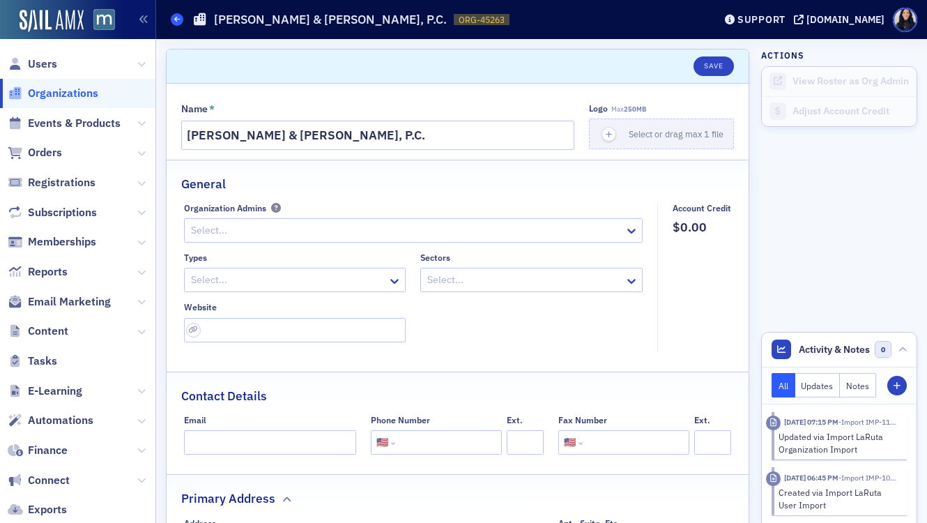
click at [175, 22] on icon at bounding box center [177, 19] width 6 height 6
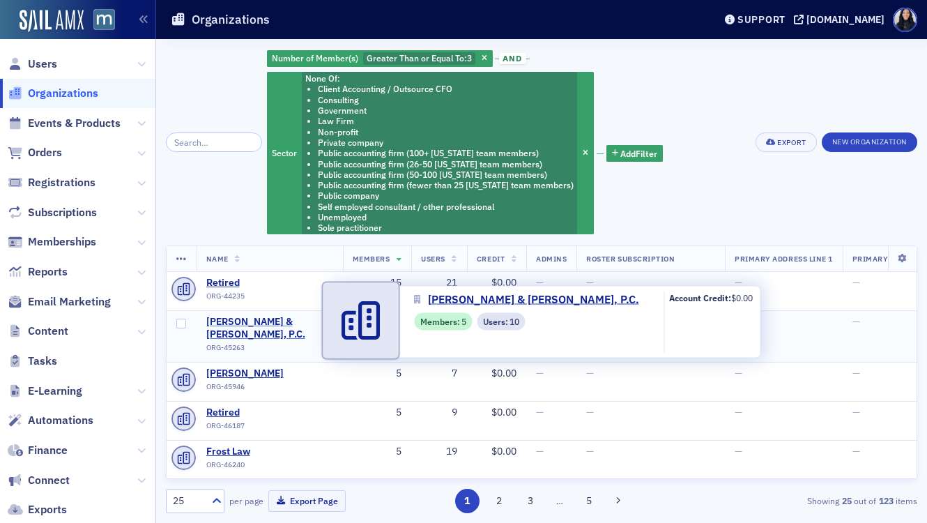
click at [277, 322] on span "[PERSON_NAME] & [PERSON_NAME], P.C." at bounding box center [269, 328] width 127 height 24
select select "US"
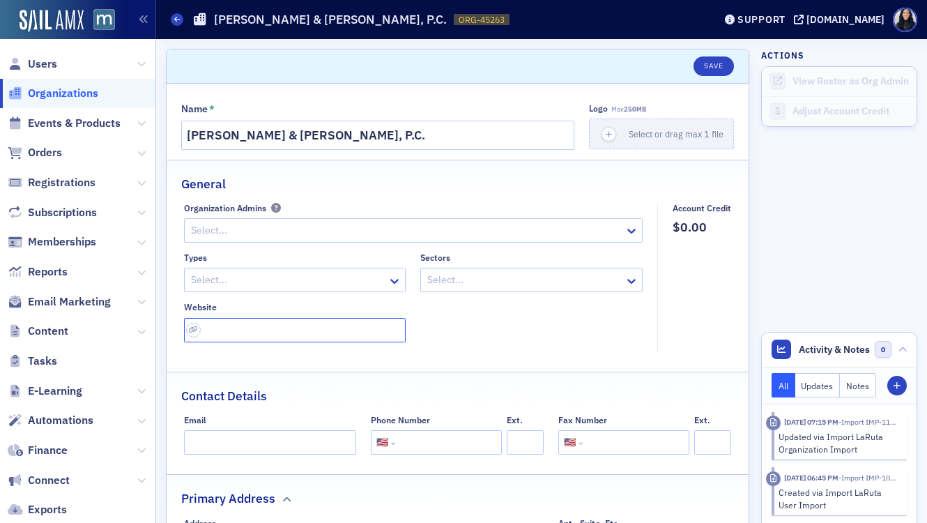
click at [388, 333] on input "url" at bounding box center [295, 330] width 222 height 24
paste input "[URL][DOMAIN_NAME]"
type input "[URL][DOMAIN_NAME]"
click at [689, 326] on fieldset "Account Credit $0.00" at bounding box center [698, 277] width 82 height 149
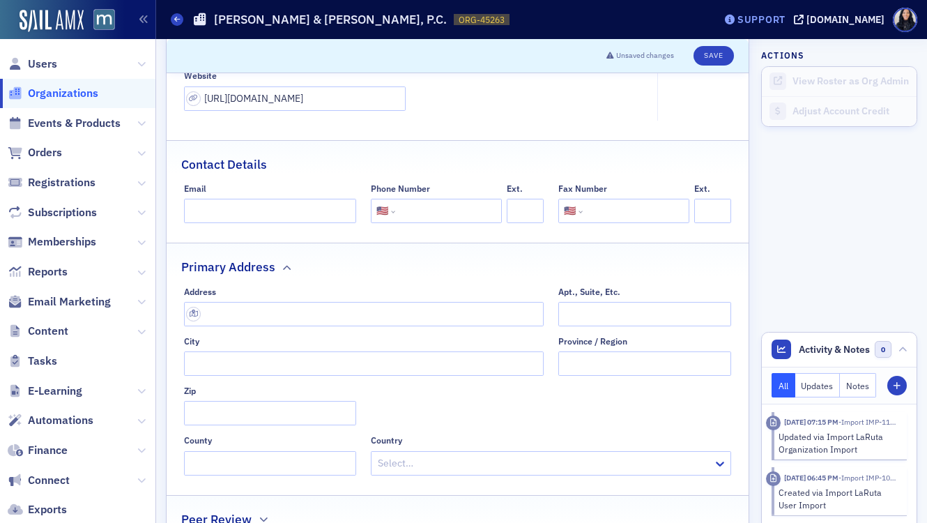
scroll to position [316, 0]
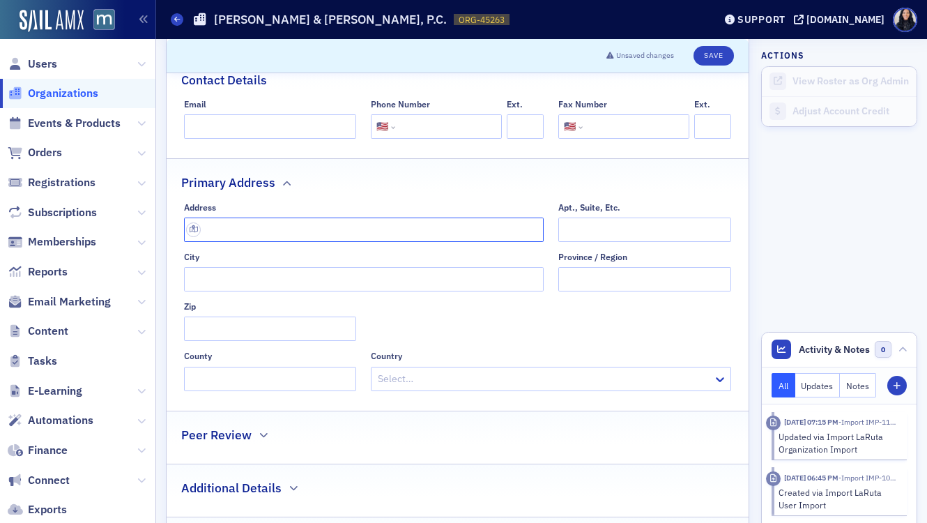
click at [340, 232] on input "text" at bounding box center [364, 230] width 360 height 24
paste input "[STREET_ADDRESS]"
type input "3 [GEOGRAPHIC_DATA]"
type input "Bethesda"
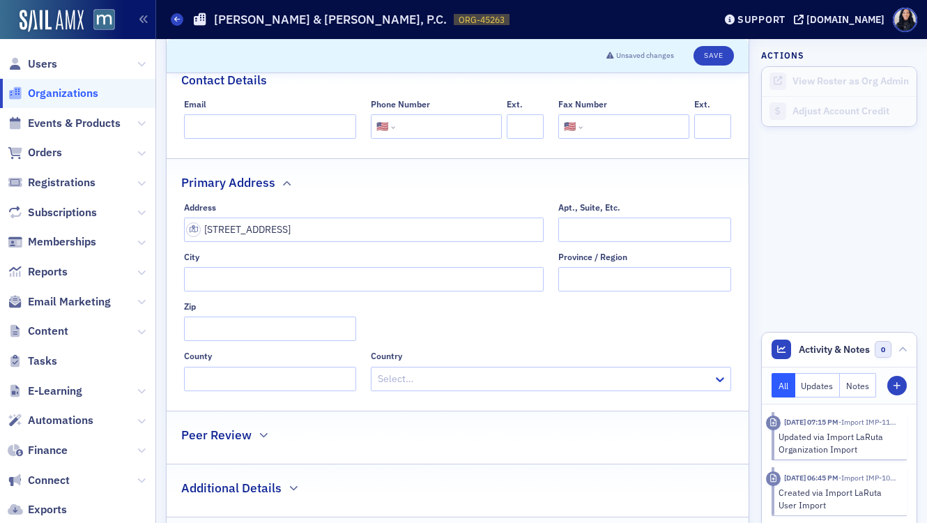
type input "20814"
type input "[GEOGRAPHIC_DATA]"
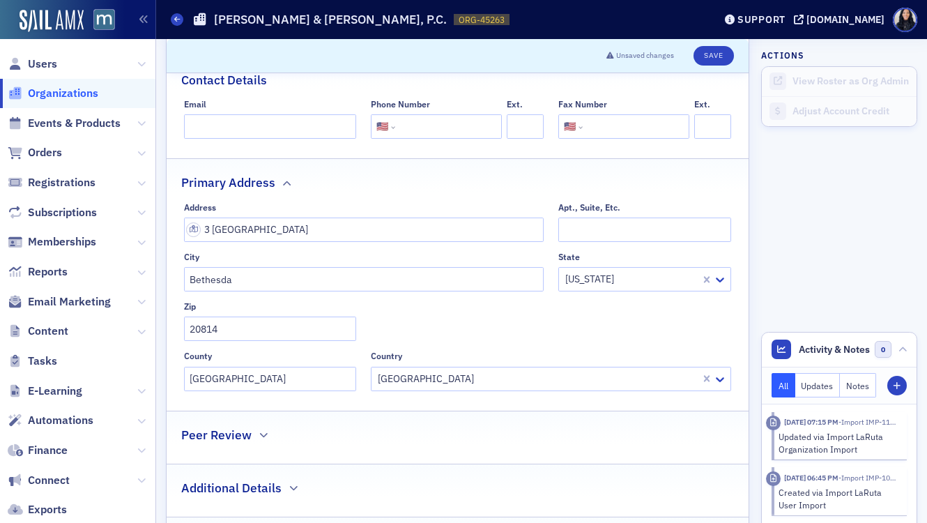
click at [428, 129] on input "tel" at bounding box center [447, 126] width 98 height 24
paste input "(301) 585-0506"
type input "(301) 585-0506"
click at [474, 181] on div "Primary Address" at bounding box center [457, 175] width 553 height 33
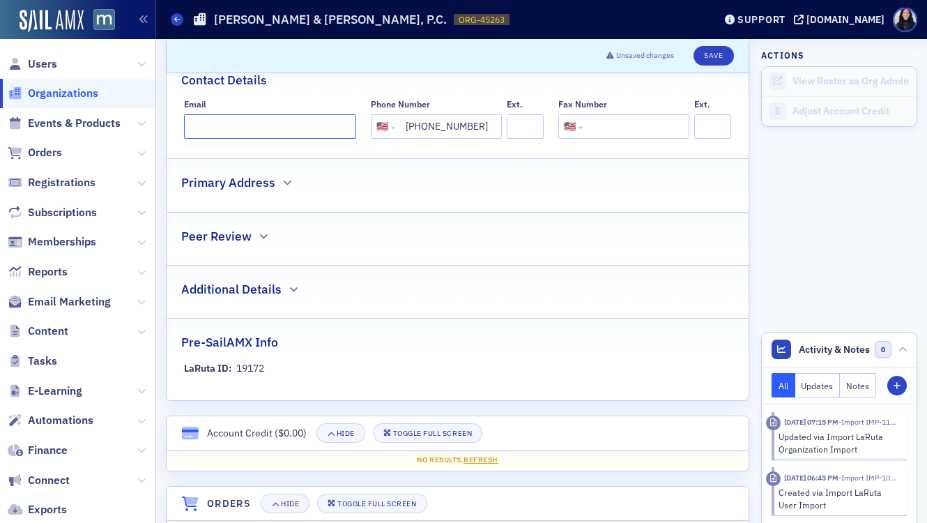
click at [236, 130] on input "Email" at bounding box center [270, 126] width 173 height 24
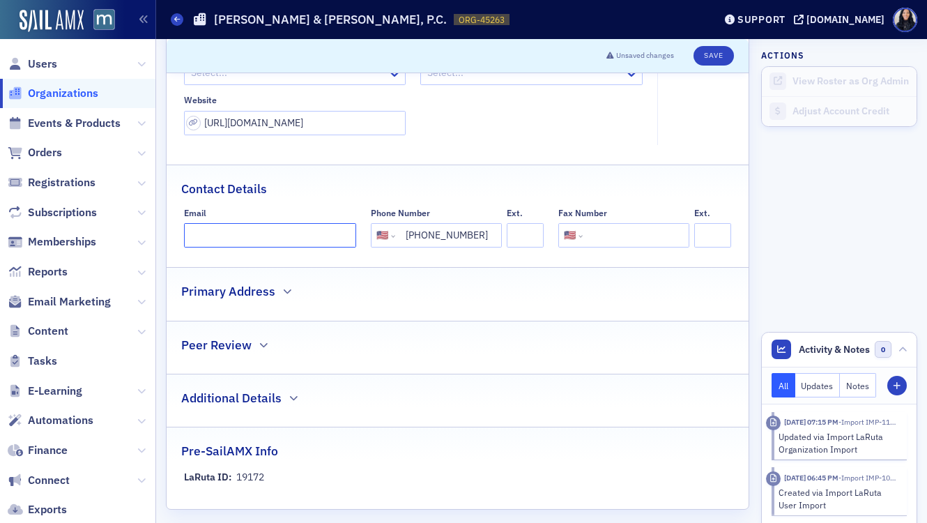
scroll to position [116, 0]
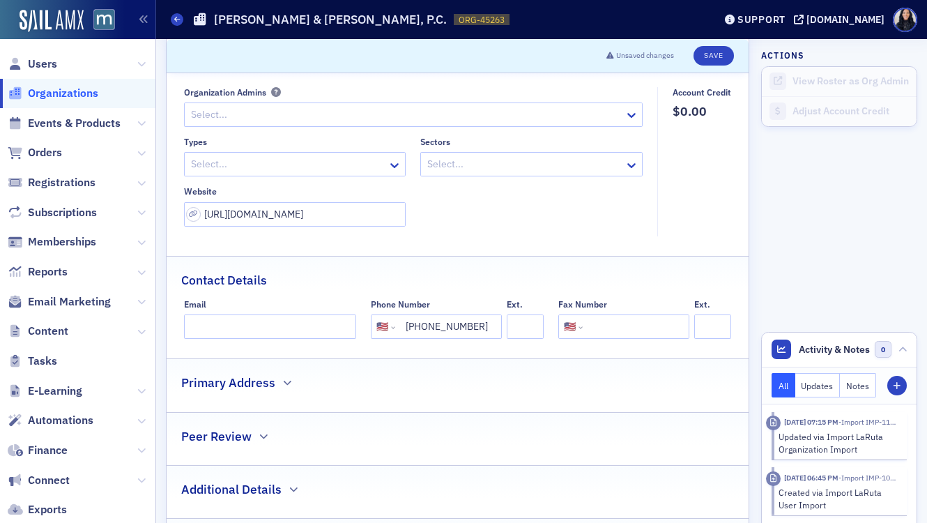
click at [249, 166] on div at bounding box center [288, 163] width 197 height 17
type input "lo"
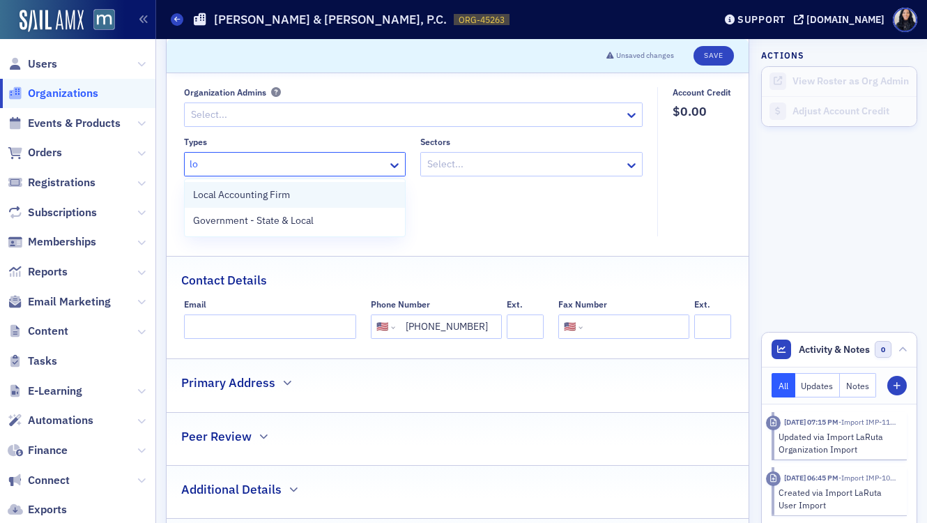
click at [238, 196] on span "Local Accounting Firm" at bounding box center [241, 195] width 97 height 15
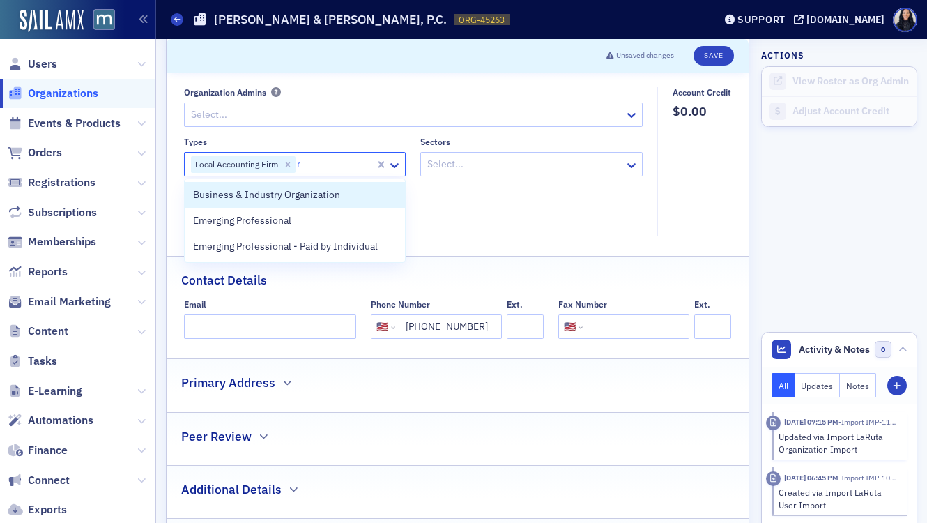
type input "re"
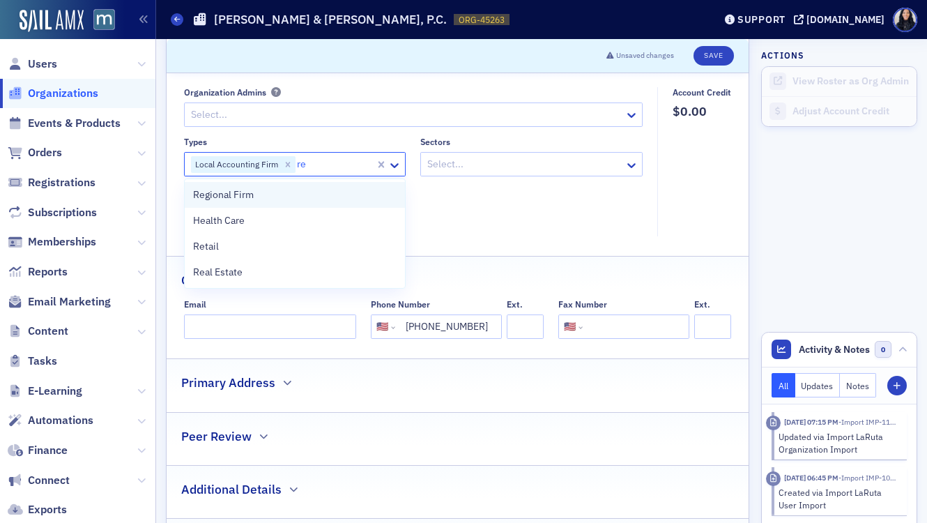
click at [211, 199] on span "Regional Firm" at bounding box center [223, 195] width 61 height 15
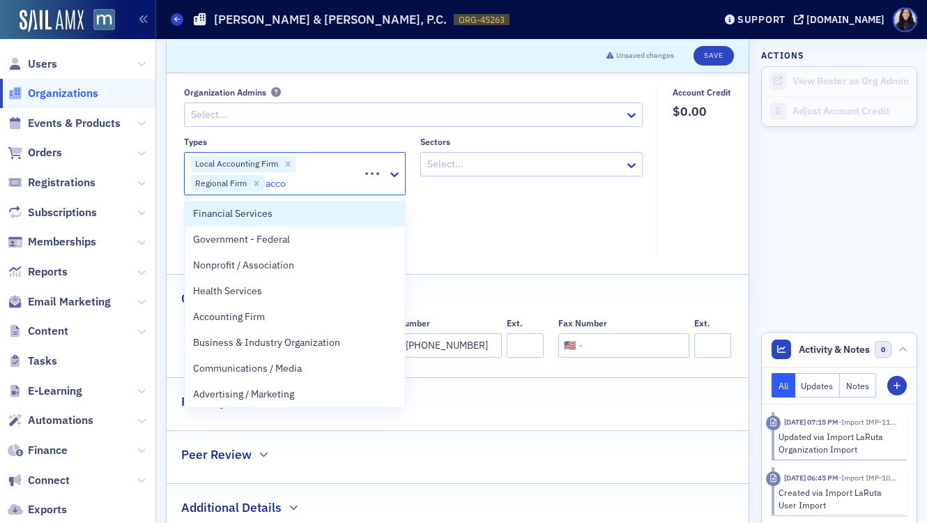
type input "accou"
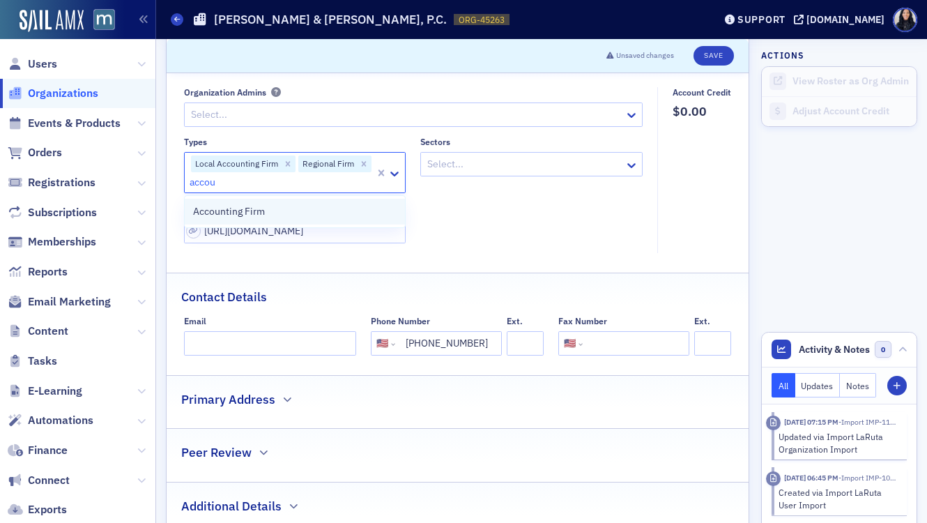
click at [281, 210] on div "Accounting Firm" at bounding box center [295, 211] width 204 height 15
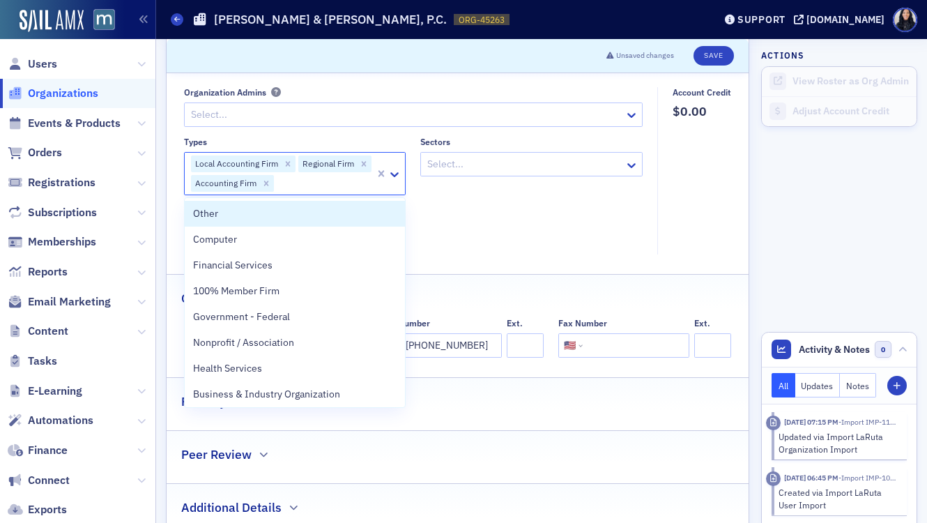
click at [529, 216] on div "Types option Accounting Firm, selected. Other, 1 of 33. 33 results available. U…" at bounding box center [413, 191] width 459 height 108
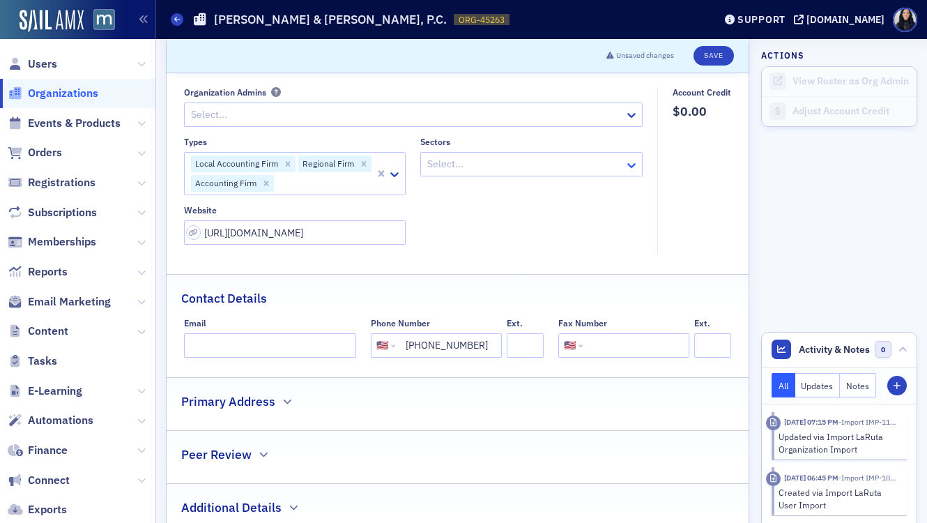
click at [630, 164] on icon at bounding box center [632, 165] width 14 height 14
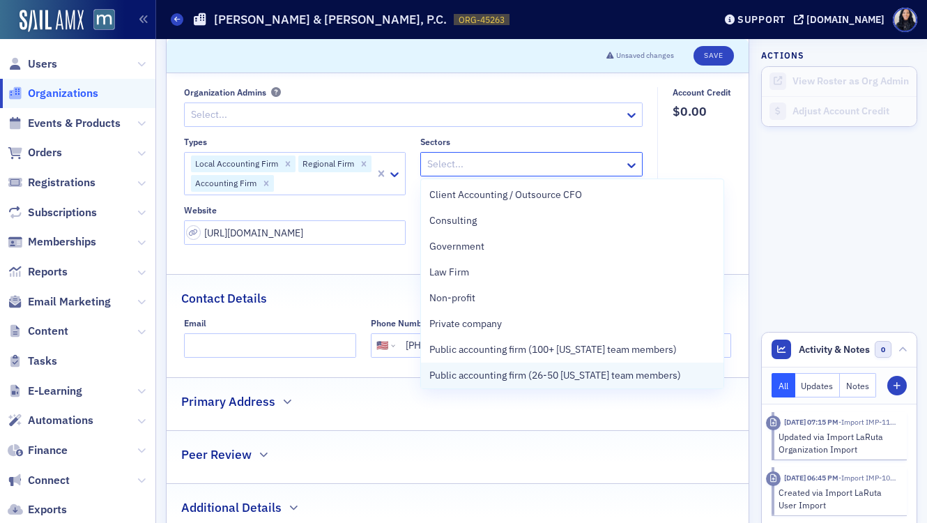
click at [558, 372] on span "Public accounting firm (26-50 [US_STATE] team members)" at bounding box center [555, 375] width 252 height 15
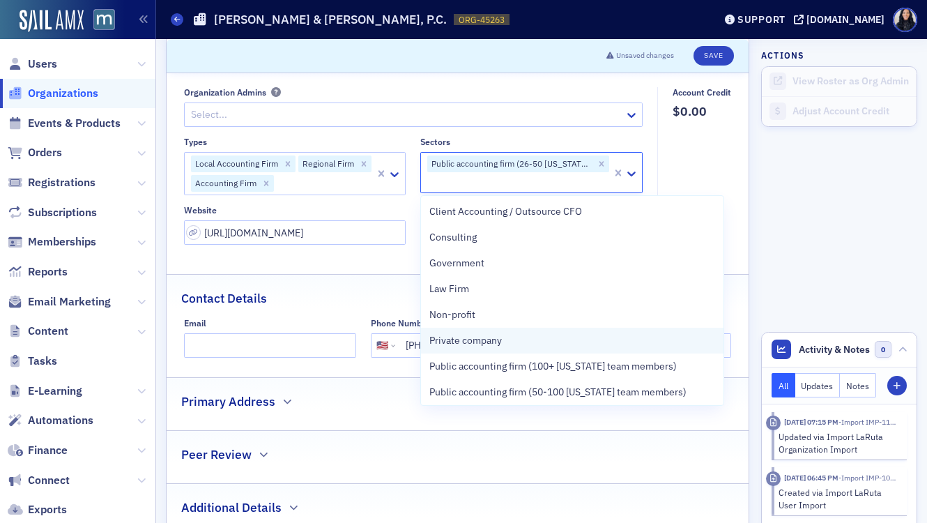
click at [443, 348] on span "Private company" at bounding box center [465, 340] width 73 height 15
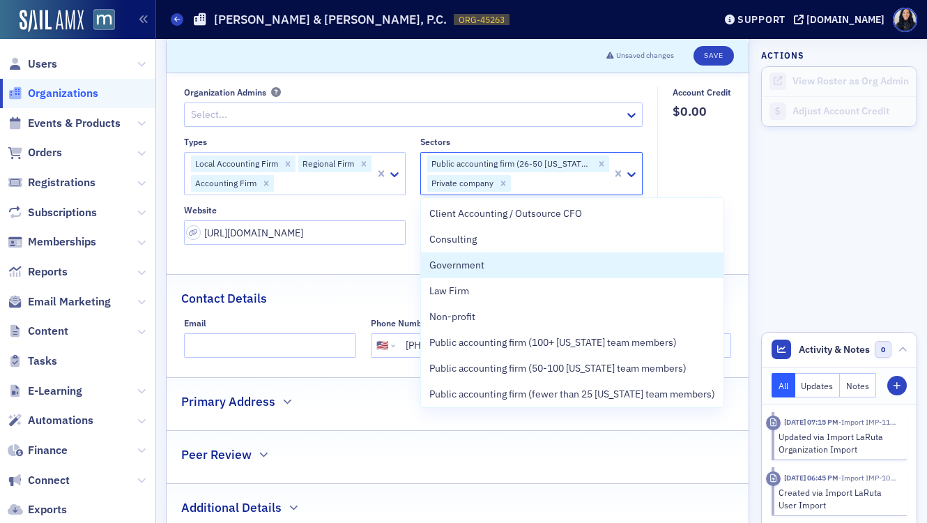
click at [400, 266] on div "Name * Ryan & Wetmore, P.C. Logo Max 250MB Select or drag max 1 file General Or…" at bounding box center [458, 293] width 582 height 651
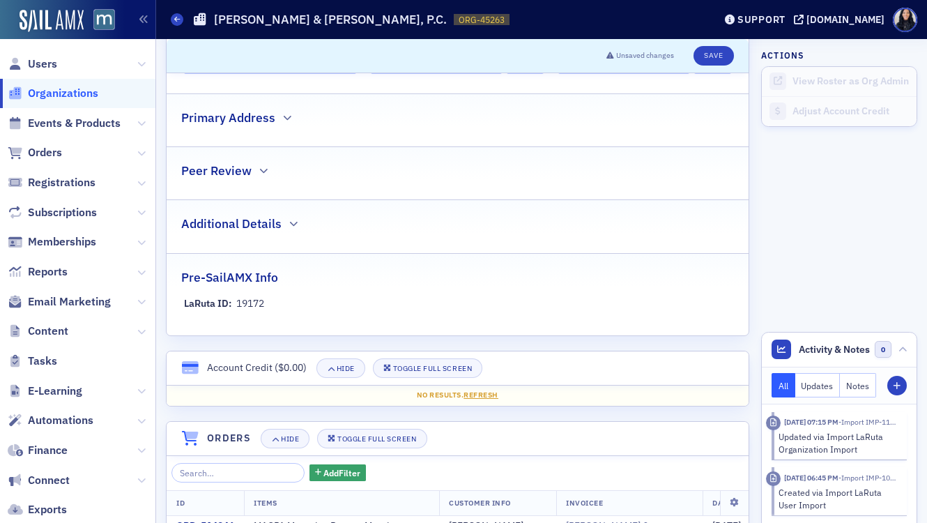
scroll to position [387, 0]
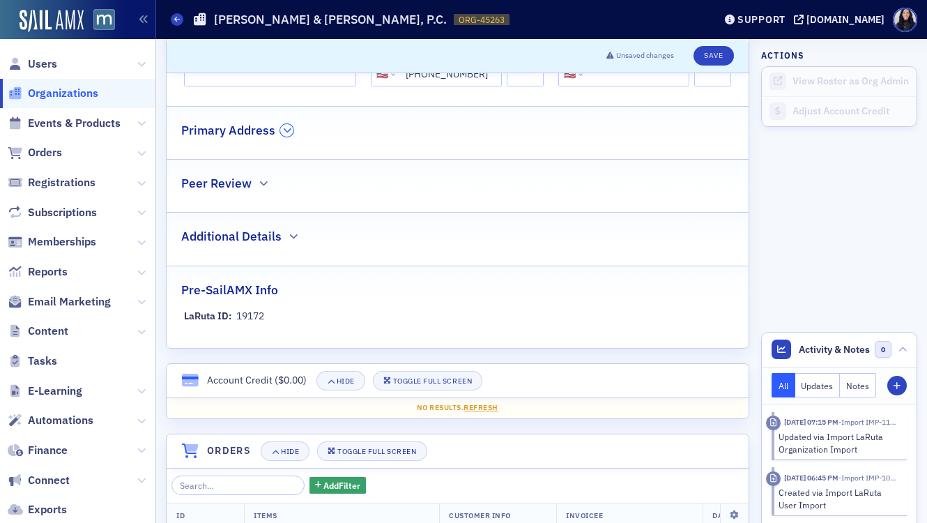
click at [283, 136] on button "button" at bounding box center [286, 130] width 13 height 13
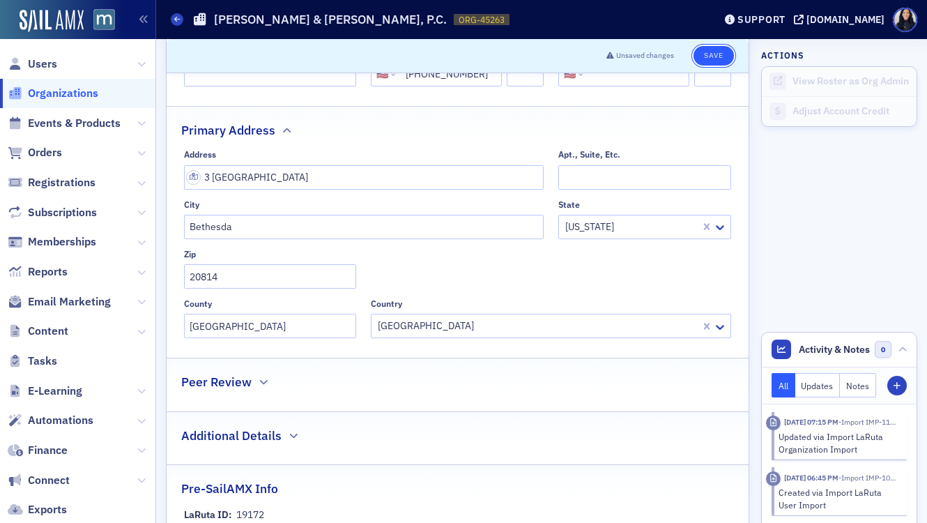
click at [715, 56] on button "Save" at bounding box center [714, 56] width 40 height 20
select select "US"
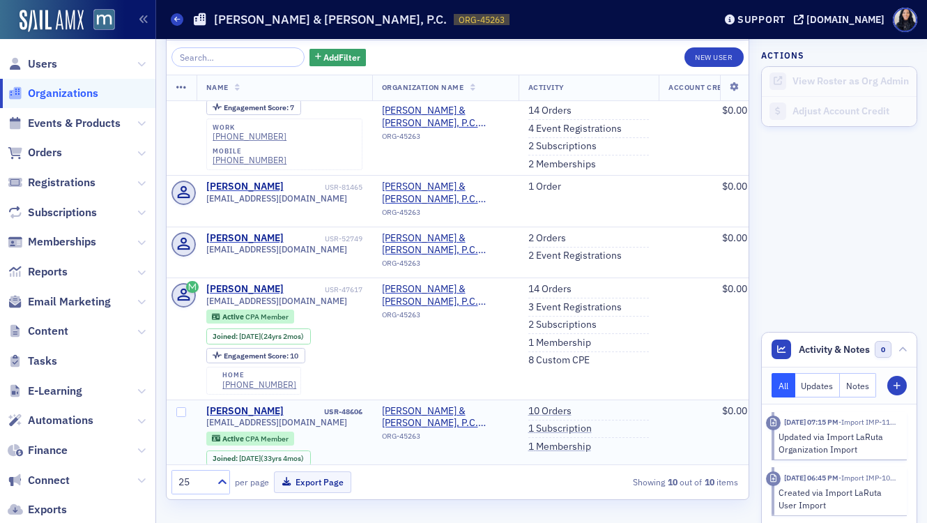
scroll to position [1307, 0]
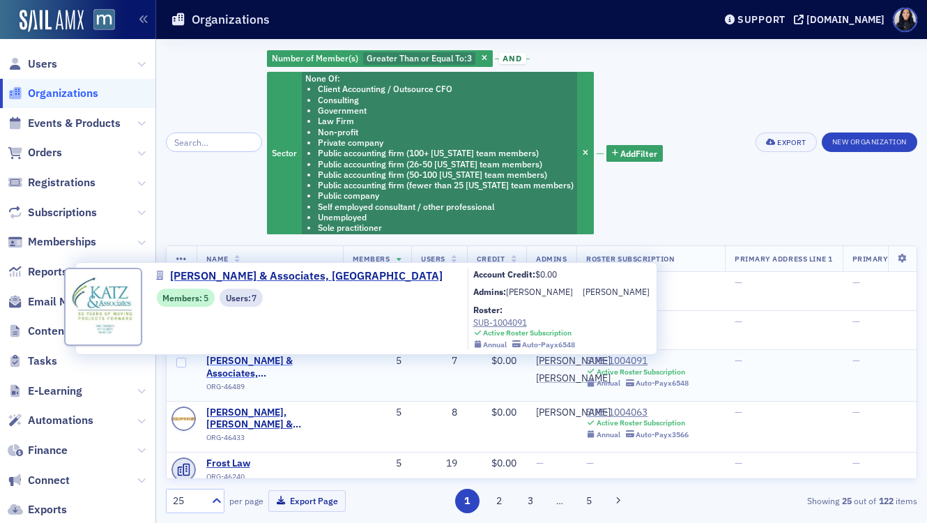
click at [295, 358] on span "[PERSON_NAME] & Associates, [GEOGRAPHIC_DATA]" at bounding box center [269, 367] width 127 height 24
select select "US"
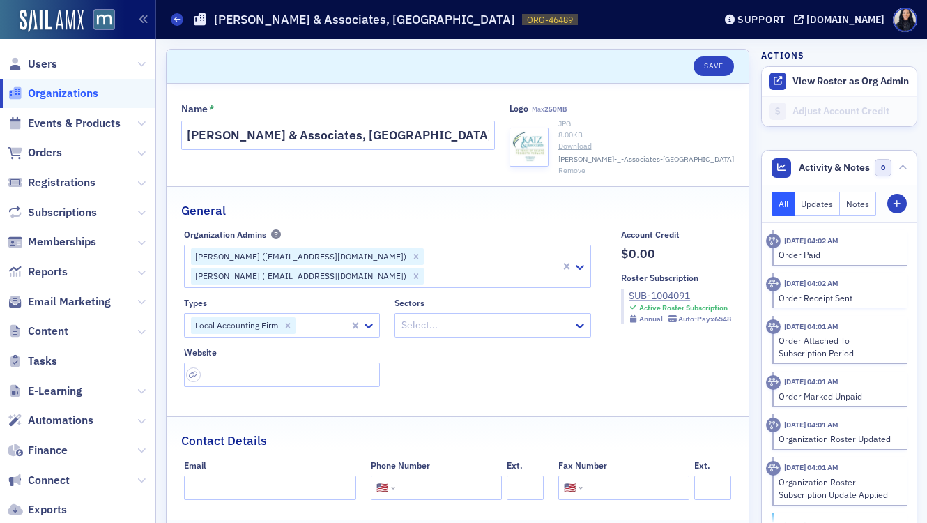
click at [635, 299] on div "SUB-1004091" at bounding box center [680, 296] width 102 height 15
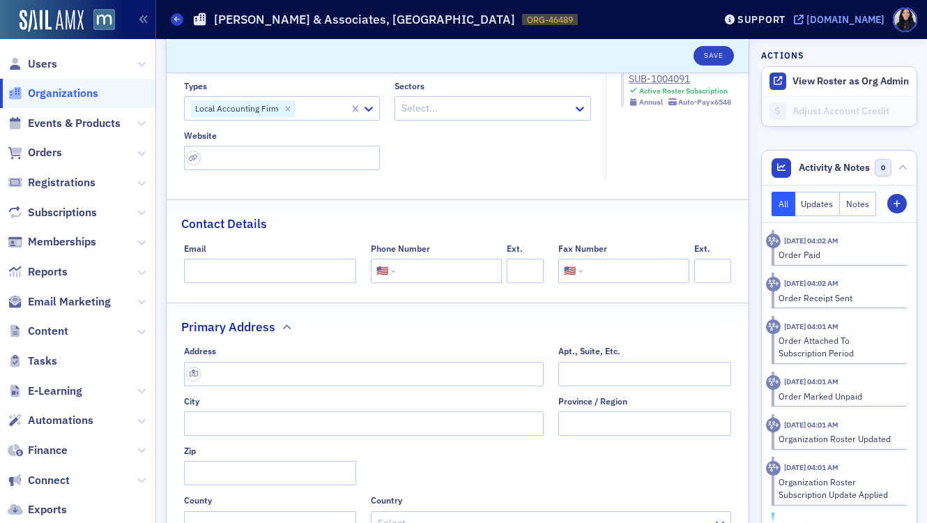
scroll to position [212, 0]
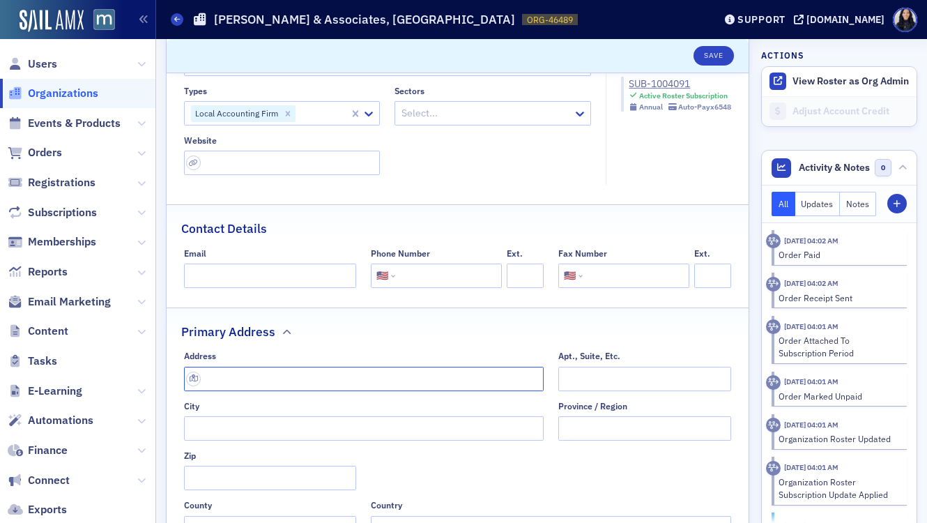
click at [226, 367] on input "text" at bounding box center [364, 379] width 360 height 24
paste input "[STREET_ADDRESS] [STREET_ADDRESS]"
type input "[STREET_ADDRESS]"
type input "[GEOGRAPHIC_DATA]"
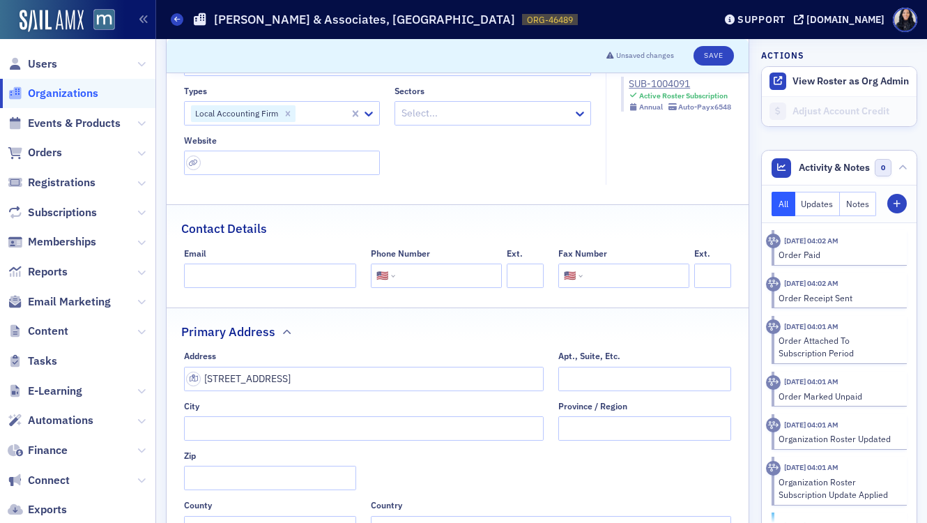
type input "21208"
type input "[GEOGRAPHIC_DATA]"
click at [462, 264] on input "tel" at bounding box center [447, 276] width 98 height 24
paste input "[PHONE_NUMBER]"
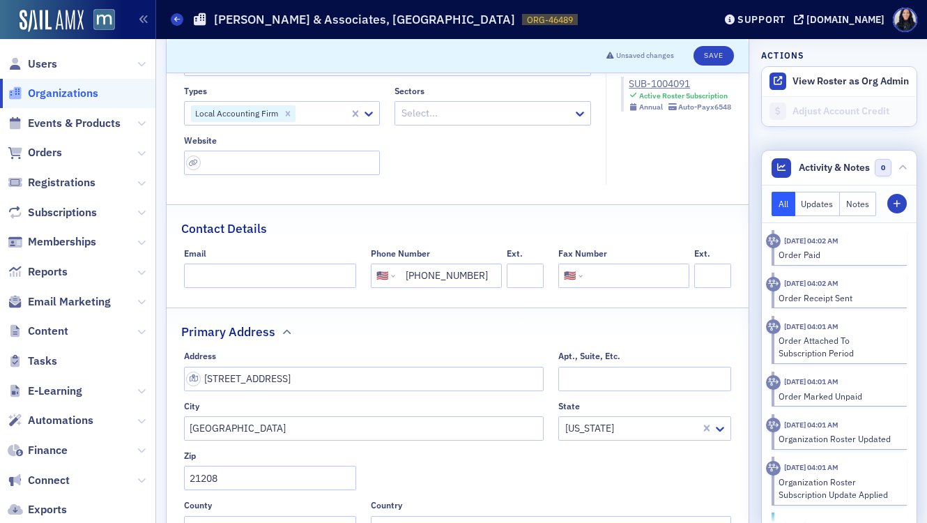
type input "[PHONE_NUMBER]"
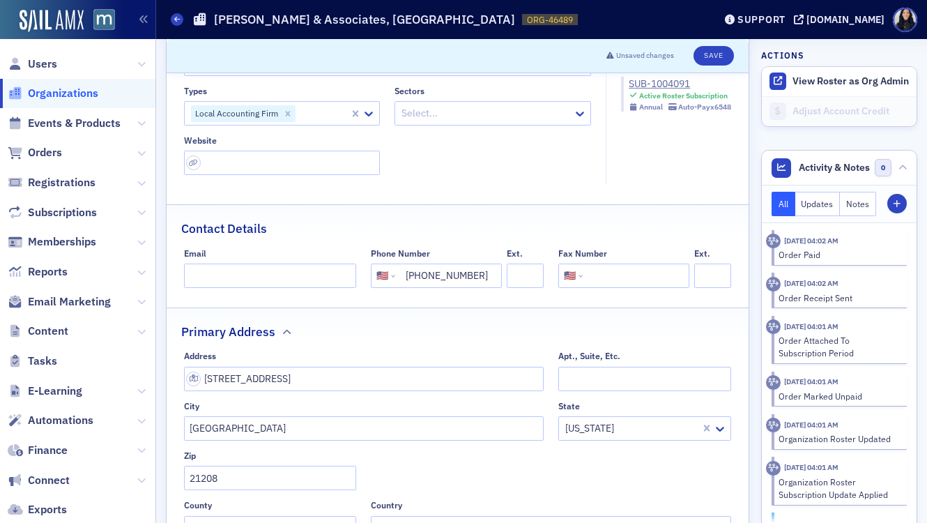
click at [644, 264] on input "tel" at bounding box center [635, 276] width 98 height 24
paste input "106022270"
click at [590, 264] on input "106022270" at bounding box center [635, 276] width 98 height 24
type input "[PHONE_NUMBER]"
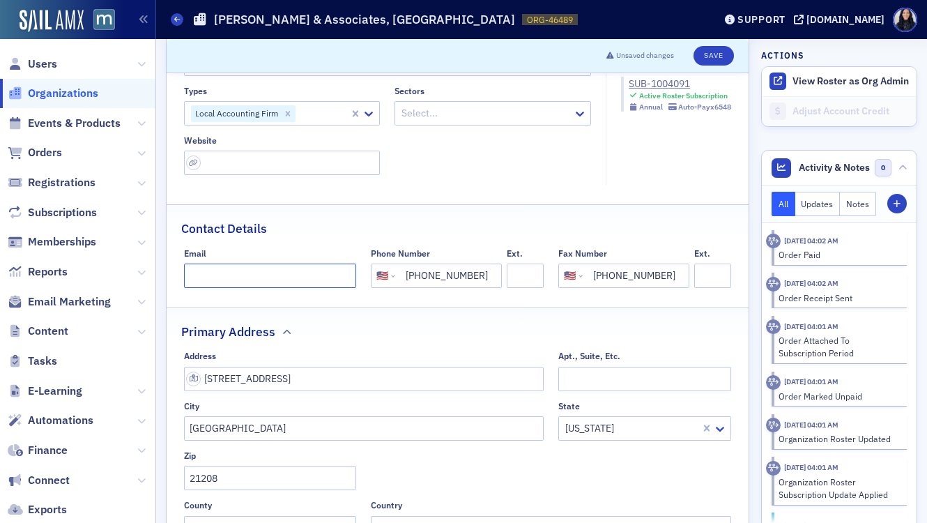
click at [259, 264] on input "Email" at bounding box center [270, 276] width 173 height 24
paste input "[EMAIL_ADDRESS][DOMAIN_NAME]"
type input "[EMAIL_ADDRESS][DOMAIN_NAME]"
click at [321, 151] on input "url" at bounding box center [282, 163] width 197 height 24
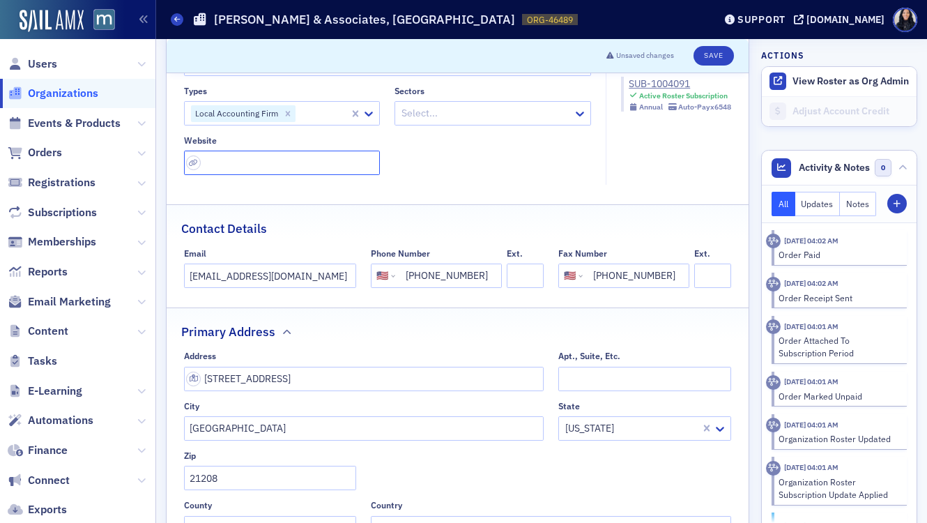
click at [321, 151] on input "url" at bounding box center [282, 163] width 197 height 24
paste input "[URL][DOMAIN_NAME]"
type input "[URL][DOMAIN_NAME]"
click at [512, 138] on div "Types Local Accounting Firm Sectors Select... Website [URL][DOMAIN_NAME]" at bounding box center [388, 131] width 408 height 90
click at [578, 107] on icon at bounding box center [580, 114] width 14 height 14
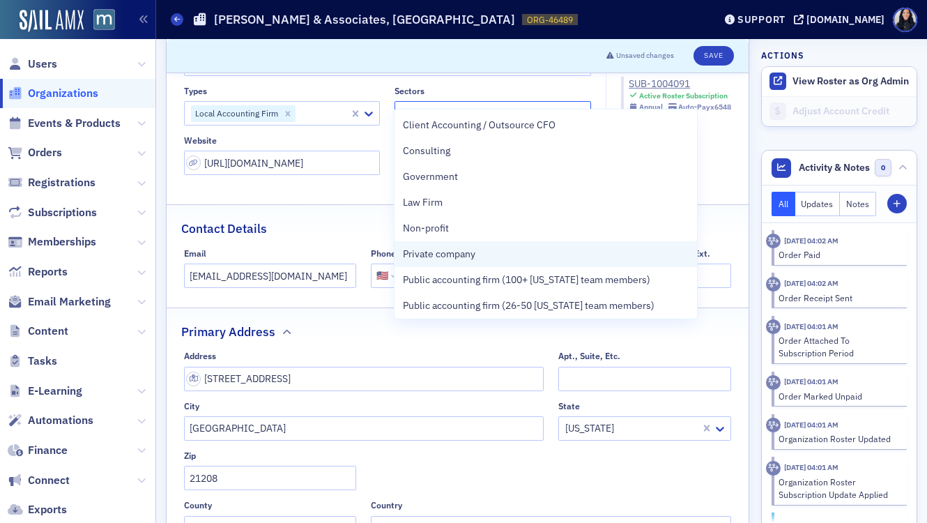
click at [468, 257] on span "Private company" at bounding box center [439, 254] width 73 height 15
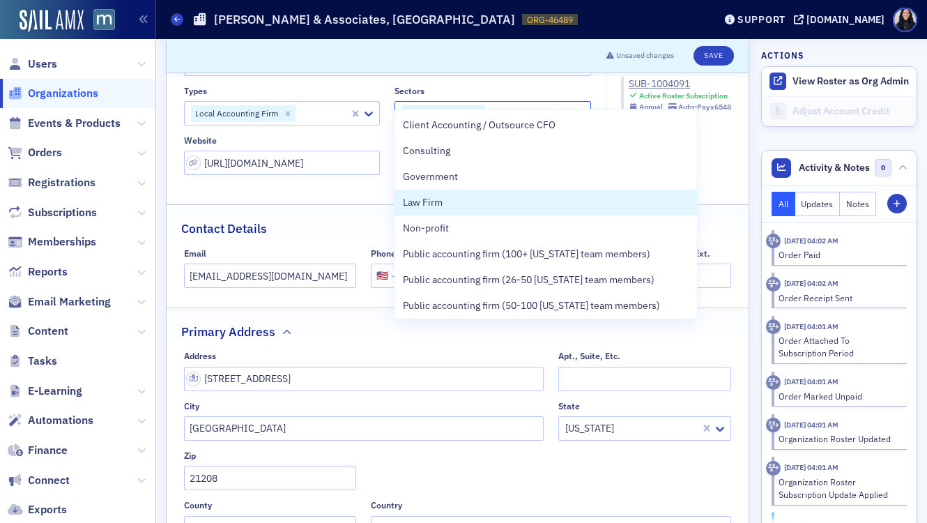
click at [372, 205] on div "Contact Details" at bounding box center [457, 221] width 553 height 33
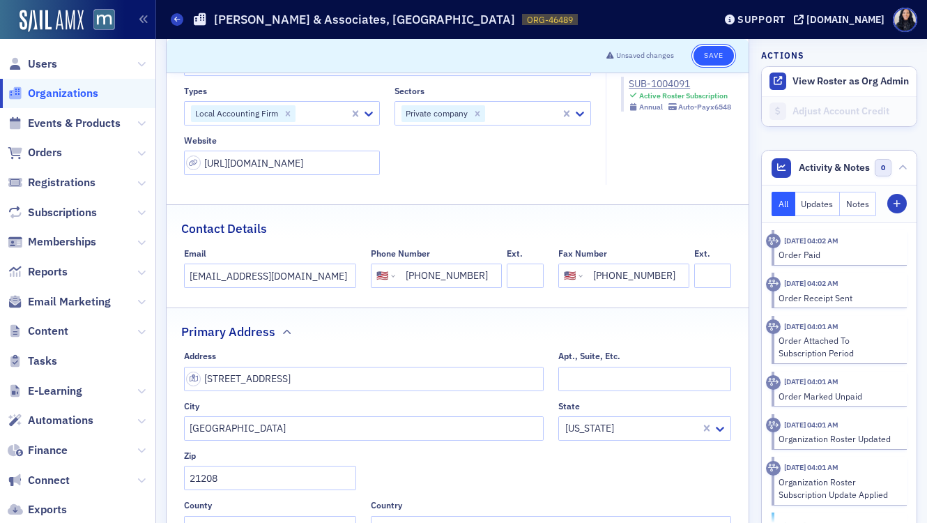
click at [715, 54] on button "Save" at bounding box center [714, 56] width 40 height 20
select select "US"
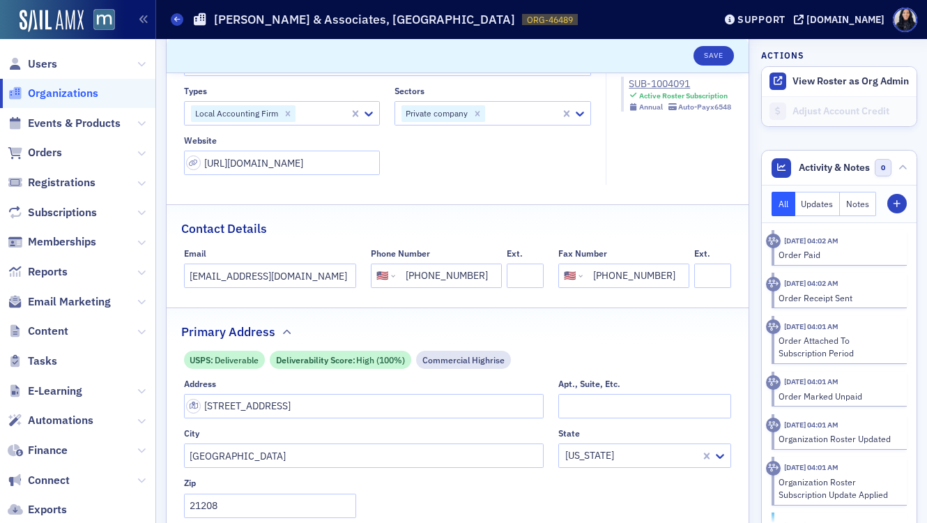
click at [482, 142] on div "Types Local Accounting Firm Sectors Private company Website [URL][DOMAIN_NAME]" at bounding box center [388, 131] width 408 height 90
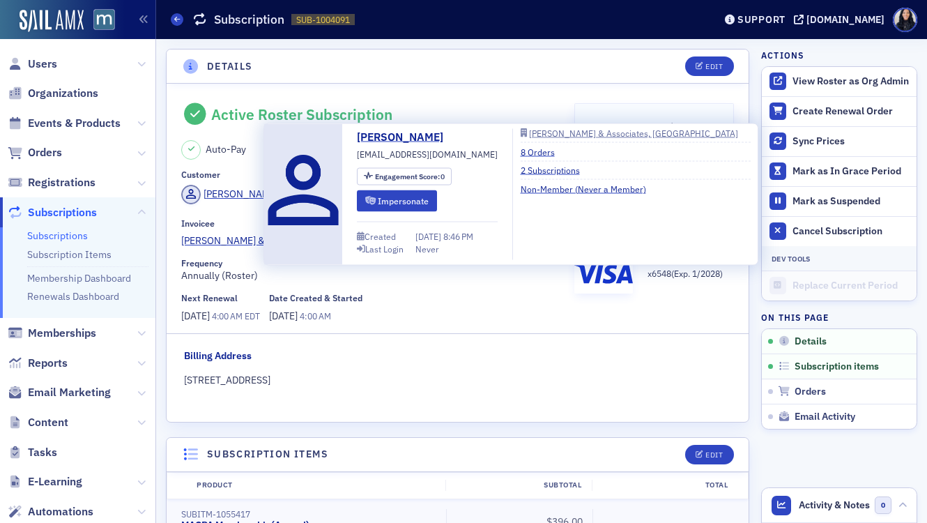
click at [366, 155] on span "[EMAIL_ADDRESS][DOMAIN_NAME]" at bounding box center [427, 154] width 141 height 13
copy span "[EMAIL_ADDRESS][DOMAIN_NAME]"
click at [409, 202] on button "Impersonate" at bounding box center [397, 201] width 80 height 22
